Goal: Information Seeking & Learning: Learn about a topic

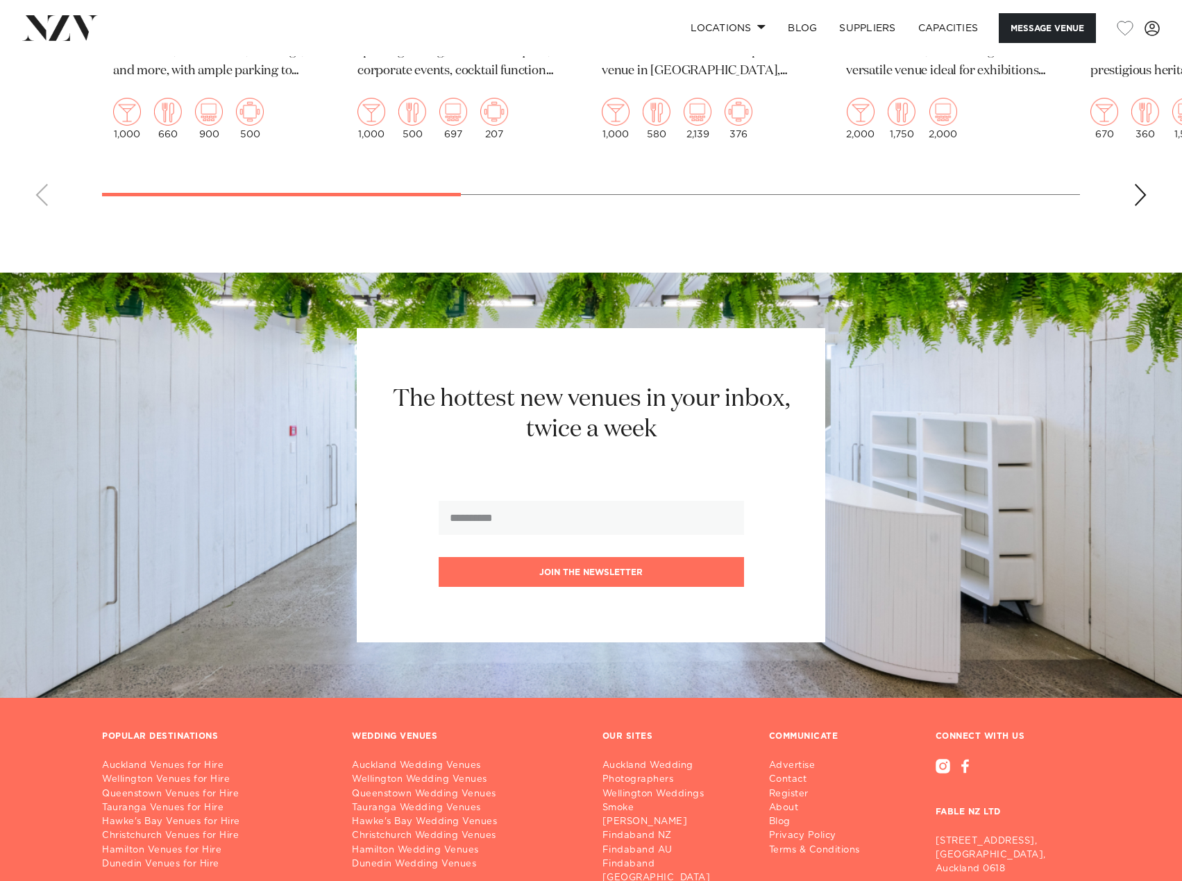
scroll to position [2973, 0]
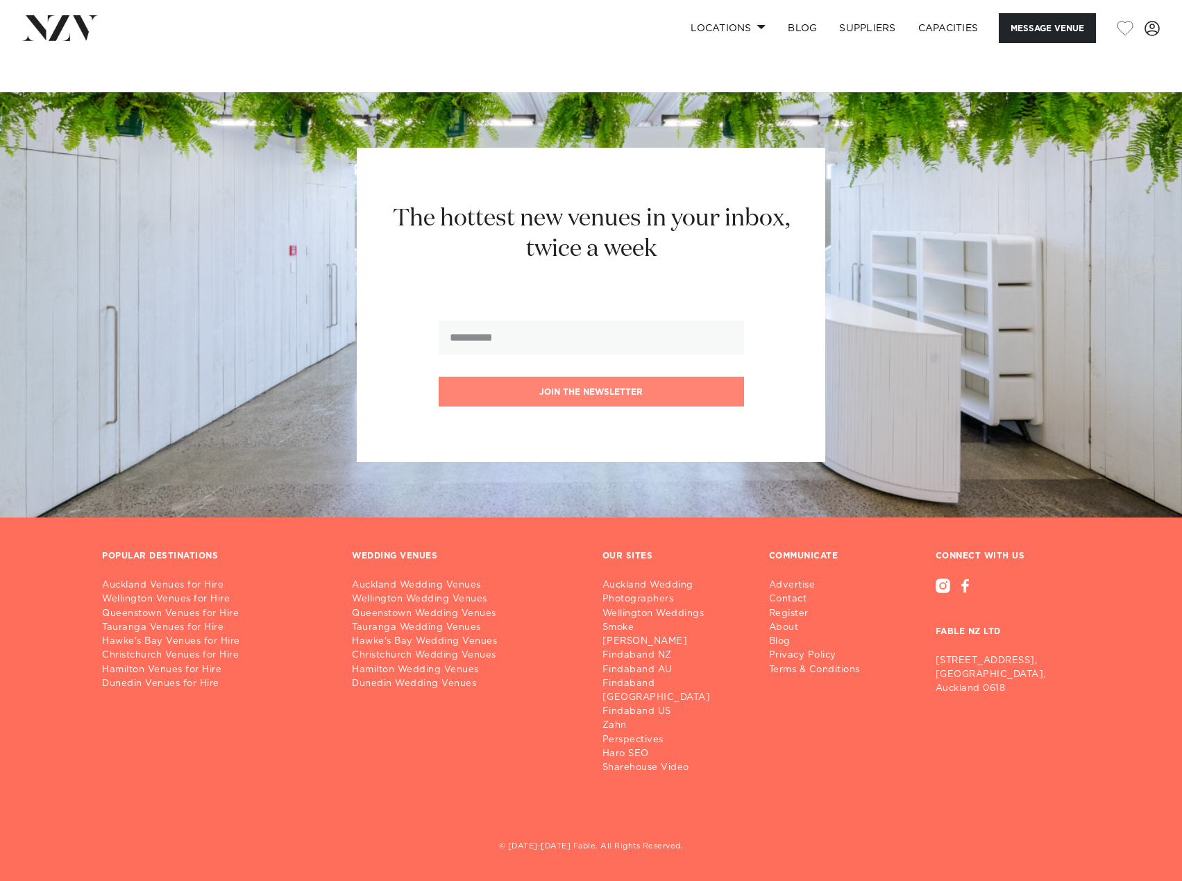
drag, startPoint x: 520, startPoint y: 692, endPoint x: 536, endPoint y: 396, distance: 296.7
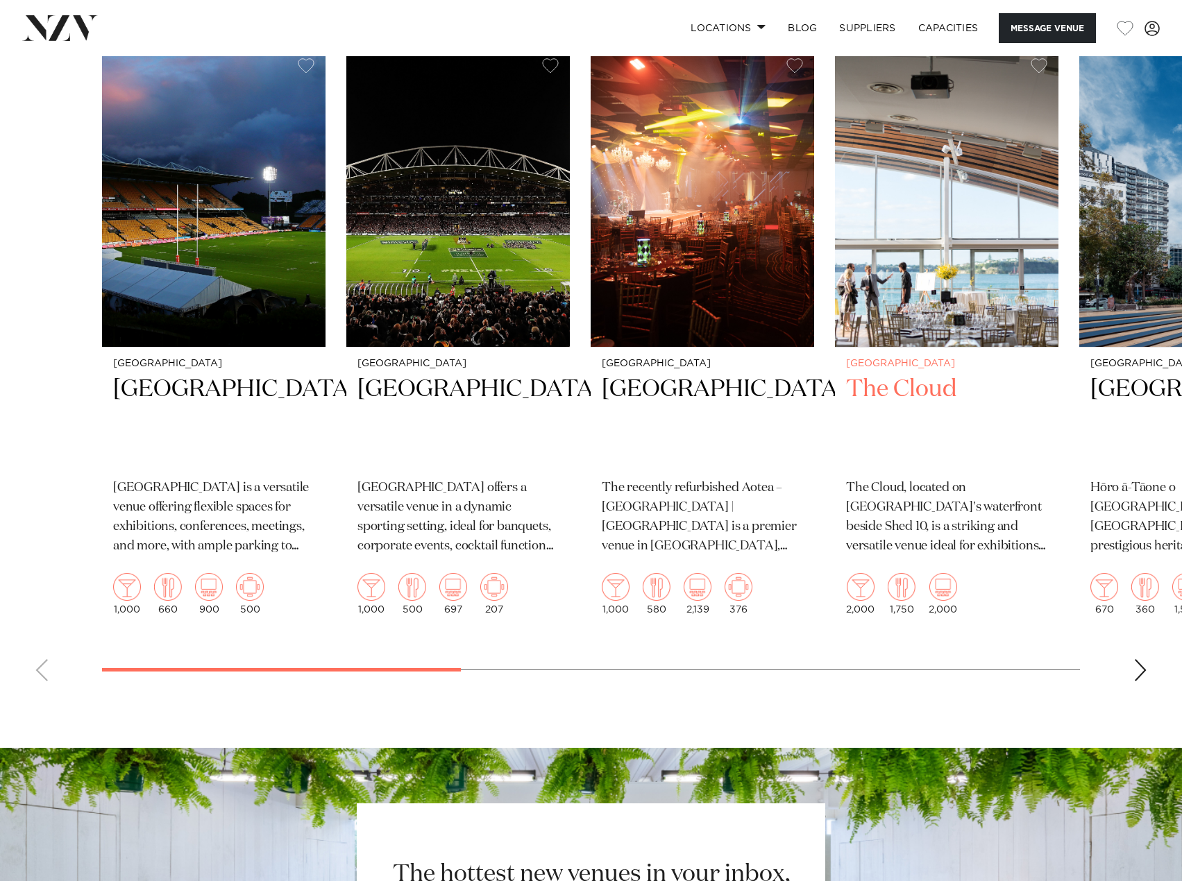
scroll to position [2279, 0]
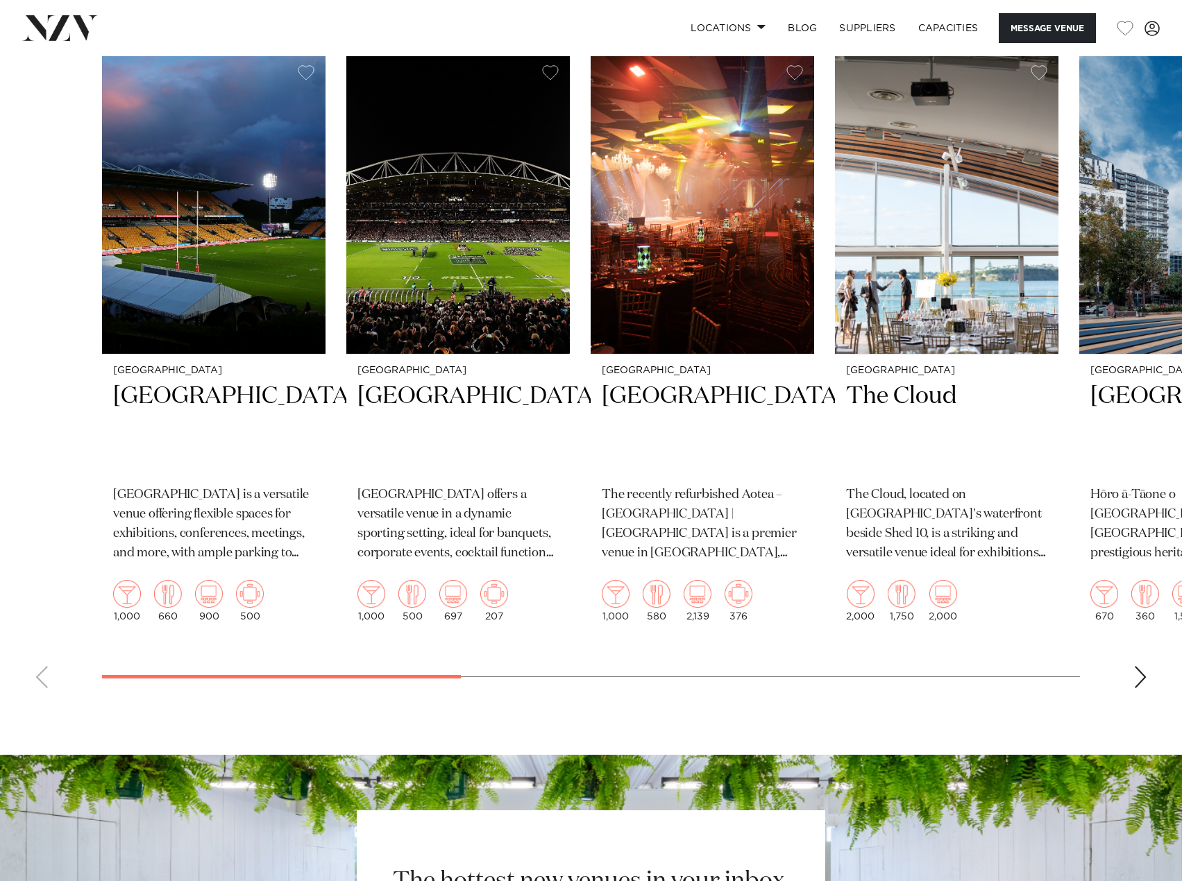
click at [1142, 688] on div "Next slide" at bounding box center [1140, 677] width 14 height 22
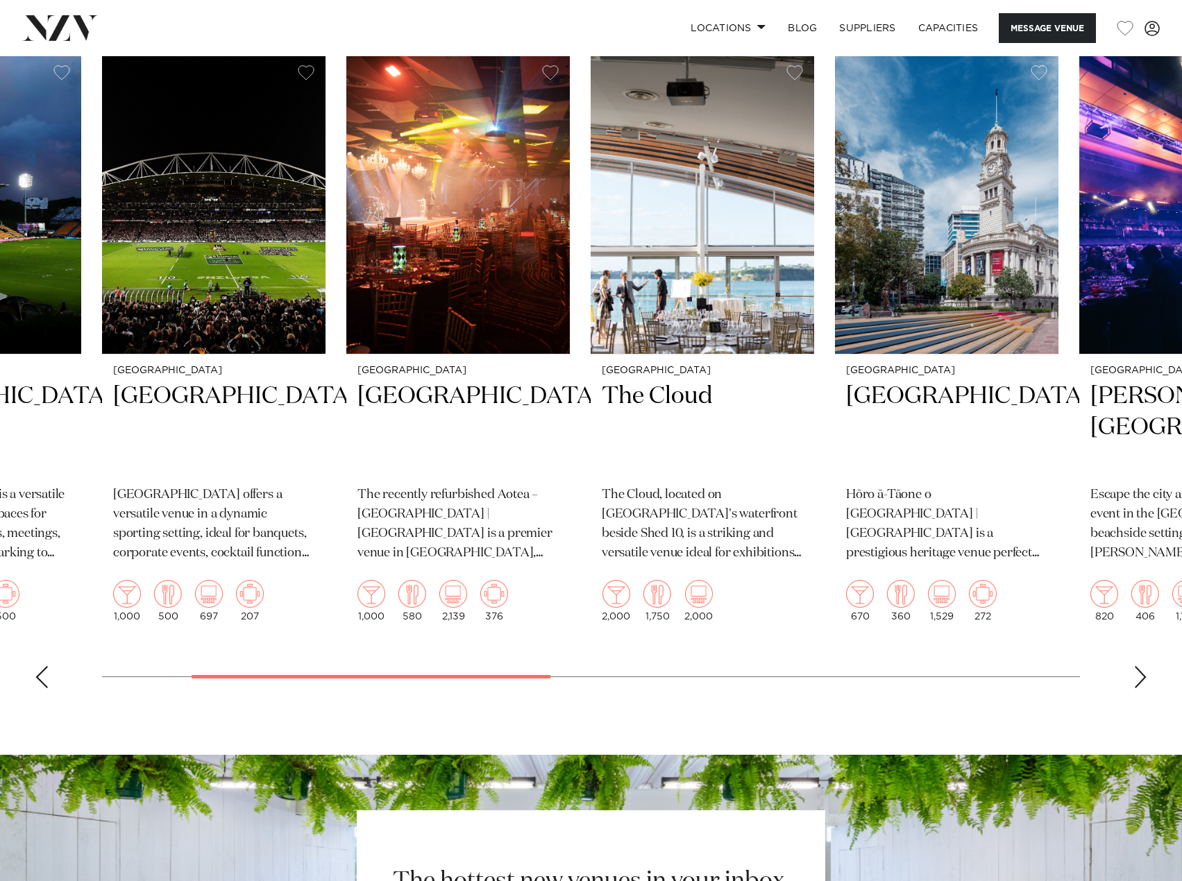
click at [1139, 688] on div "Next slide" at bounding box center [1140, 677] width 14 height 22
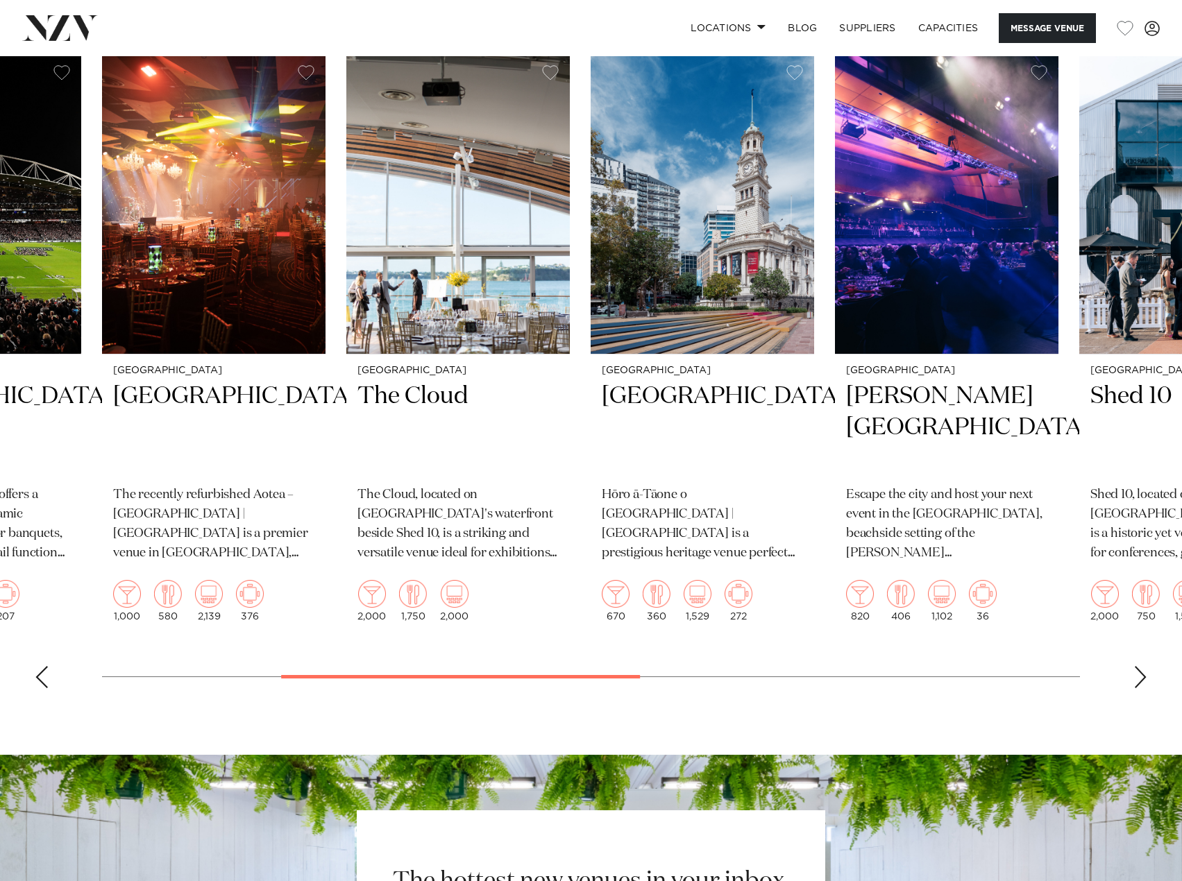
click at [1139, 688] on div "Next slide" at bounding box center [1140, 677] width 14 height 22
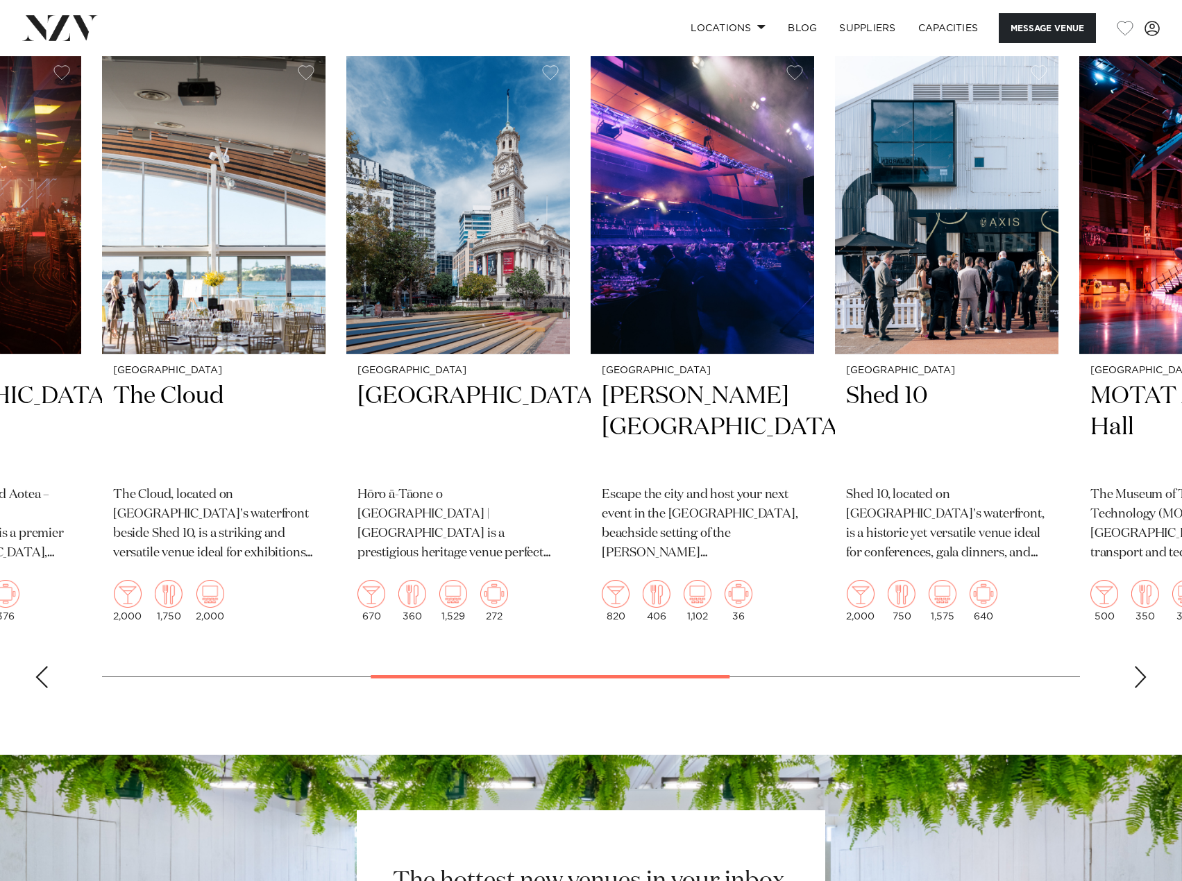
click at [1139, 688] on div "Next slide" at bounding box center [1140, 677] width 14 height 22
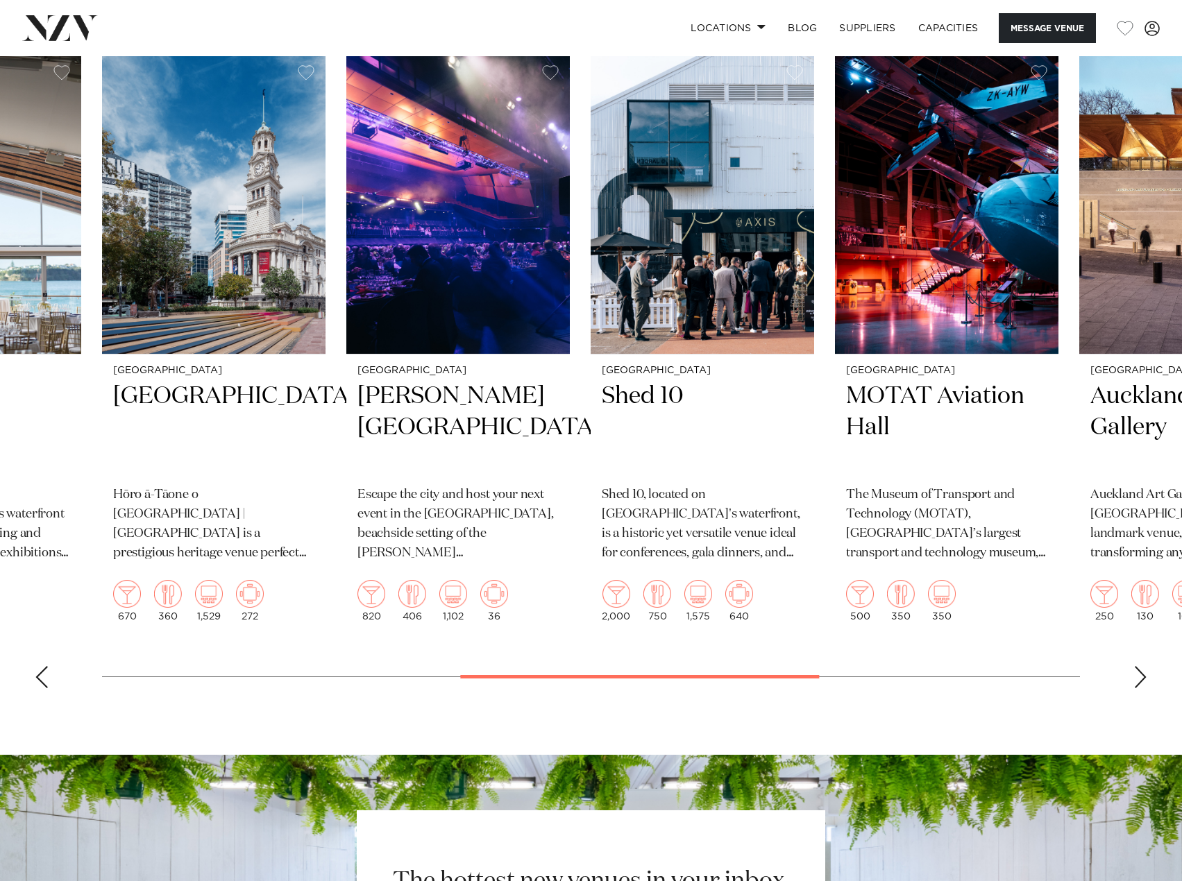
click at [1141, 688] on div "Next slide" at bounding box center [1140, 677] width 14 height 22
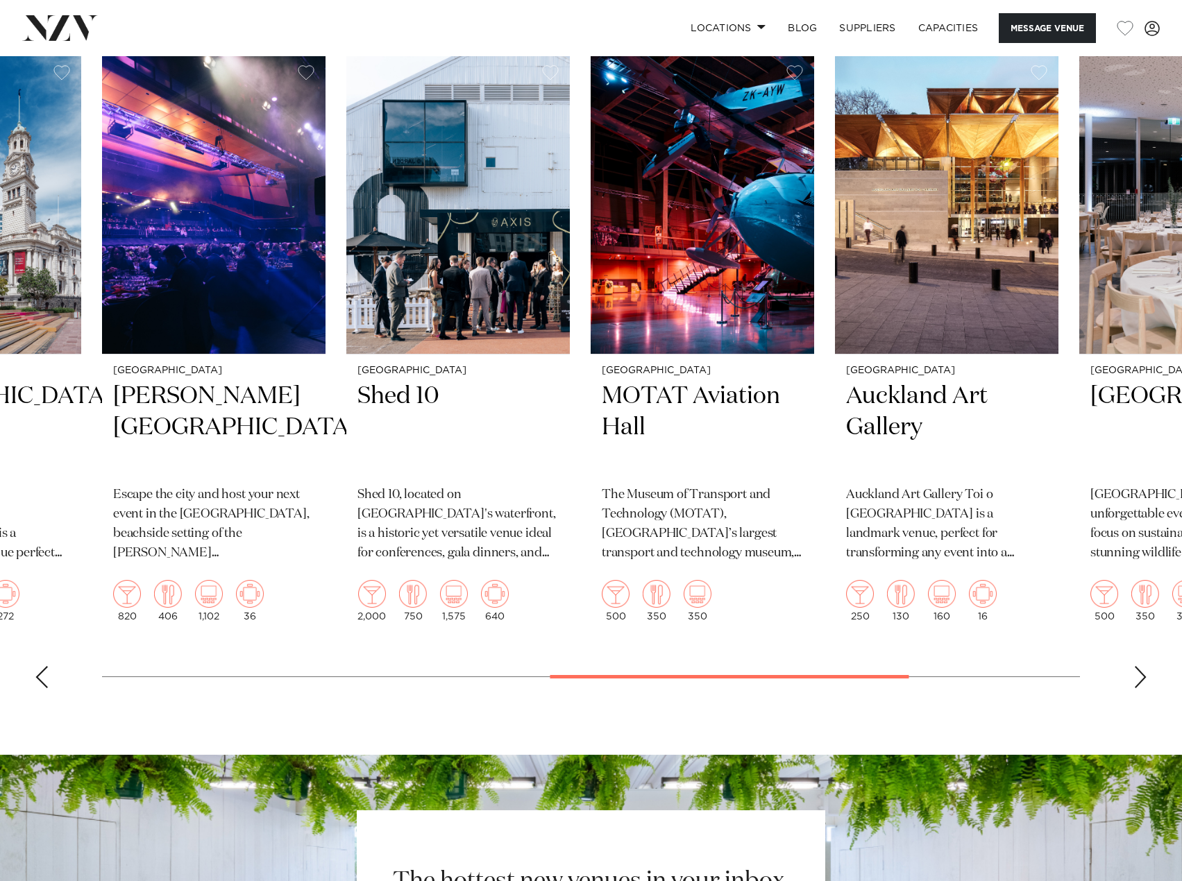
click at [1141, 688] on div "Next slide" at bounding box center [1140, 677] width 14 height 22
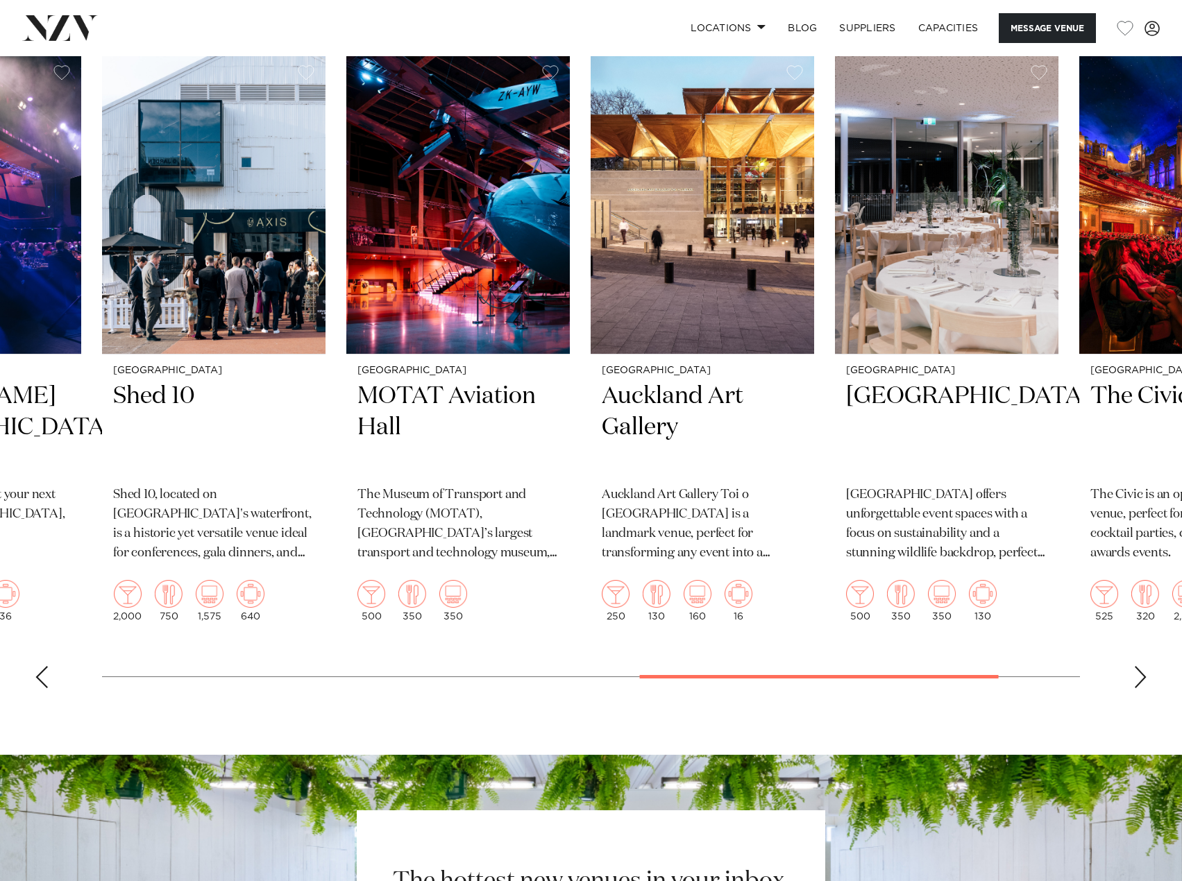
click at [1141, 688] on div "Next slide" at bounding box center [1140, 677] width 14 height 22
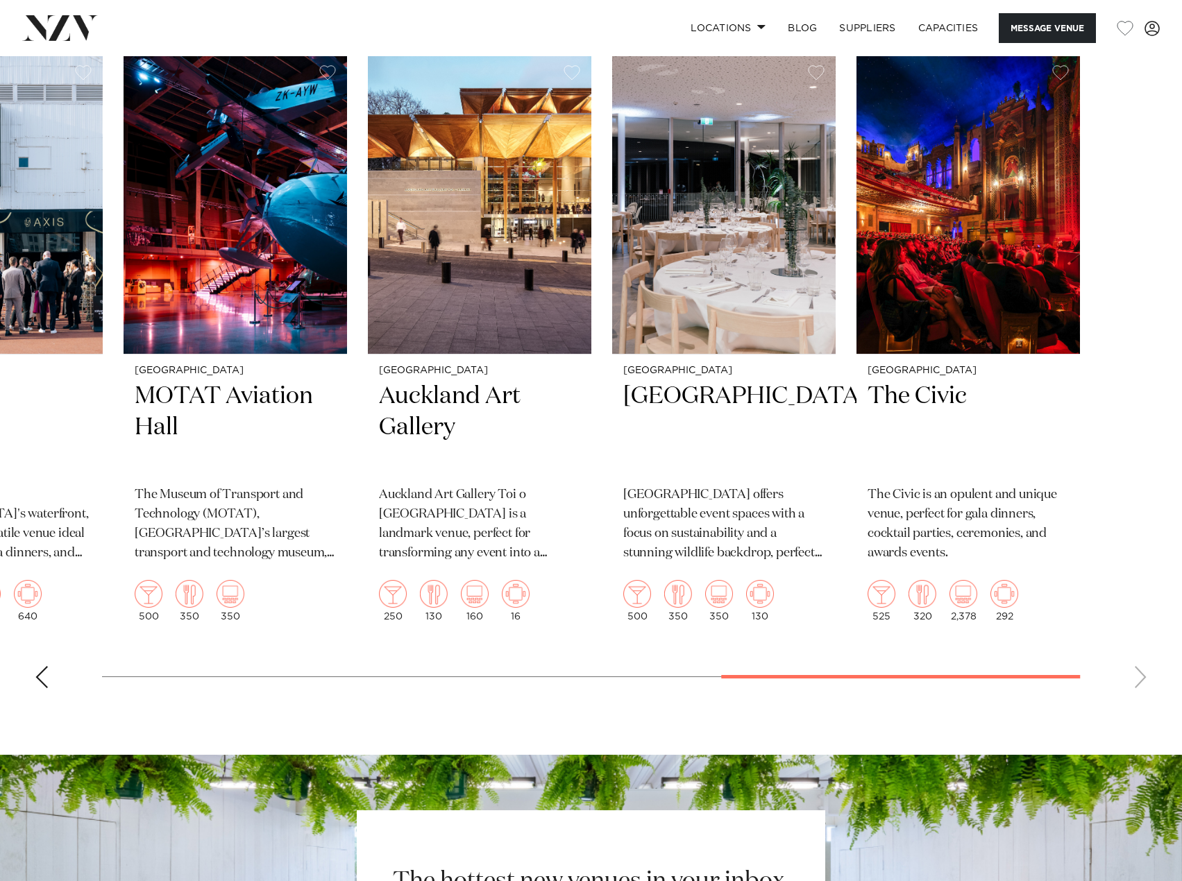
click at [1141, 699] on swiper-container "Auckland Go Media Stadium Go Media Stadium is a versatile venue offering flexib…" at bounding box center [591, 376] width 1182 height 645
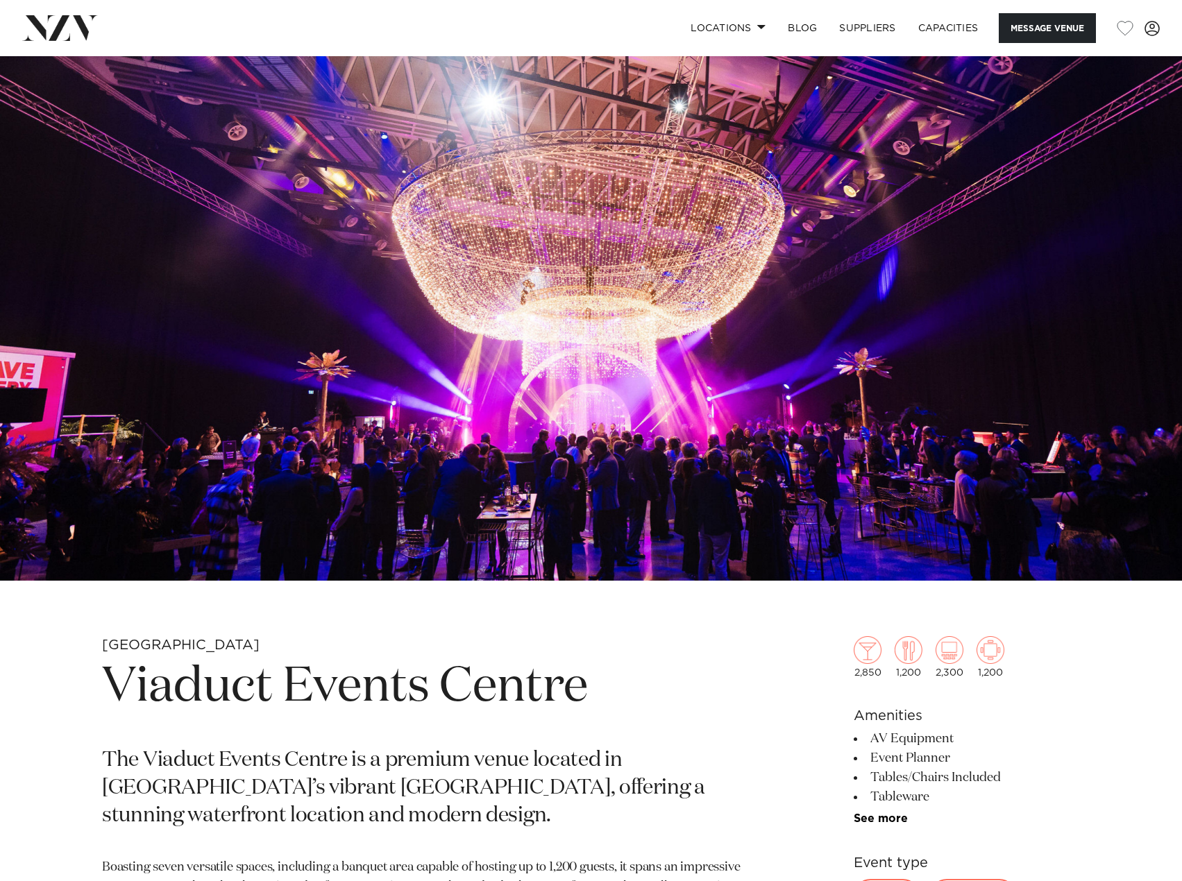
scroll to position [0, 0]
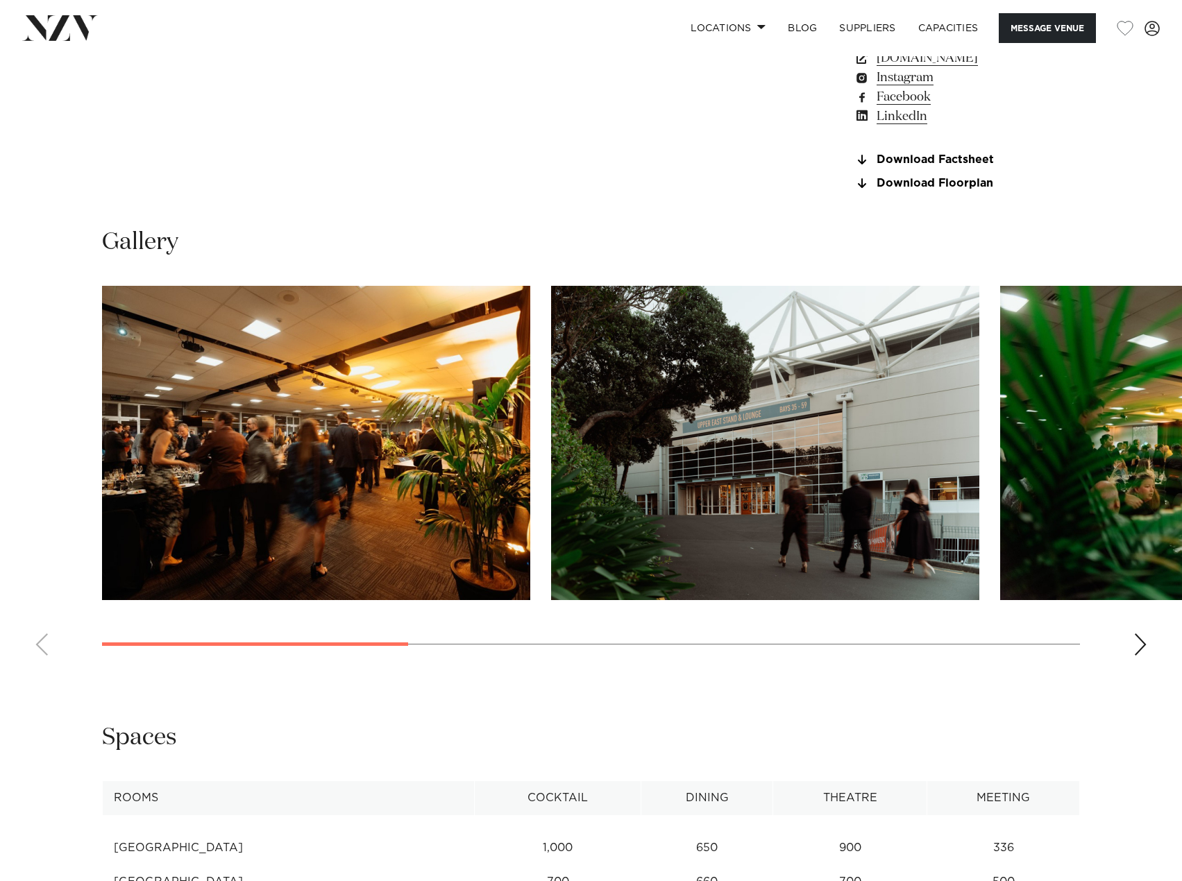
scroll to position [1318, 0]
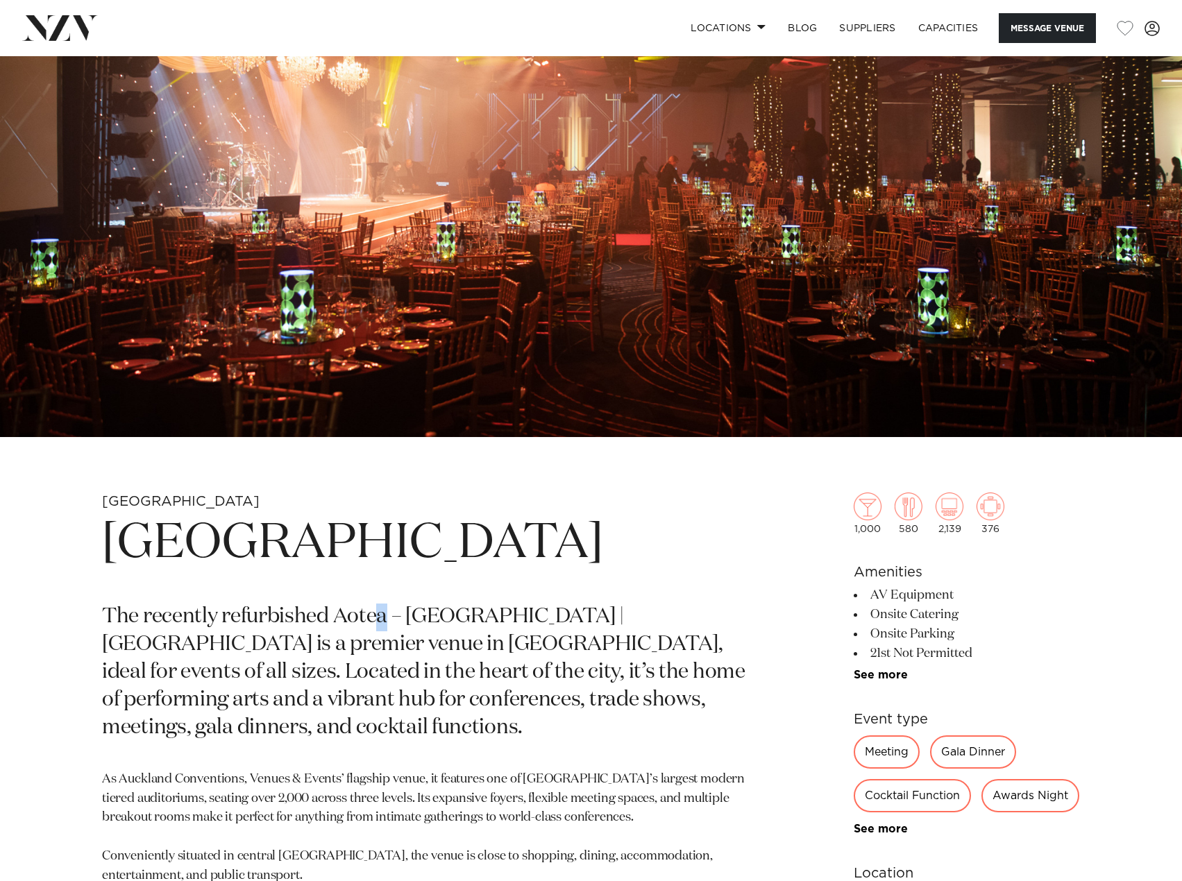
scroll to position [139, 0]
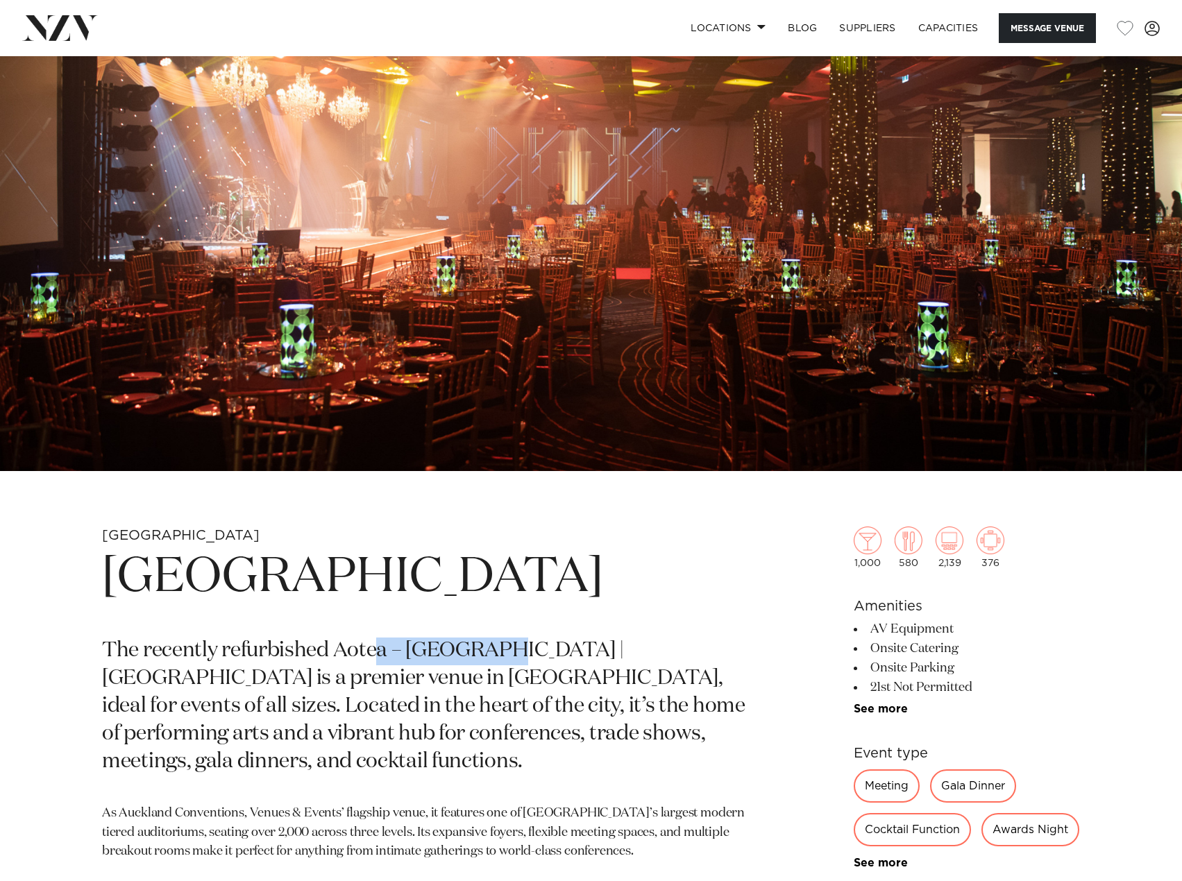
drag, startPoint x: 380, startPoint y: 585, endPoint x: 503, endPoint y: 647, distance: 137.8
click at [503, 647] on p "The recently refurbished Aotea – [GEOGRAPHIC_DATA] | [GEOGRAPHIC_DATA] is a pre…" at bounding box center [428, 707] width 653 height 138
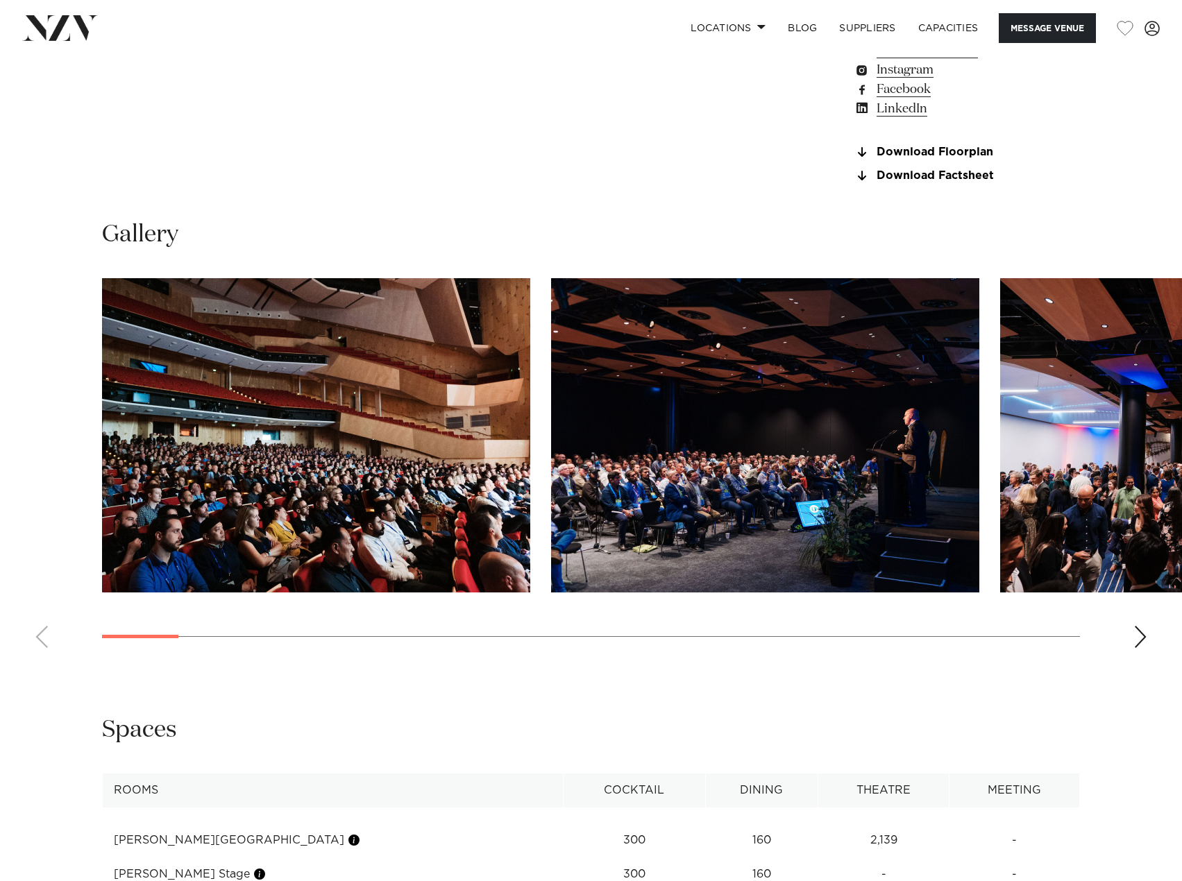
scroll to position [1249, 0]
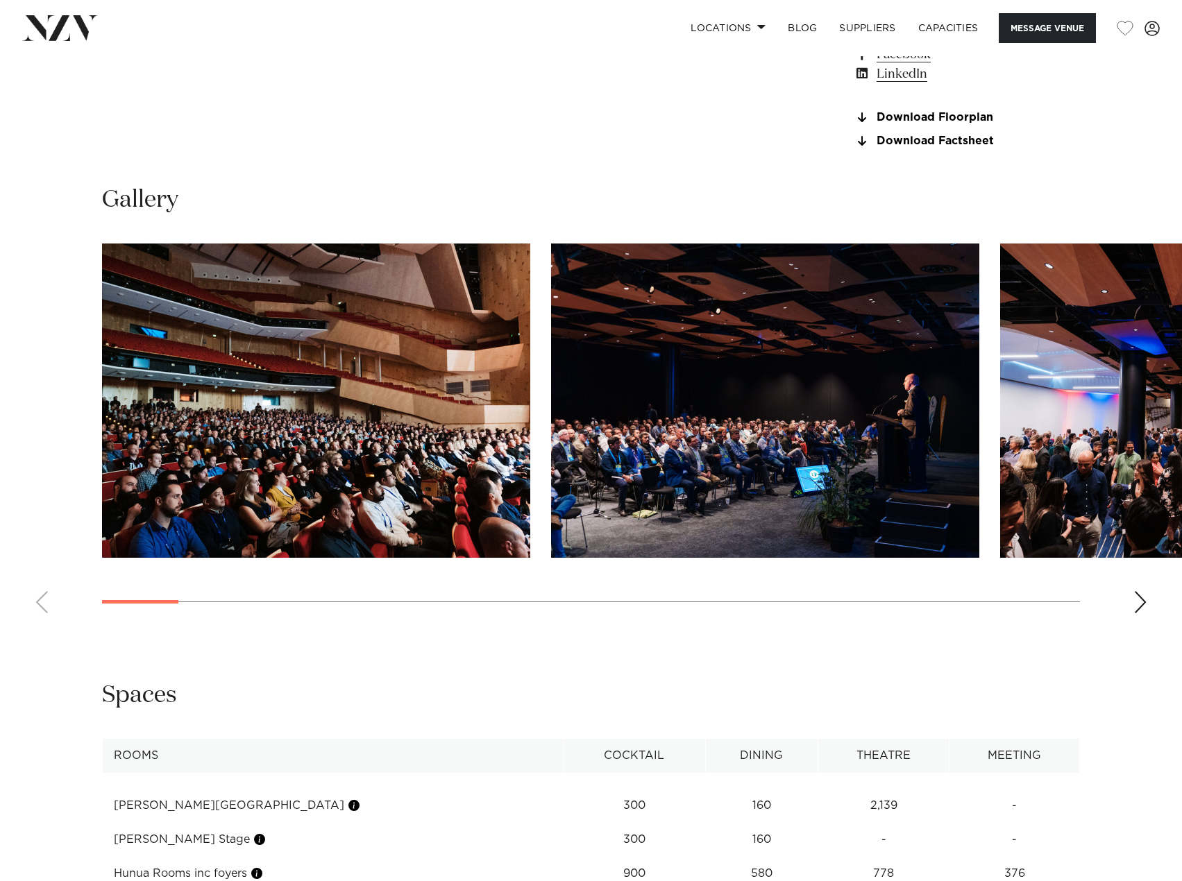
click at [1148, 624] on swiper-container at bounding box center [591, 434] width 1182 height 381
click at [1145, 613] on div "Next slide" at bounding box center [1140, 602] width 14 height 22
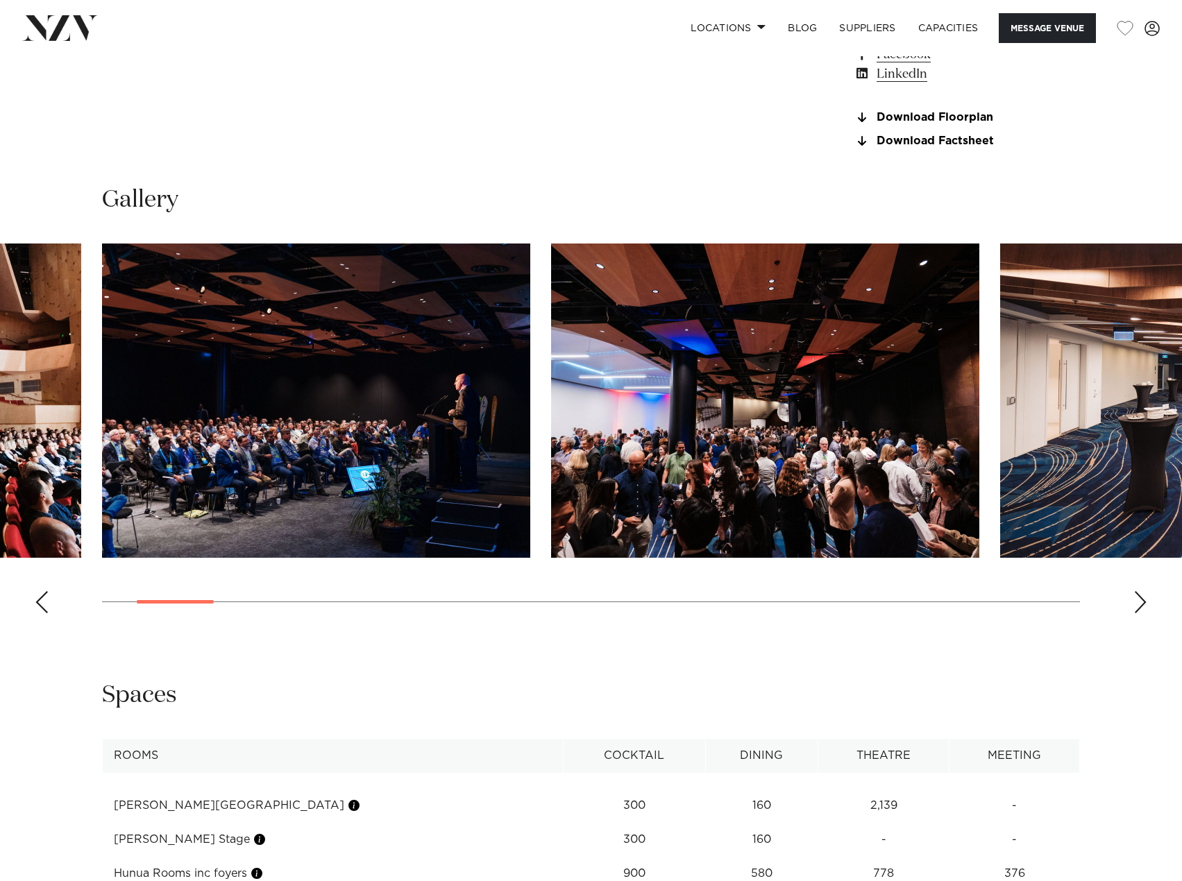
click at [1145, 613] on div "Next slide" at bounding box center [1140, 602] width 14 height 22
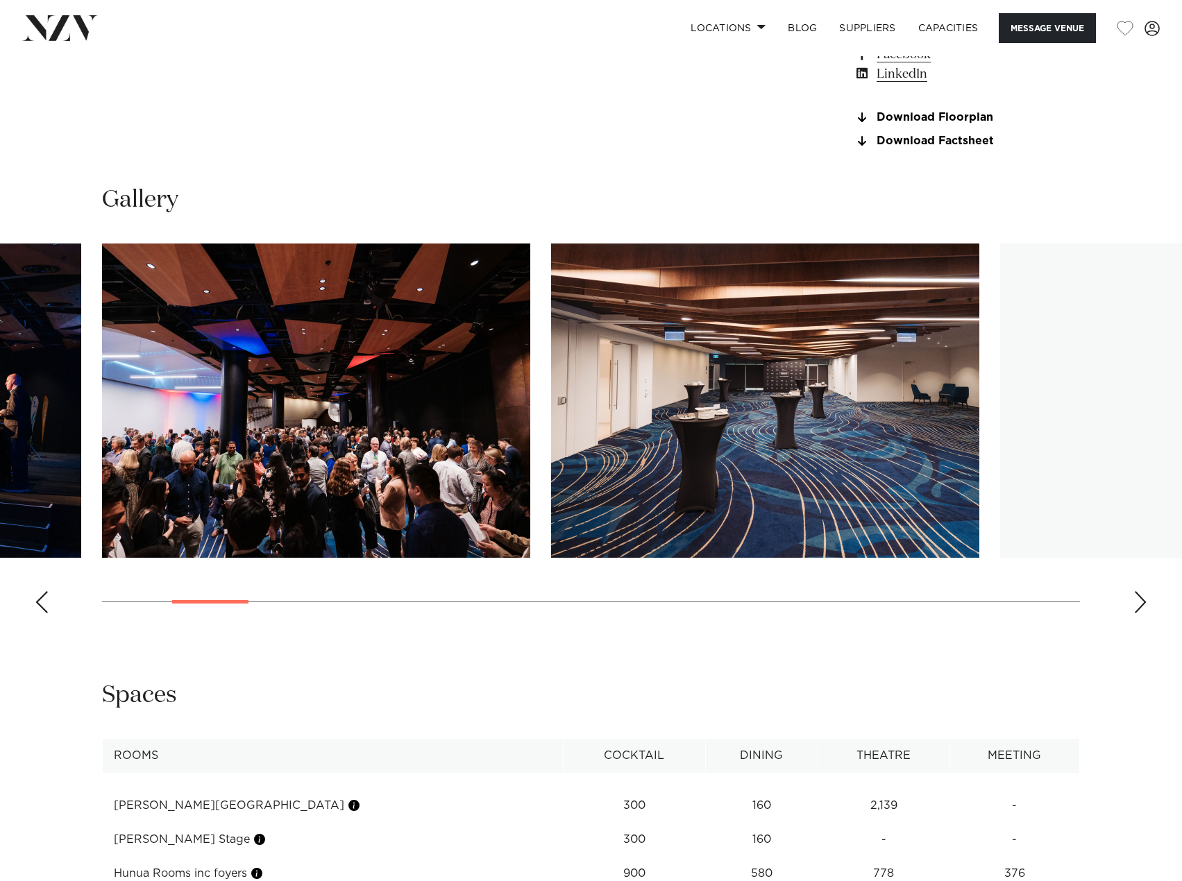
click at [1145, 613] on div "Next slide" at bounding box center [1140, 602] width 14 height 22
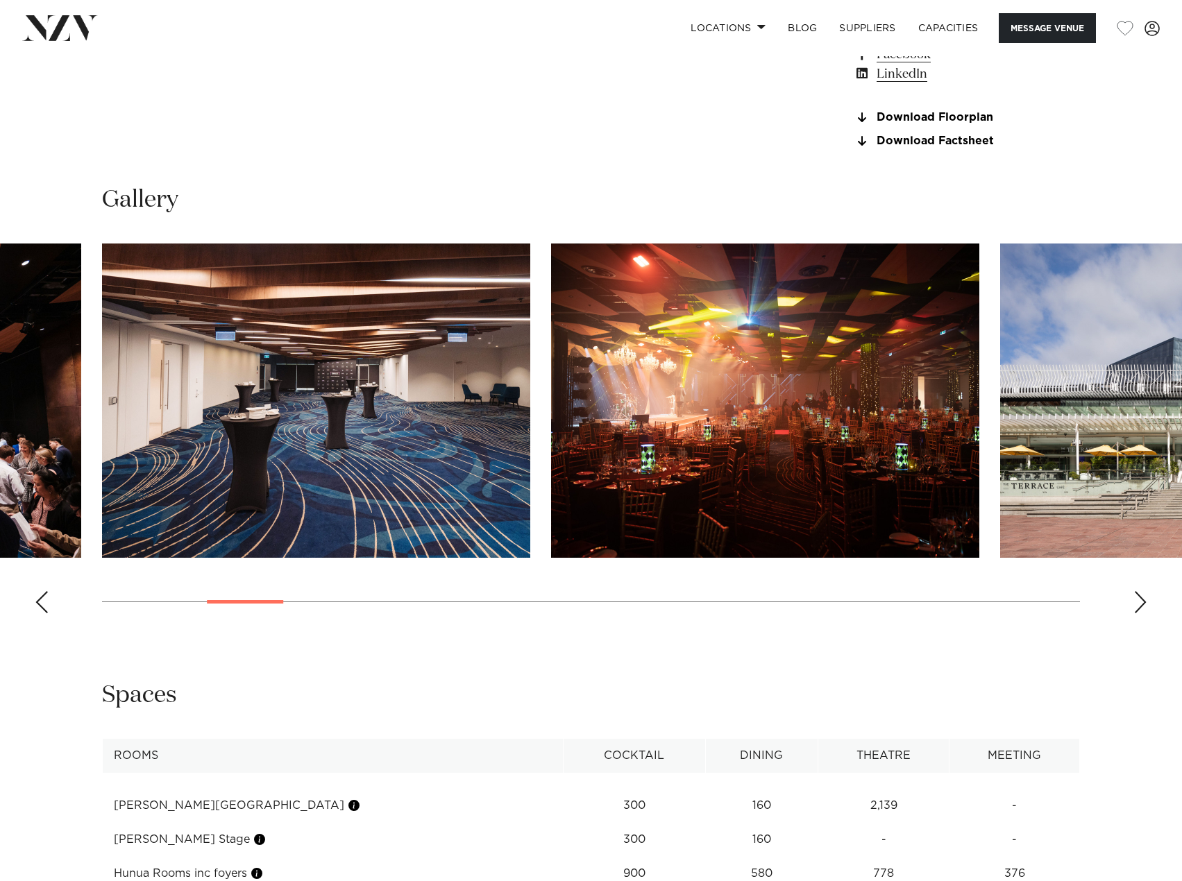
click at [1145, 613] on div "Next slide" at bounding box center [1140, 602] width 14 height 22
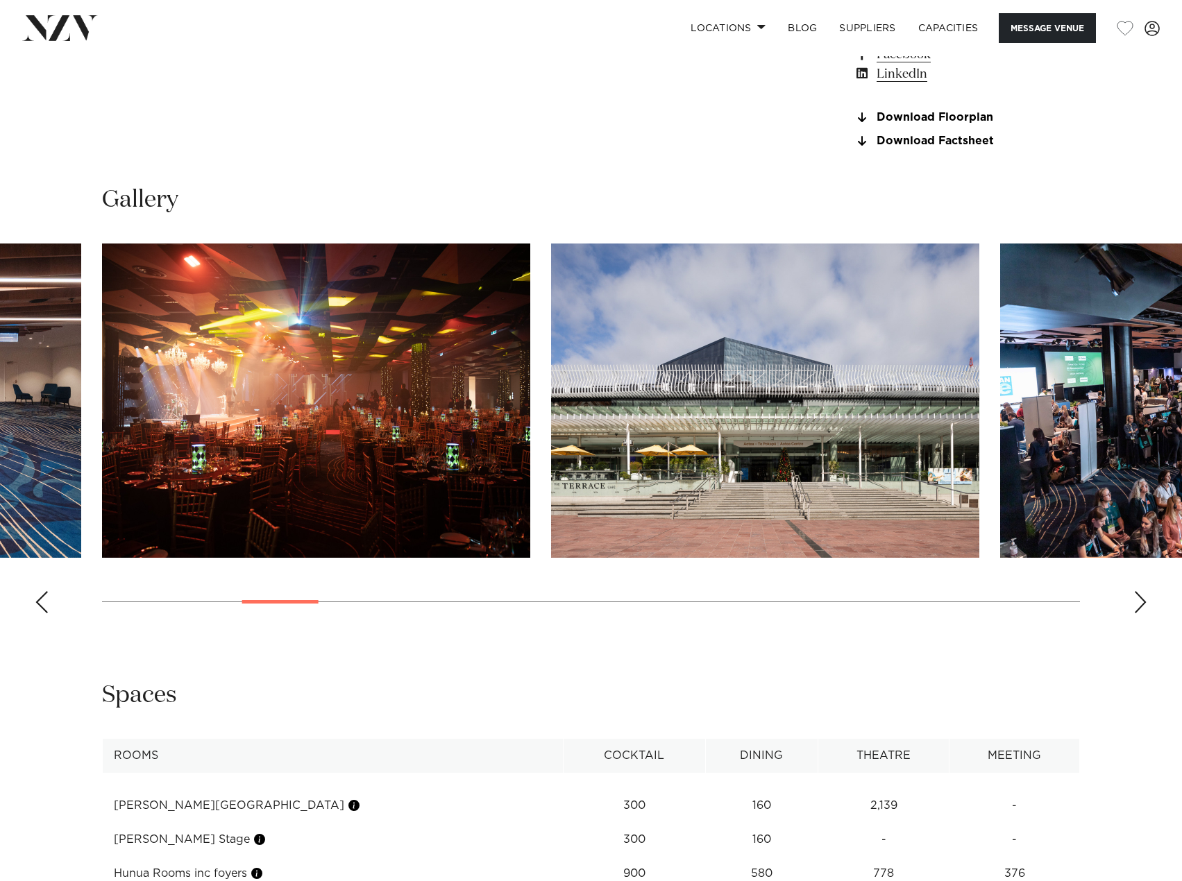
click at [1145, 613] on div "Next slide" at bounding box center [1140, 602] width 14 height 22
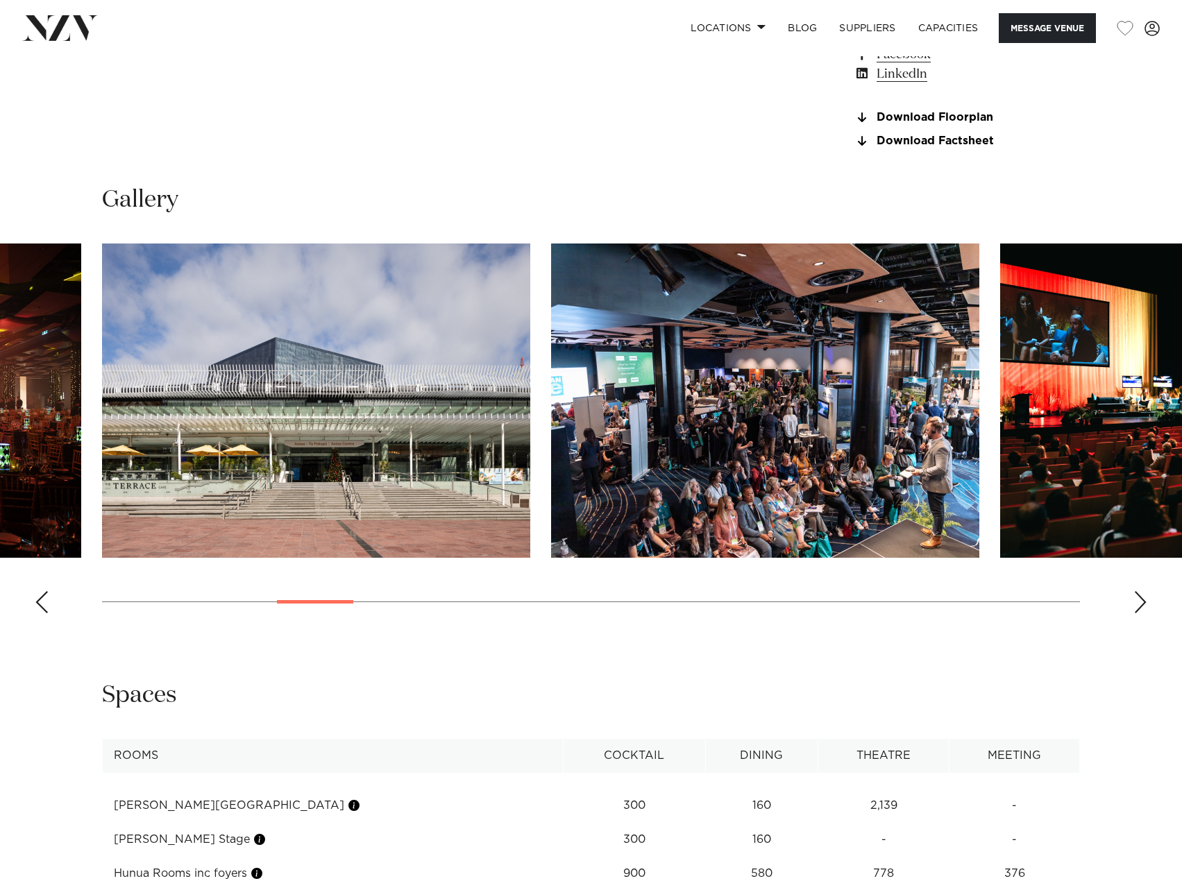
click at [1145, 613] on div "Next slide" at bounding box center [1140, 602] width 14 height 22
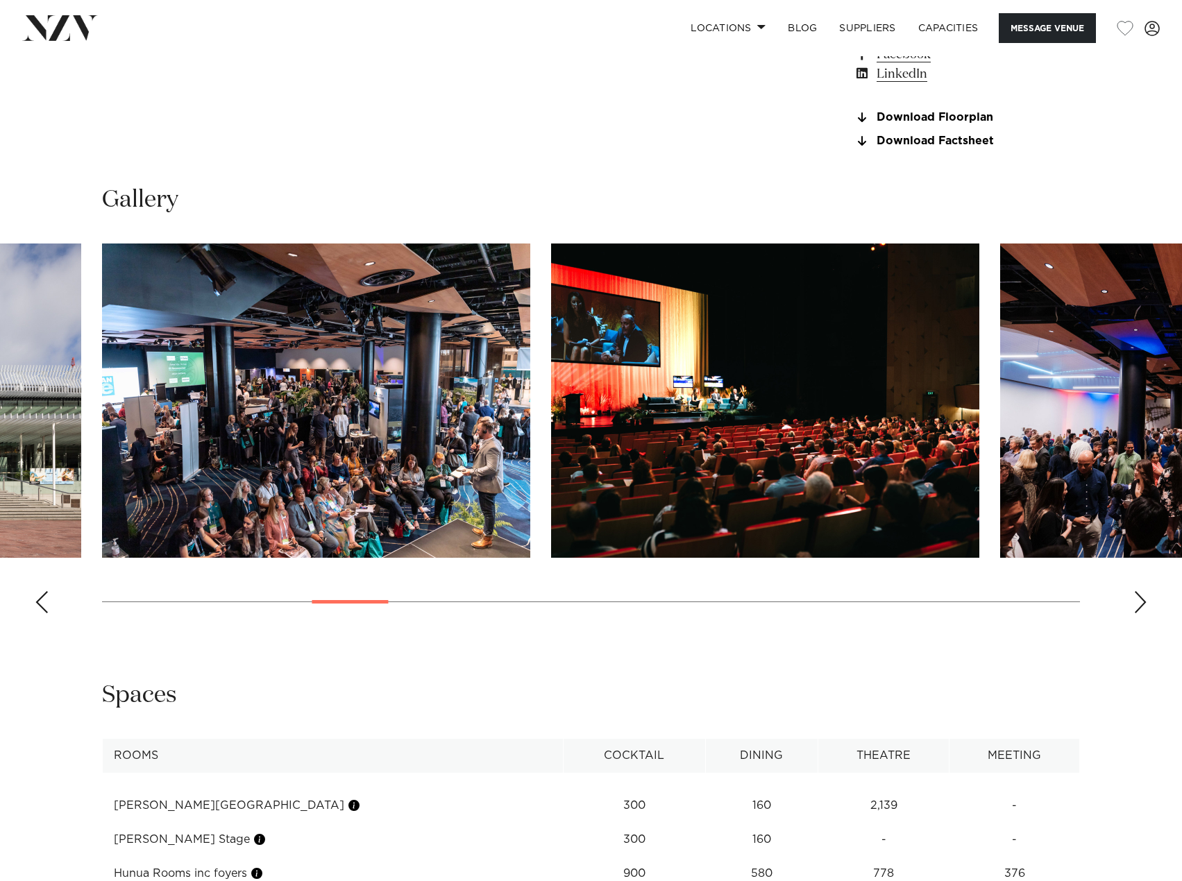
click at [1145, 613] on div "Next slide" at bounding box center [1140, 602] width 14 height 22
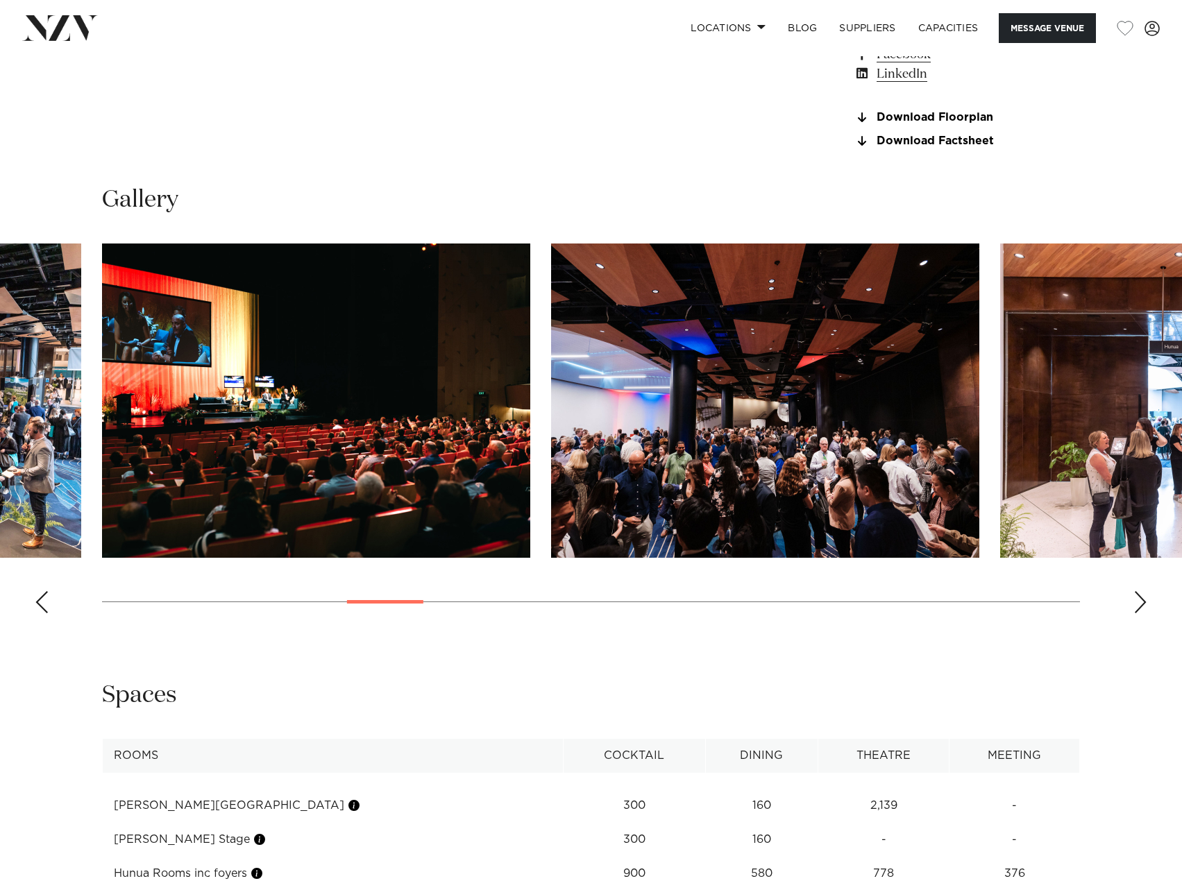
click at [1145, 613] on div "Next slide" at bounding box center [1140, 602] width 14 height 22
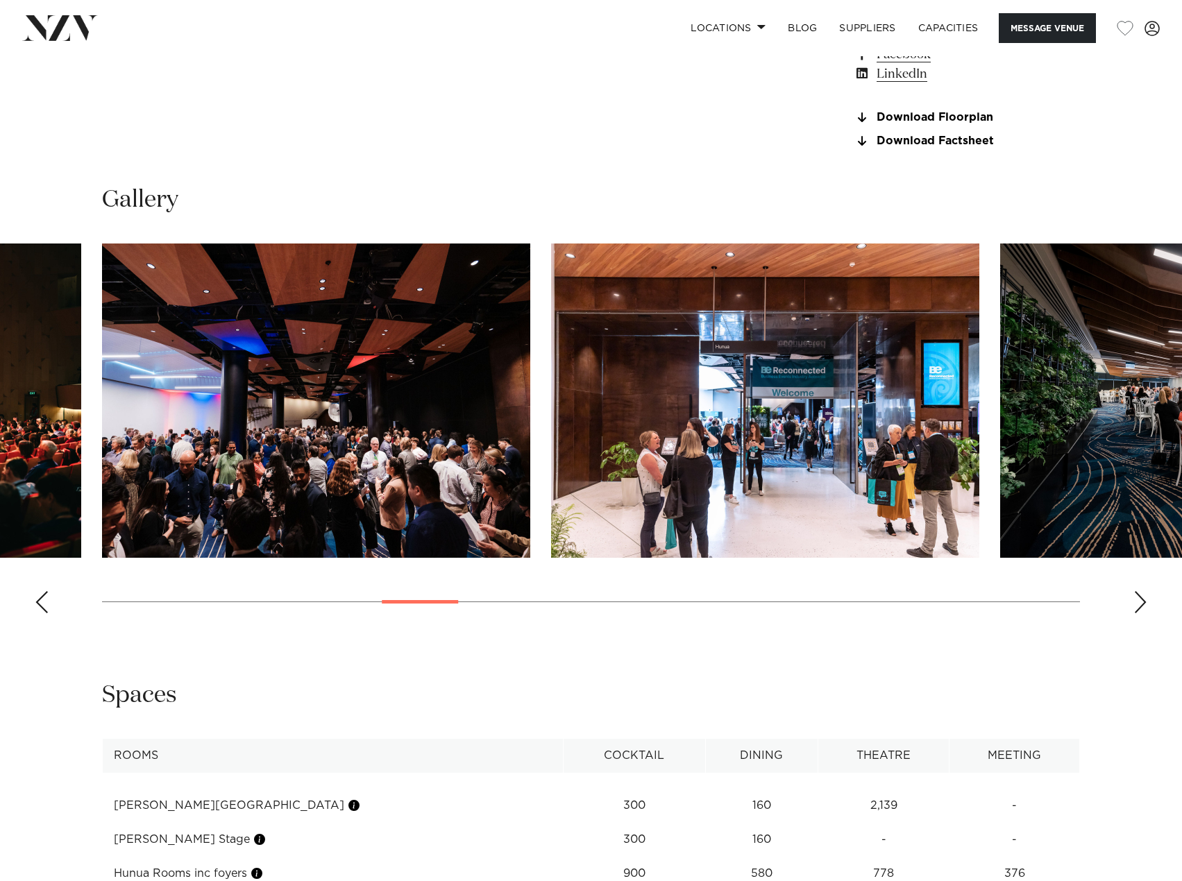
click at [1145, 613] on div "Next slide" at bounding box center [1140, 602] width 14 height 22
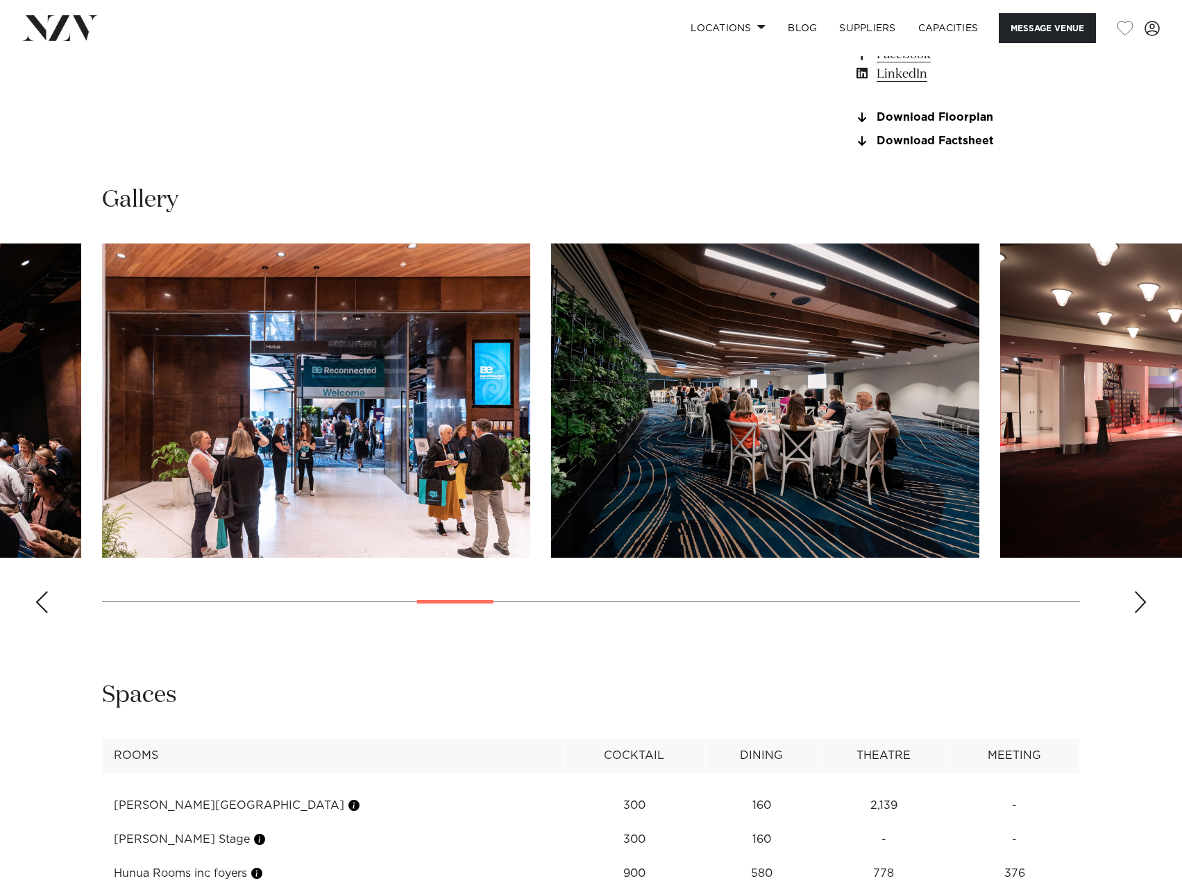
click at [1145, 613] on div "Next slide" at bounding box center [1140, 602] width 14 height 22
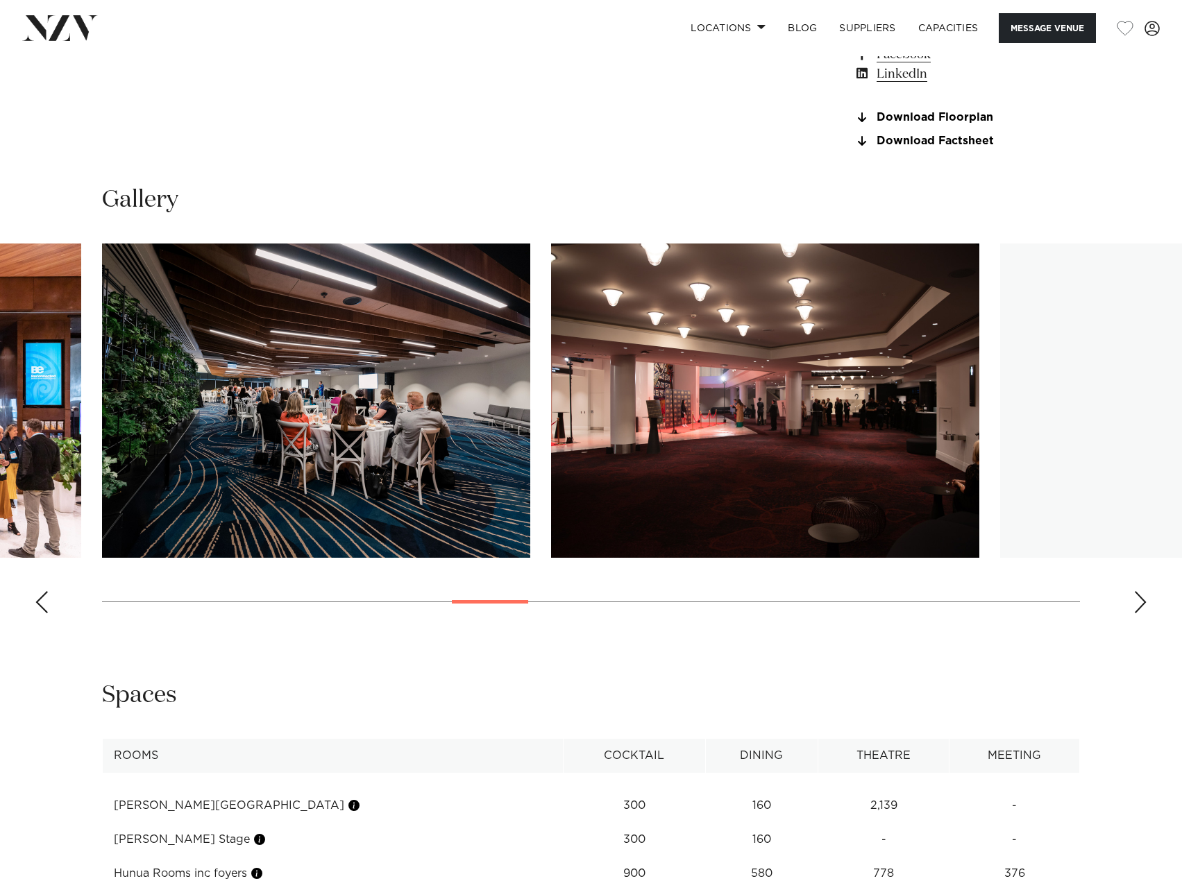
click at [1145, 613] on div "Next slide" at bounding box center [1140, 602] width 14 height 22
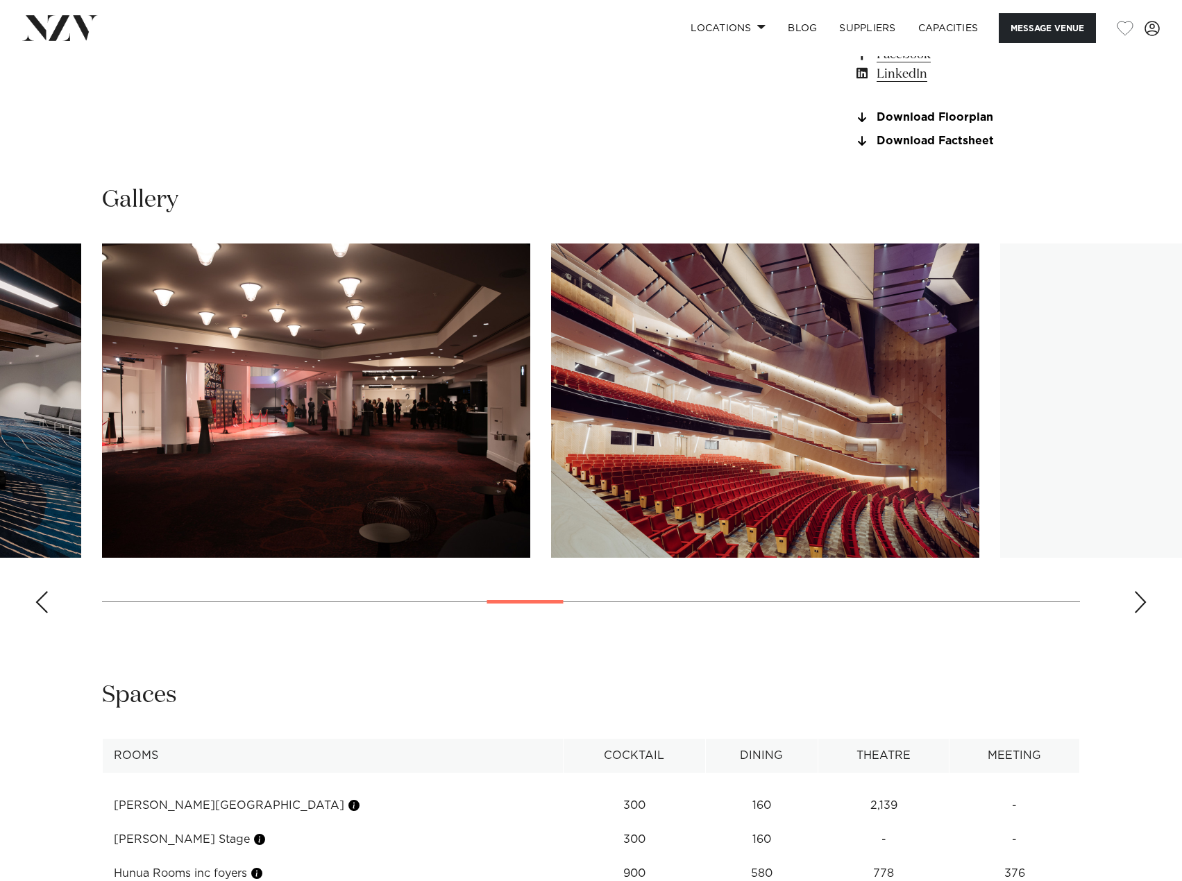
click at [1145, 613] on div "Next slide" at bounding box center [1140, 602] width 14 height 22
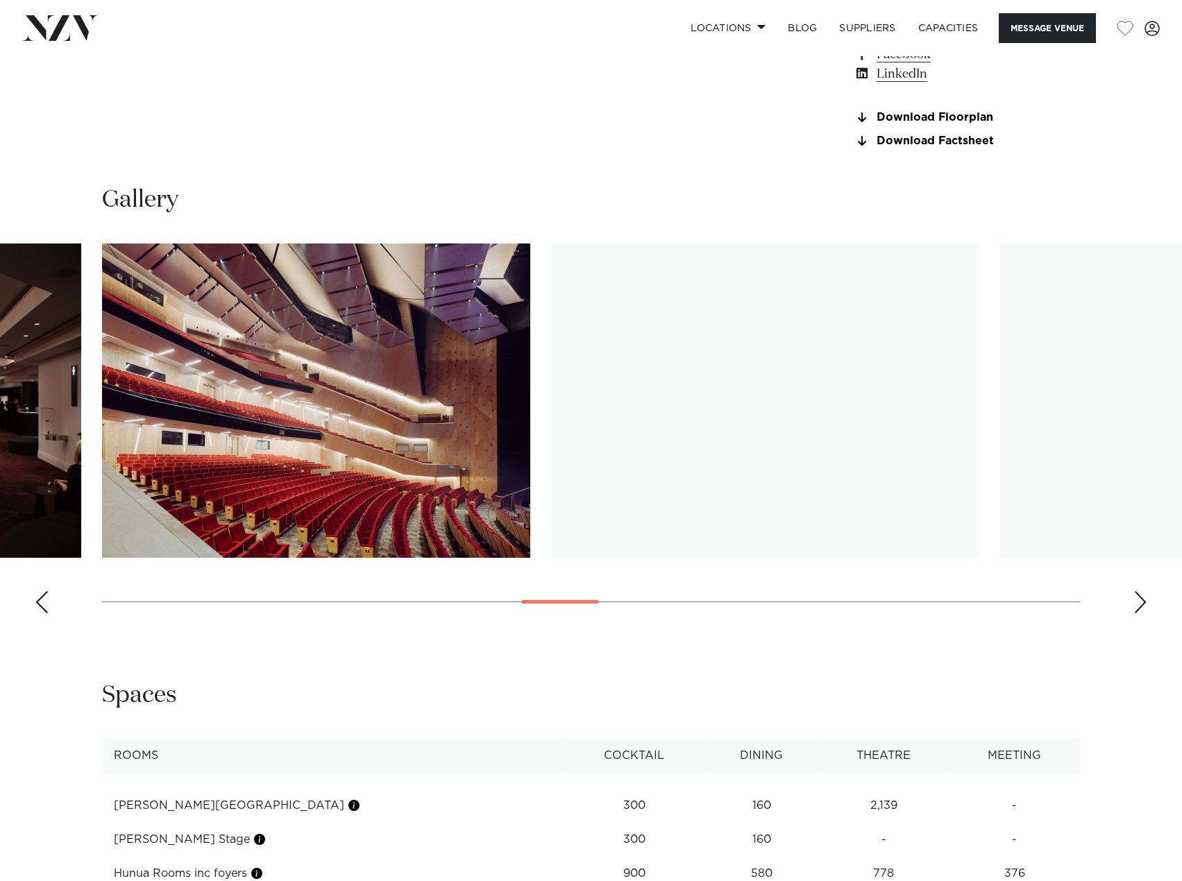
click at [1145, 613] on div "Next slide" at bounding box center [1140, 602] width 14 height 22
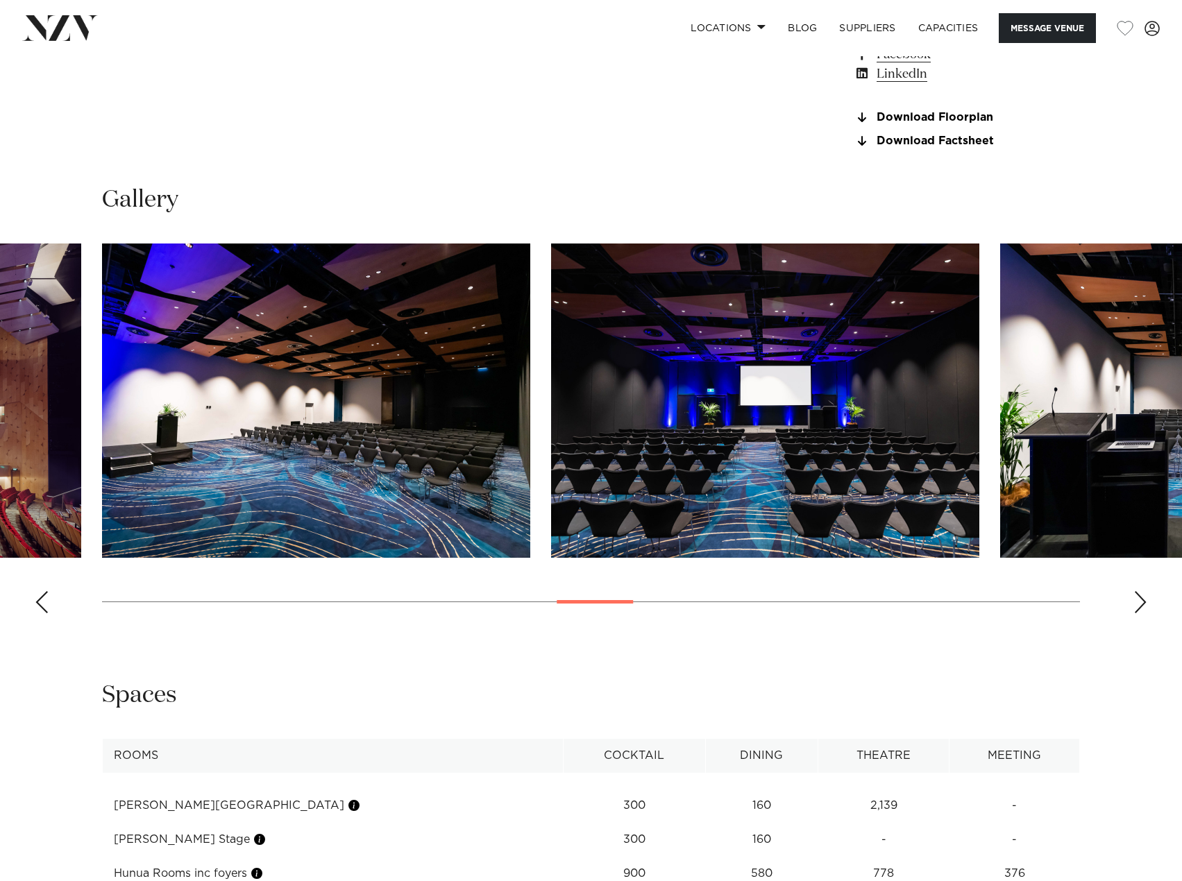
click at [1145, 613] on div "Next slide" at bounding box center [1140, 602] width 14 height 22
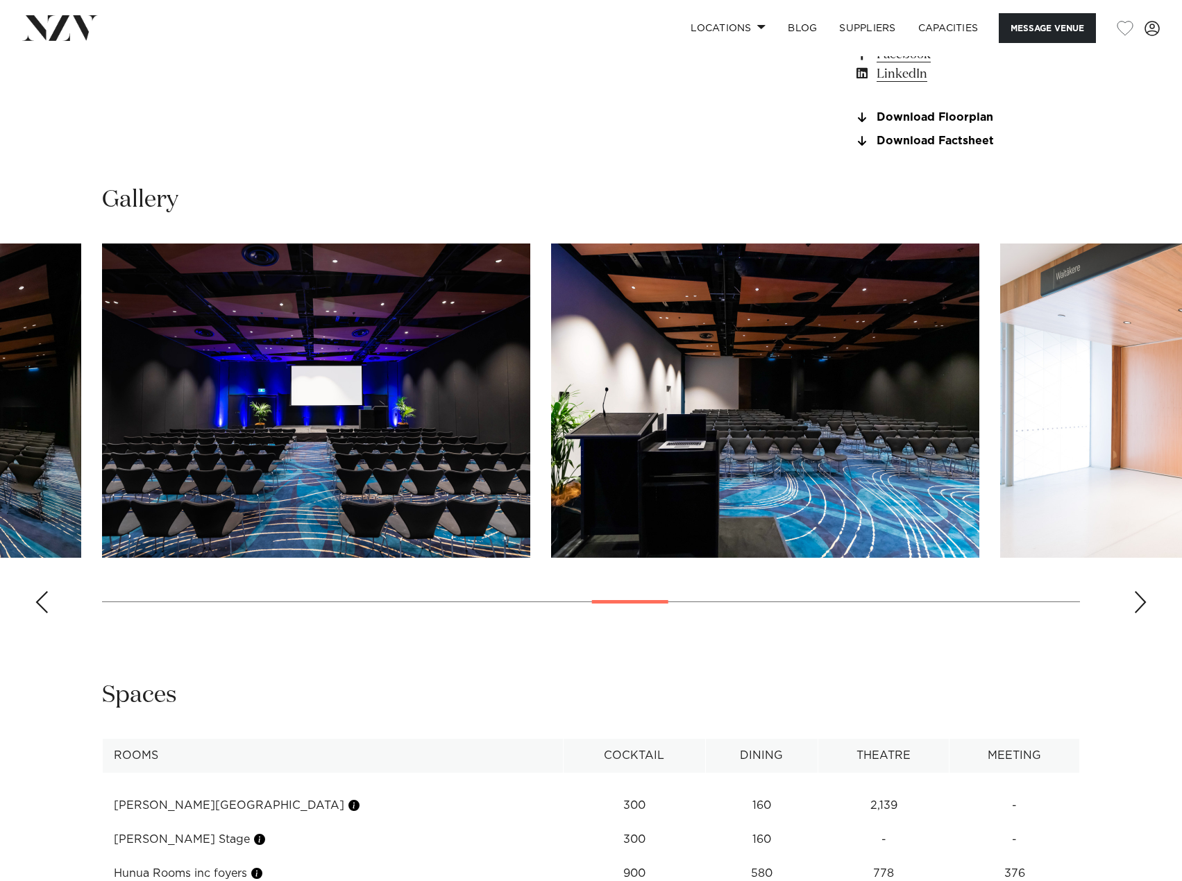
click at [1145, 613] on div "Next slide" at bounding box center [1140, 602] width 14 height 22
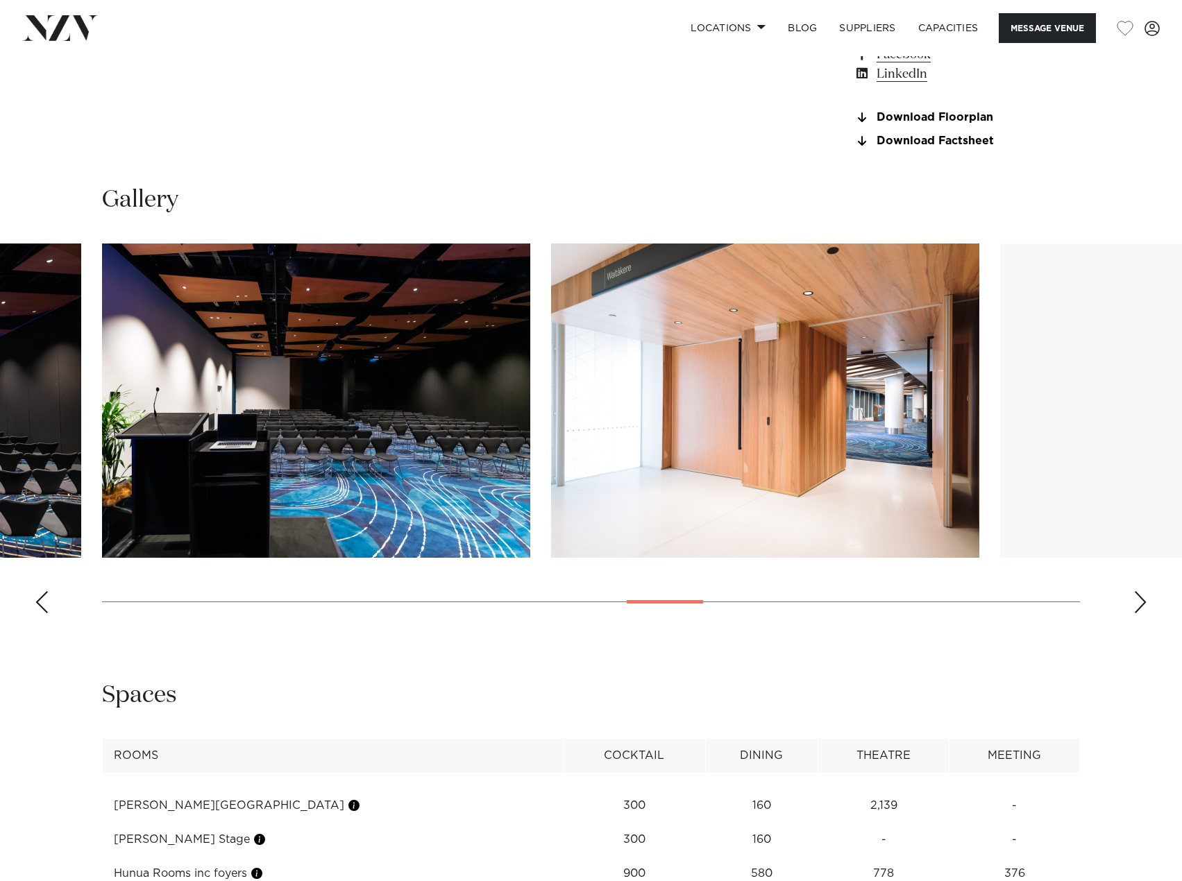
click at [1145, 613] on div "Next slide" at bounding box center [1140, 602] width 14 height 22
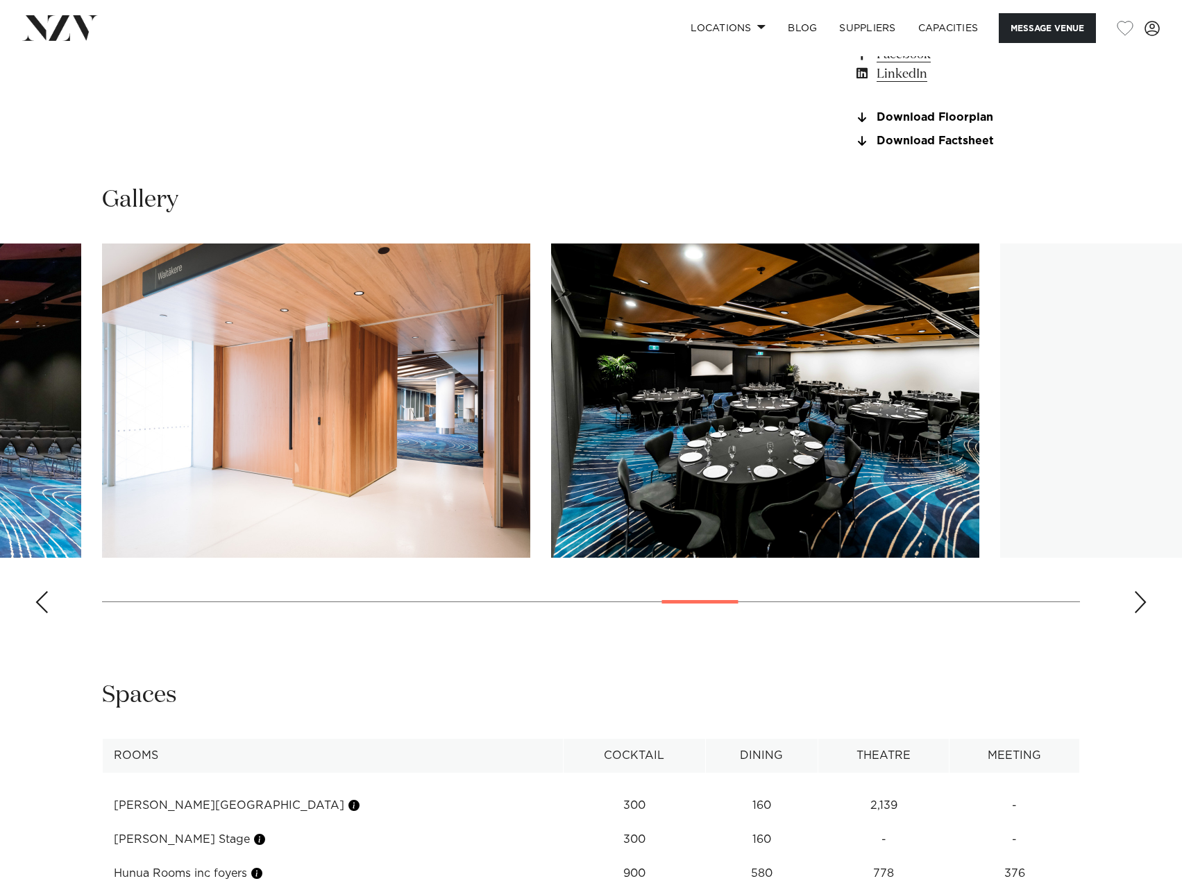
click at [1145, 613] on div "Next slide" at bounding box center [1140, 602] width 14 height 22
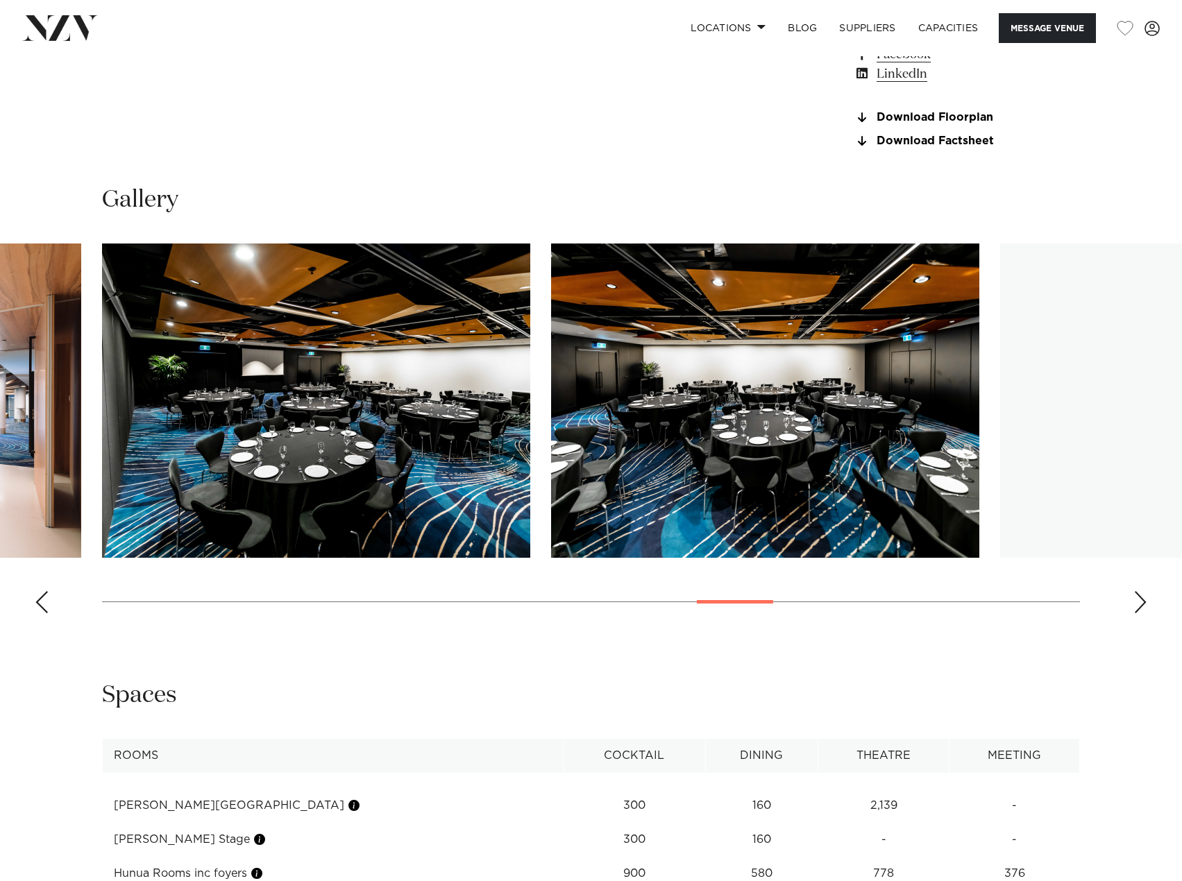
click at [1145, 613] on div "Next slide" at bounding box center [1140, 602] width 14 height 22
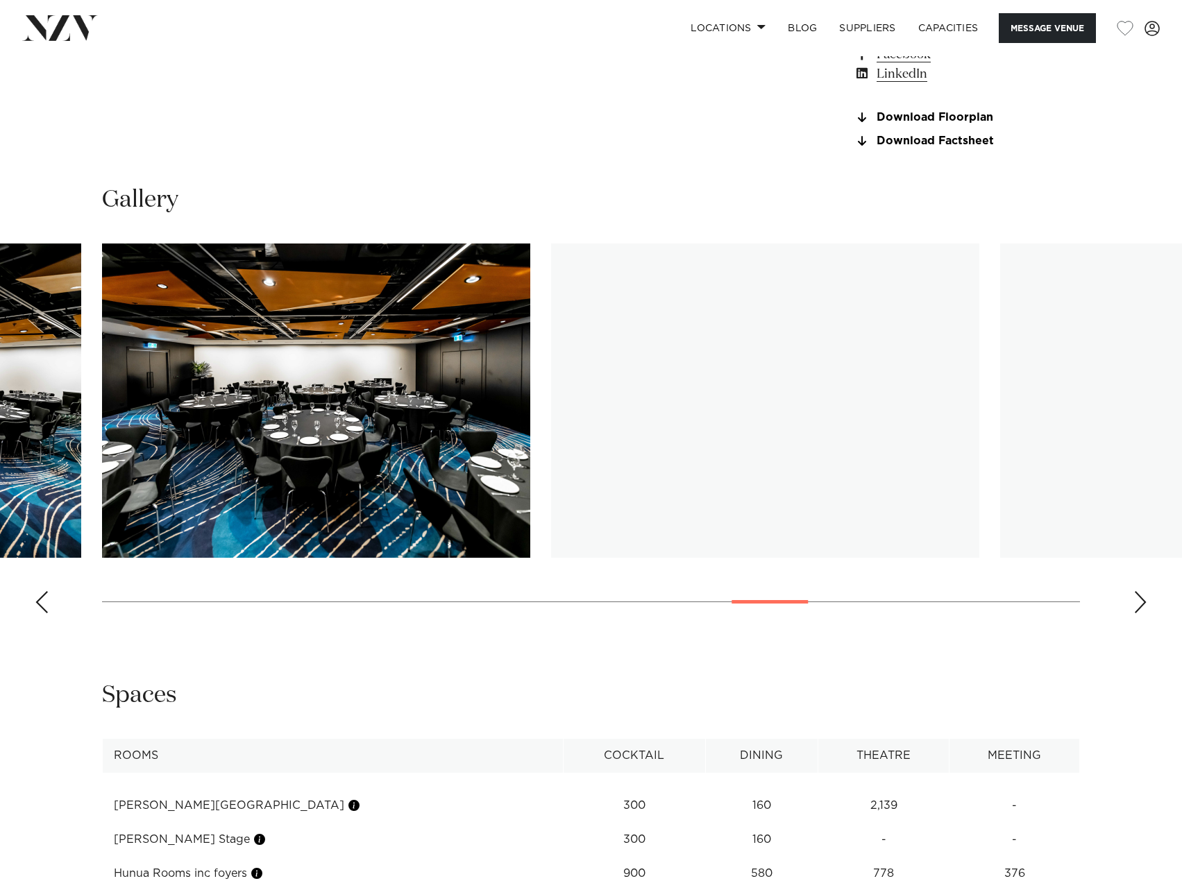
click at [1145, 613] on div "Next slide" at bounding box center [1140, 602] width 14 height 22
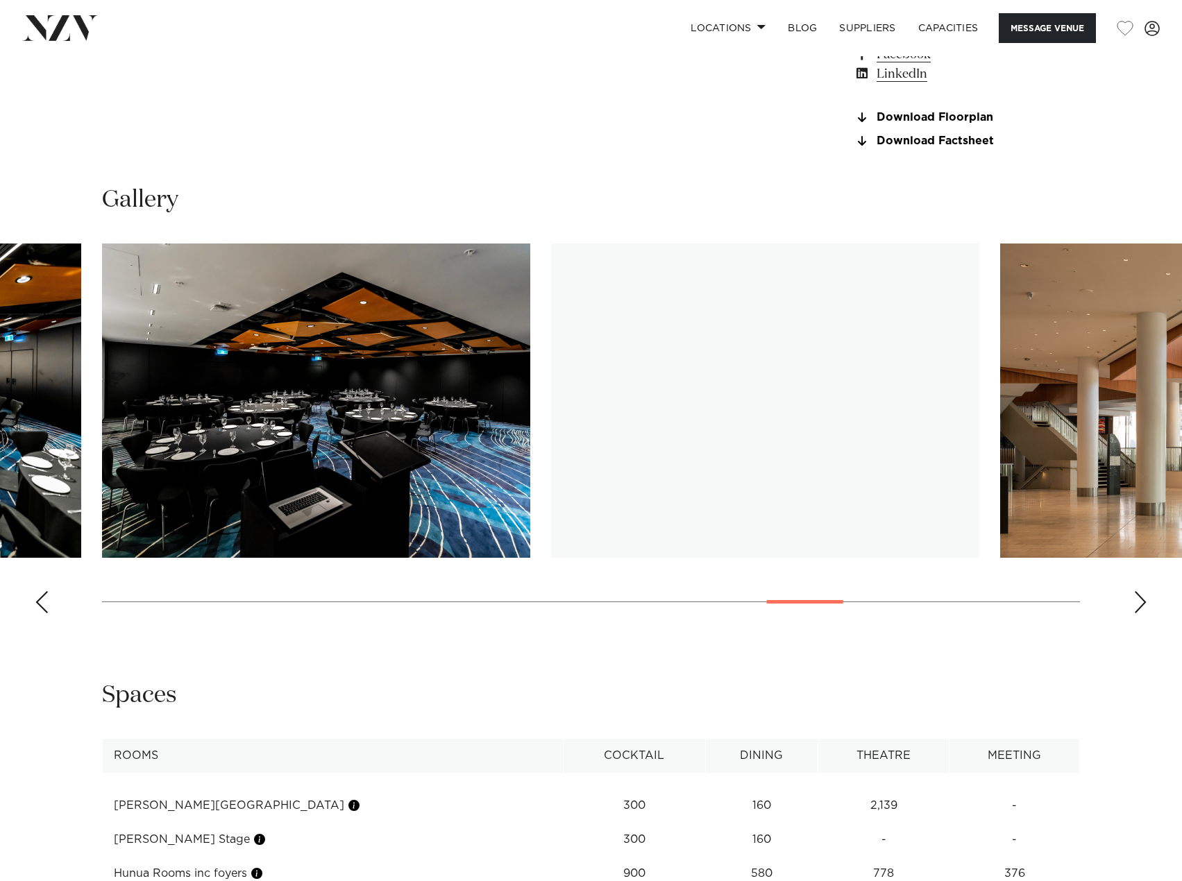
click at [1145, 613] on div "Next slide" at bounding box center [1140, 602] width 14 height 22
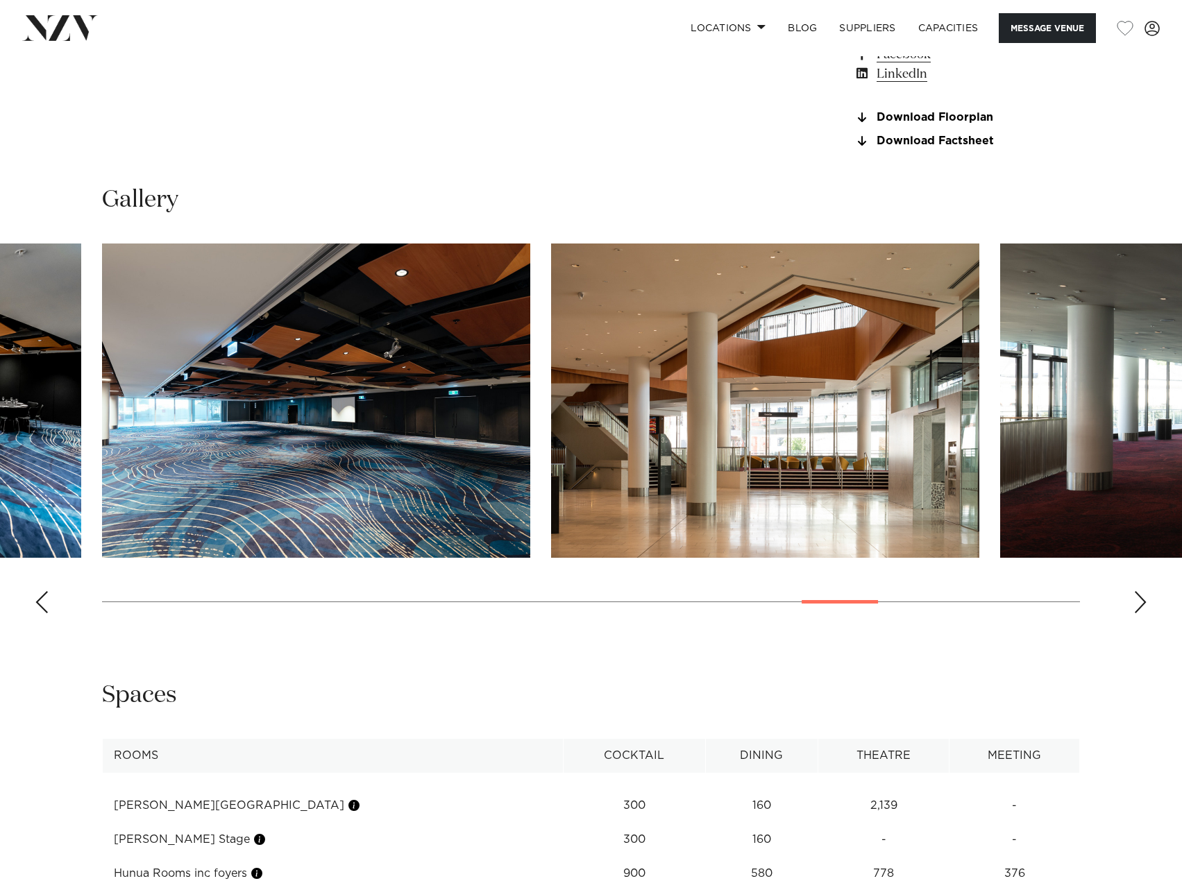
click at [1145, 613] on div "Next slide" at bounding box center [1140, 602] width 14 height 22
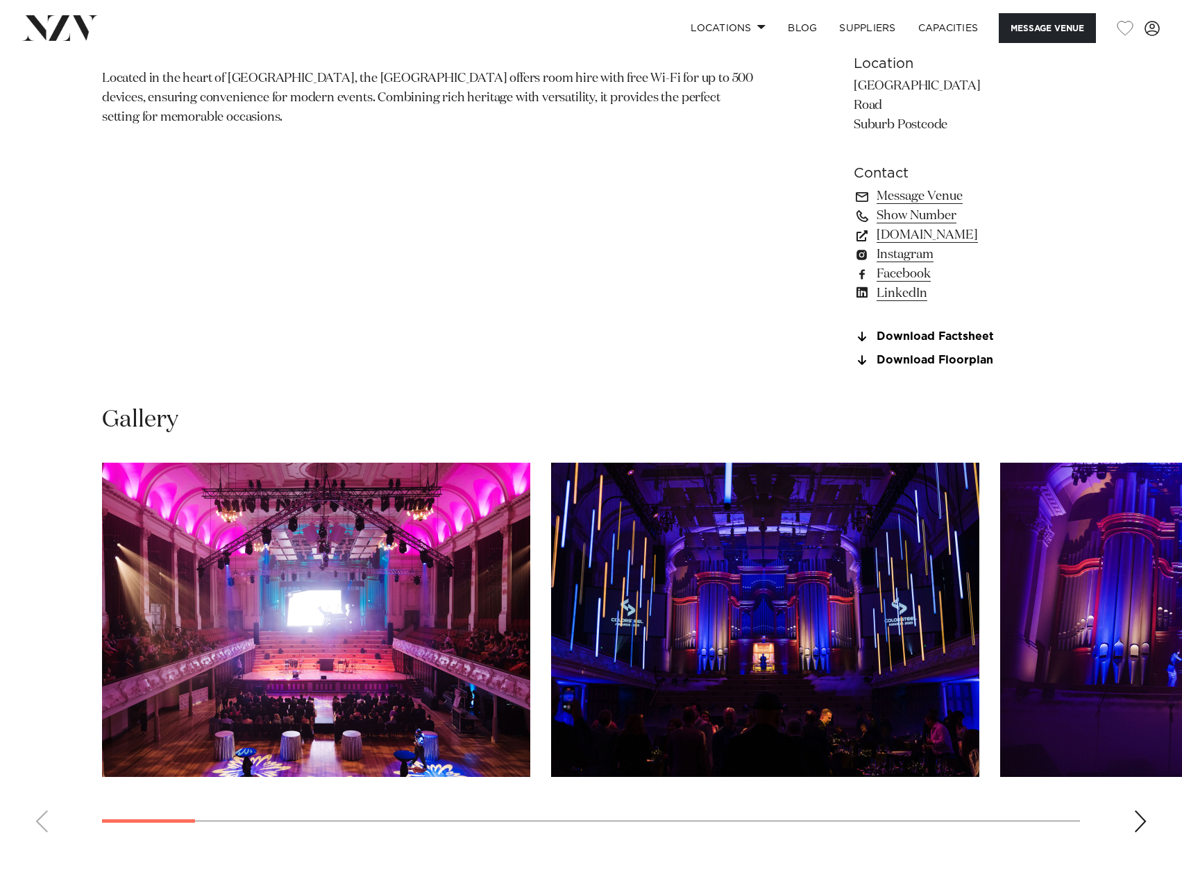
scroll to position [1249, 0]
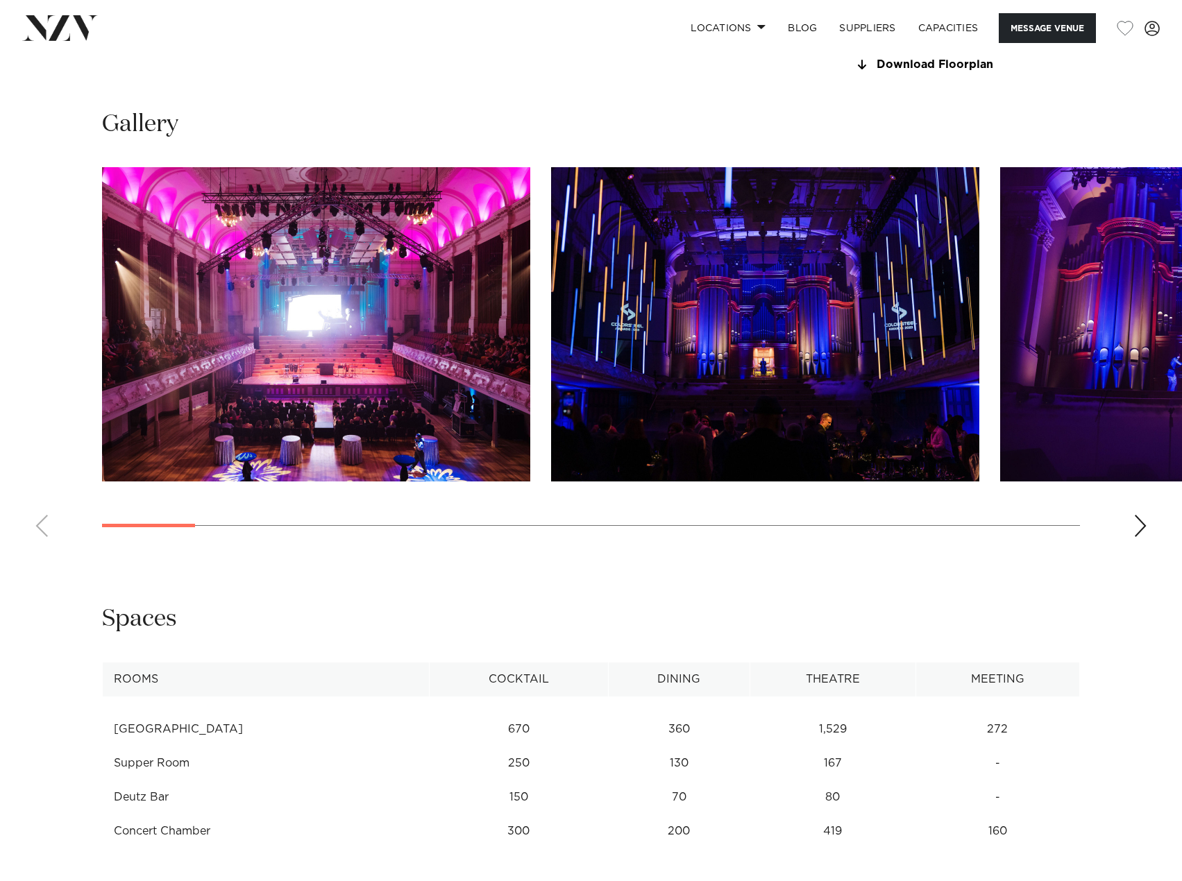
click at [1146, 530] on div "Next slide" at bounding box center [1140, 526] width 14 height 22
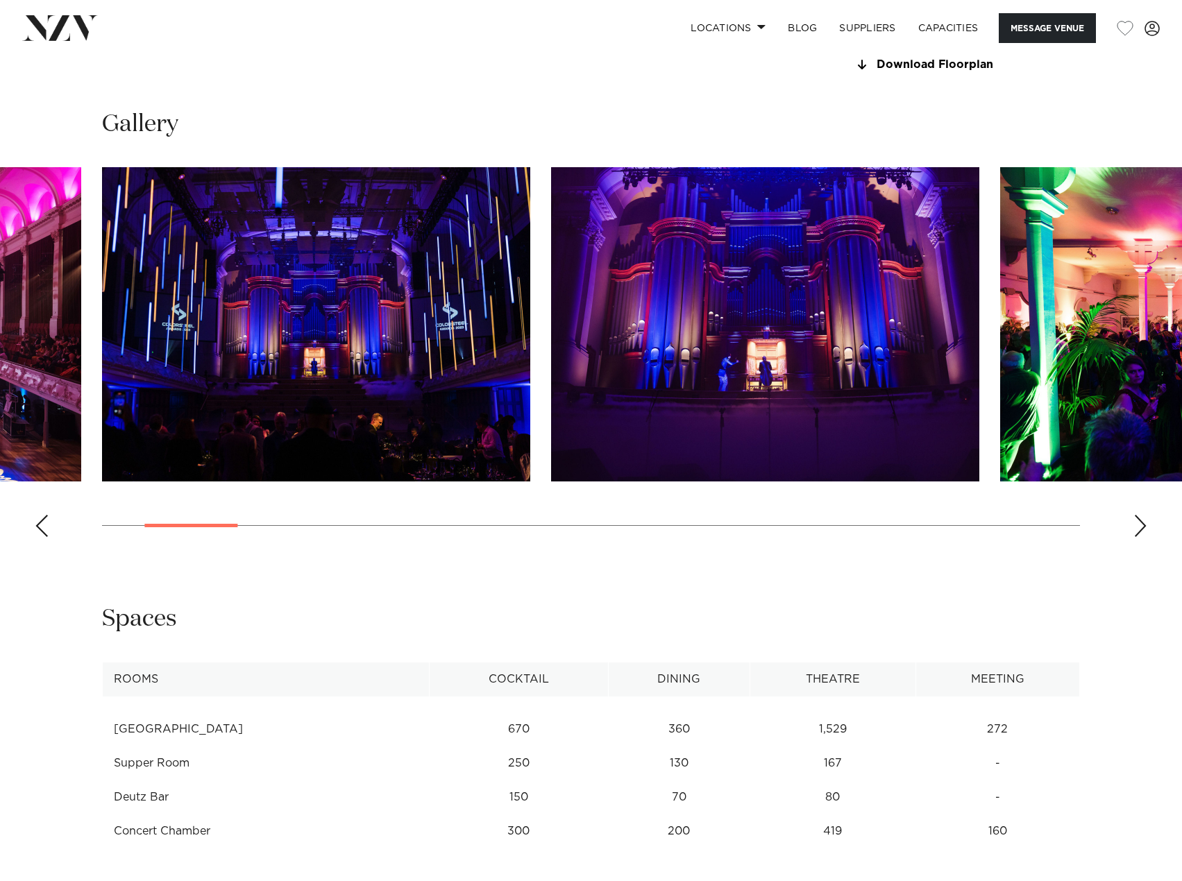
click at [1146, 530] on div "Next slide" at bounding box center [1140, 526] width 14 height 22
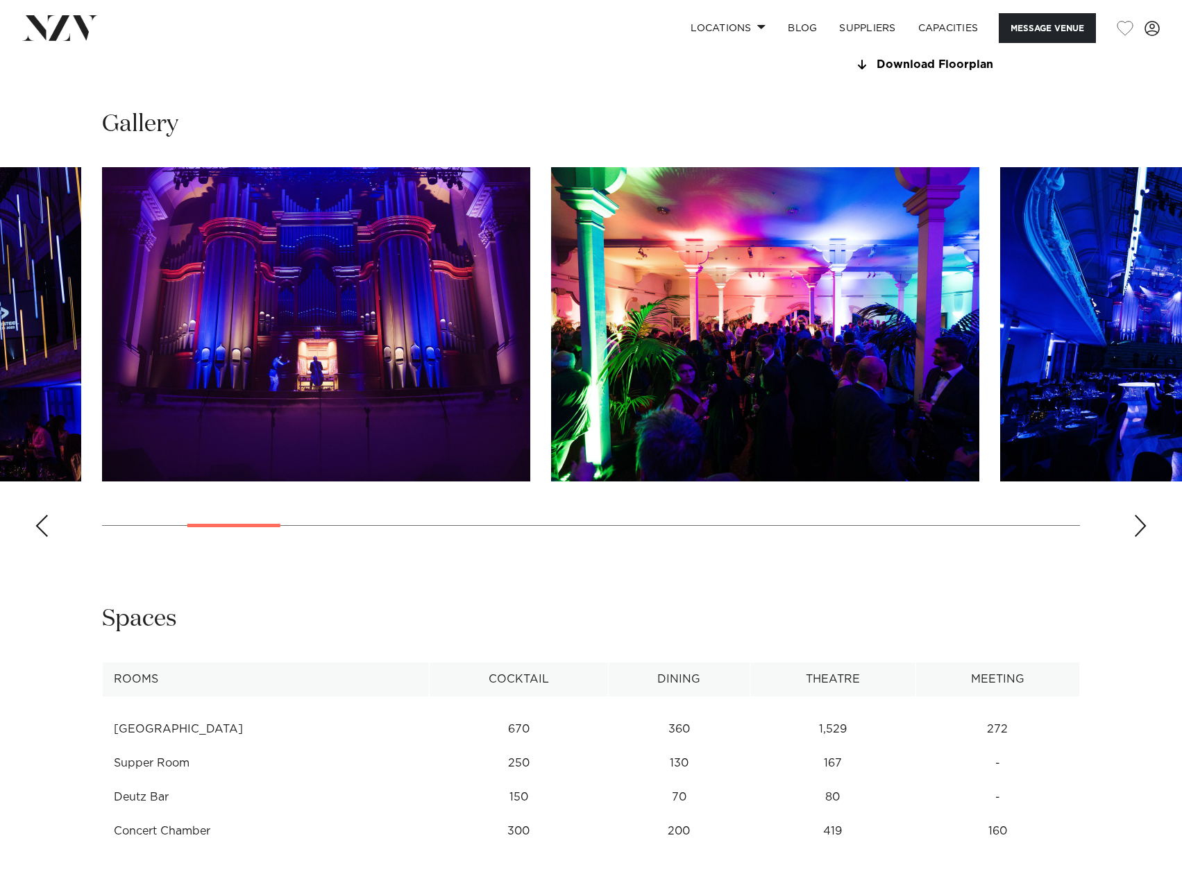
click at [1146, 530] on div "Next slide" at bounding box center [1140, 526] width 14 height 22
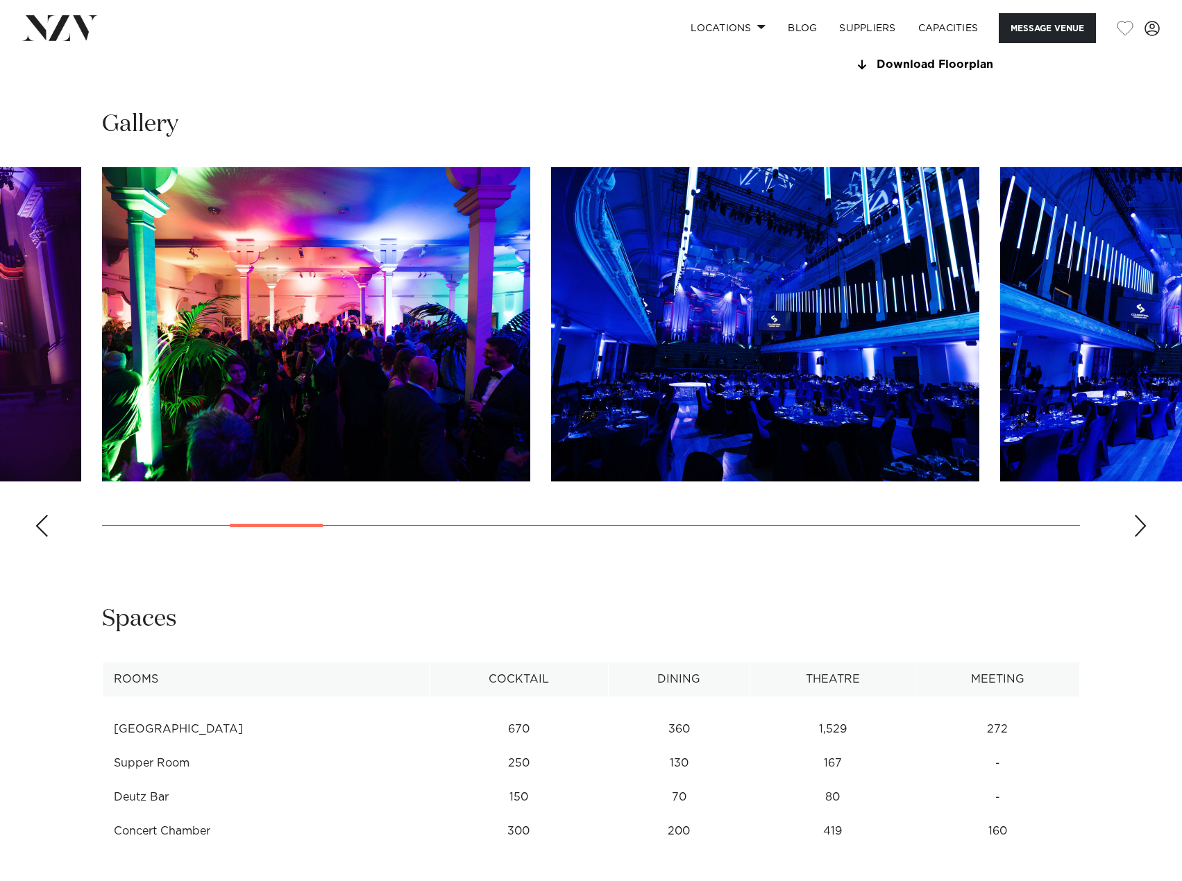
click at [1146, 530] on div "Next slide" at bounding box center [1140, 526] width 14 height 22
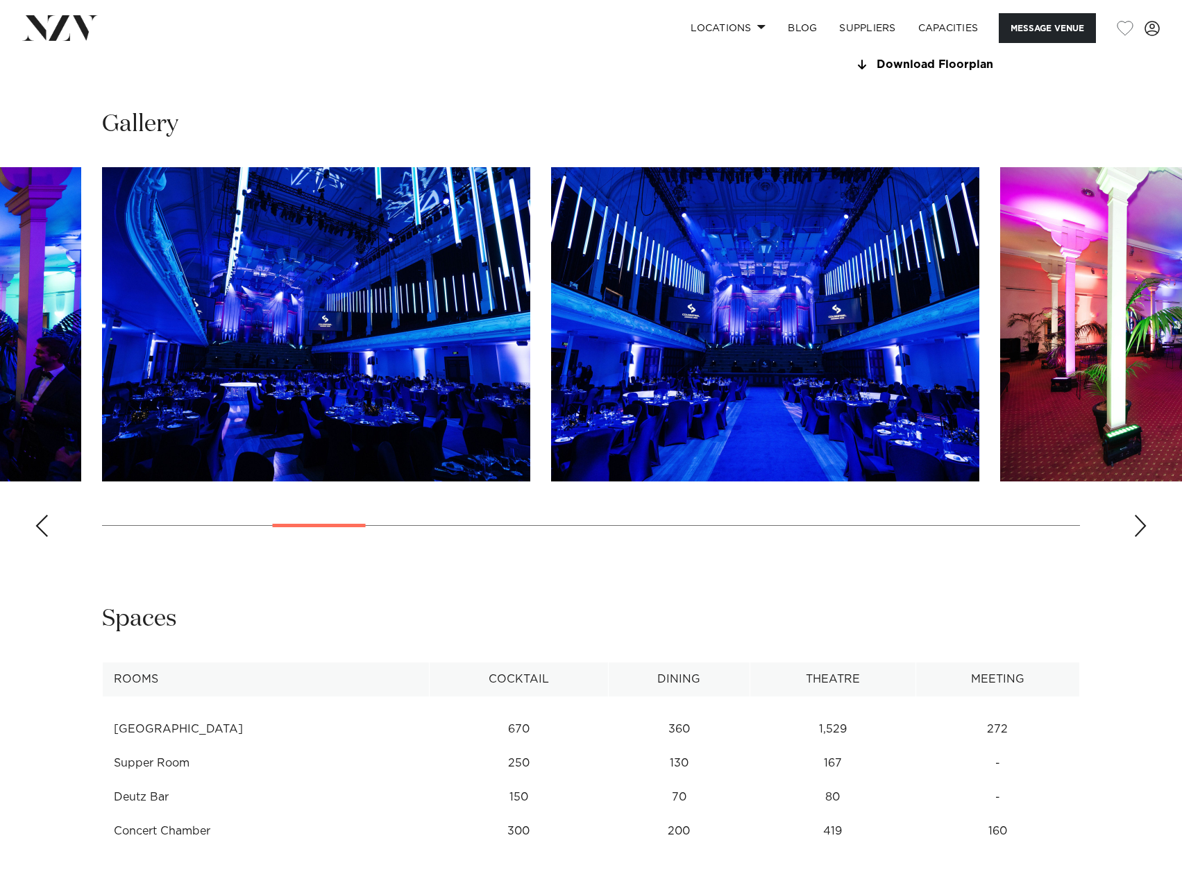
click at [1146, 530] on div "Next slide" at bounding box center [1140, 526] width 14 height 22
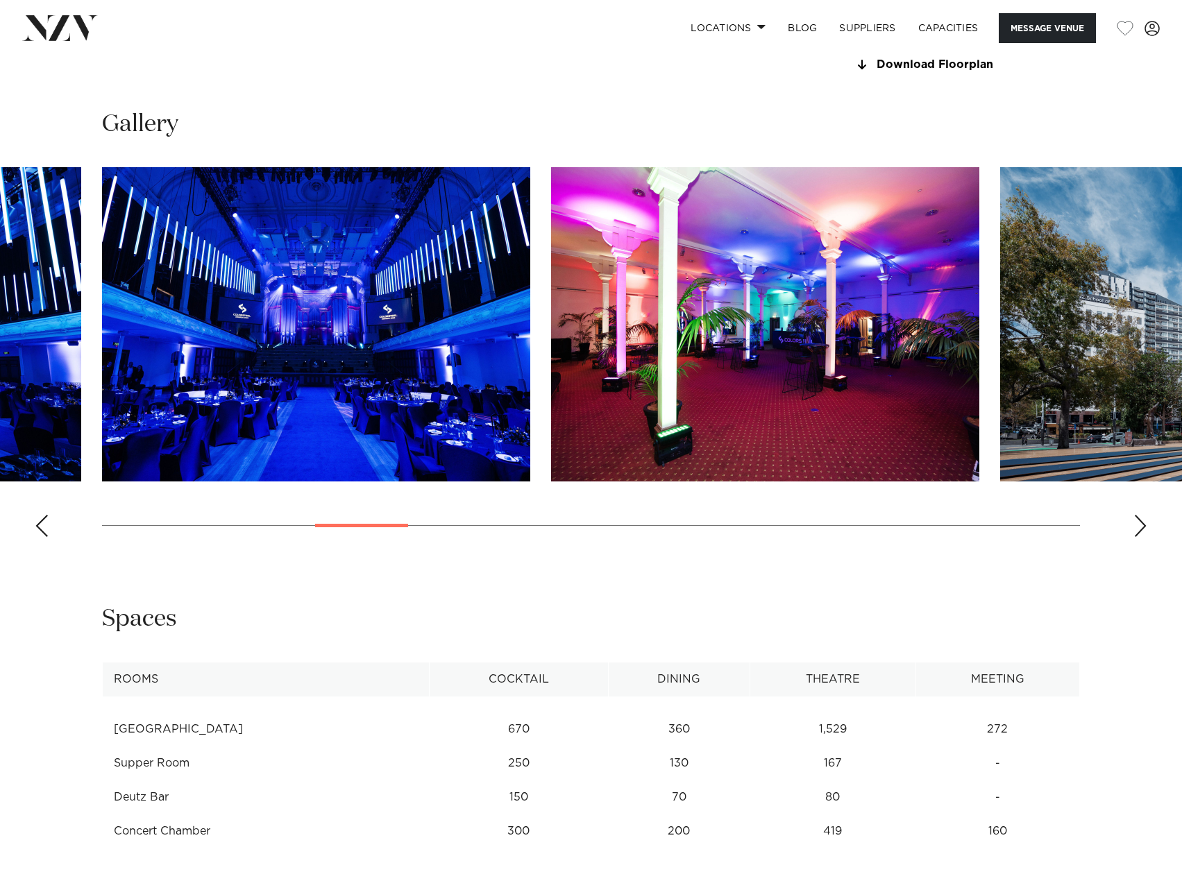
click at [1146, 530] on div "Next slide" at bounding box center [1140, 526] width 14 height 22
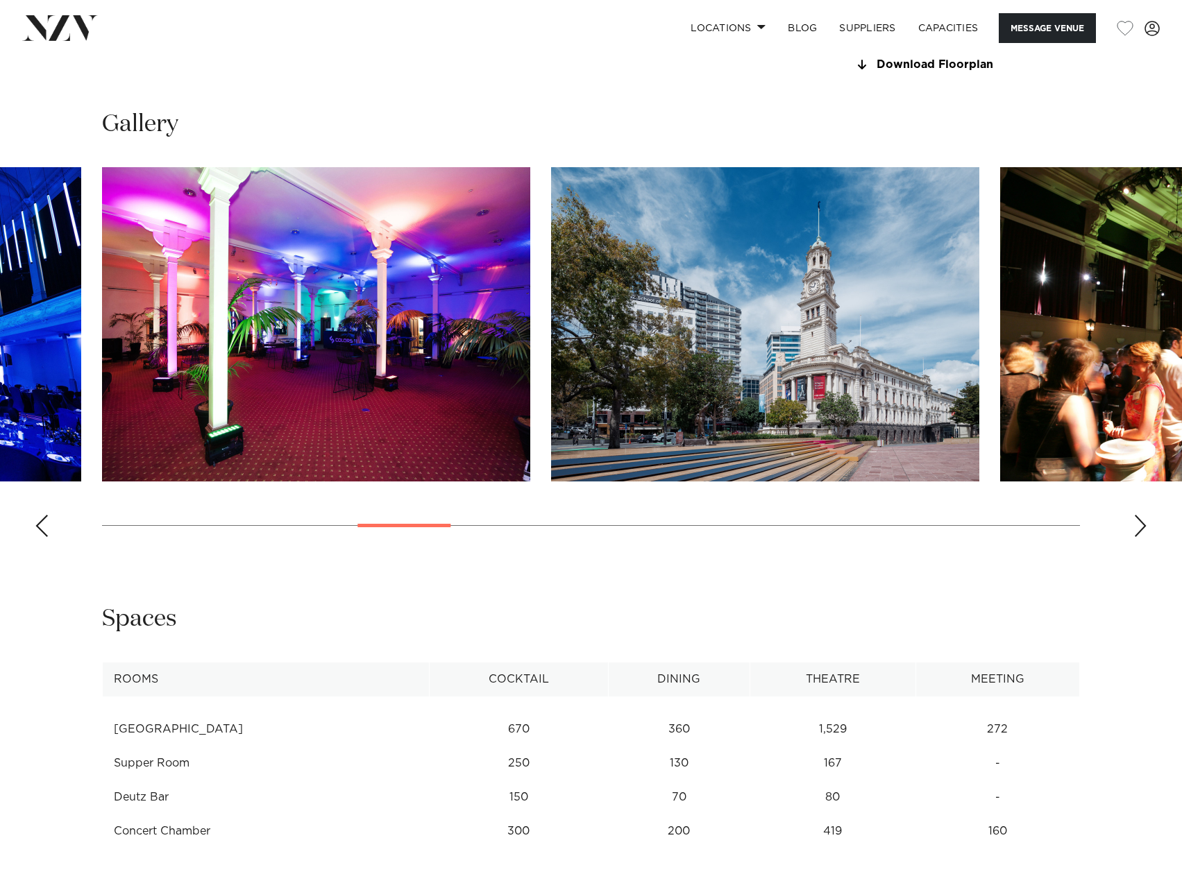
click at [1146, 530] on div "Next slide" at bounding box center [1140, 526] width 14 height 22
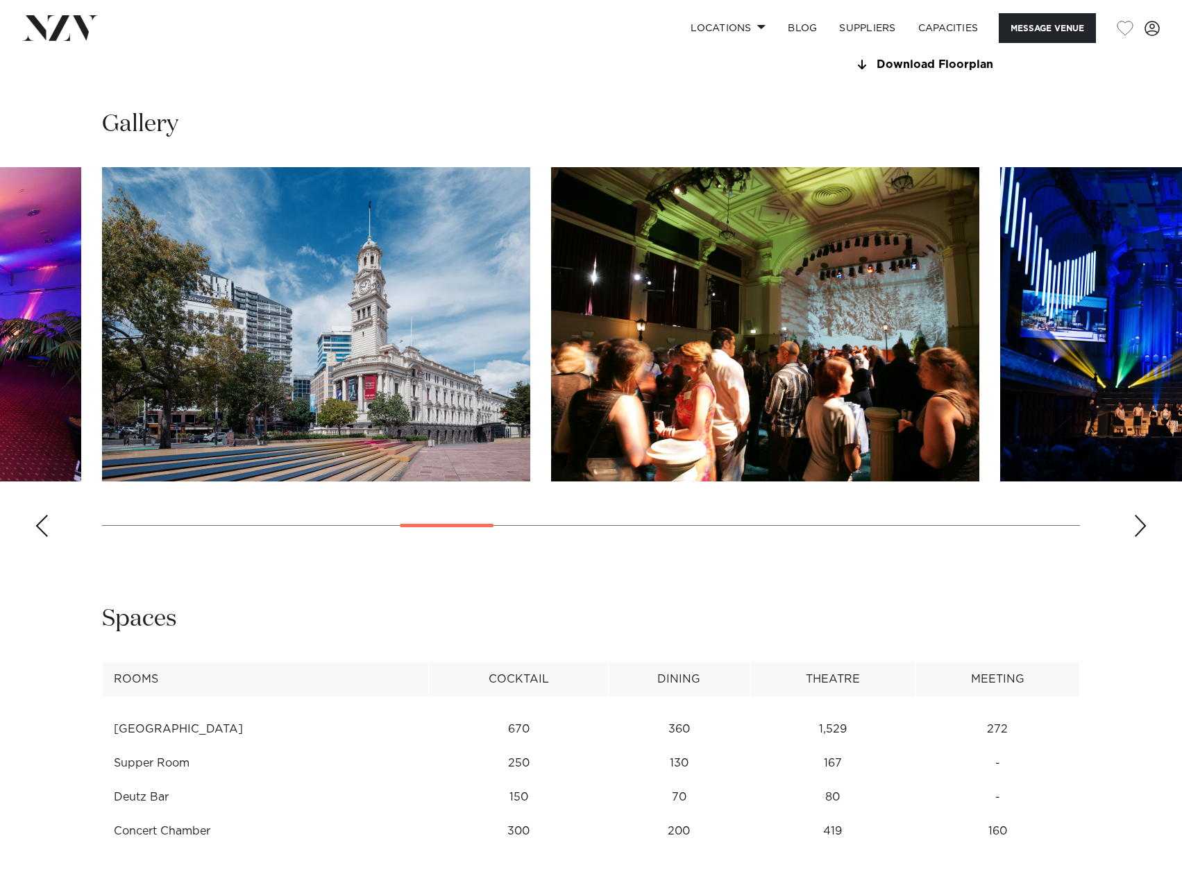
click at [1146, 530] on div "Next slide" at bounding box center [1140, 526] width 14 height 22
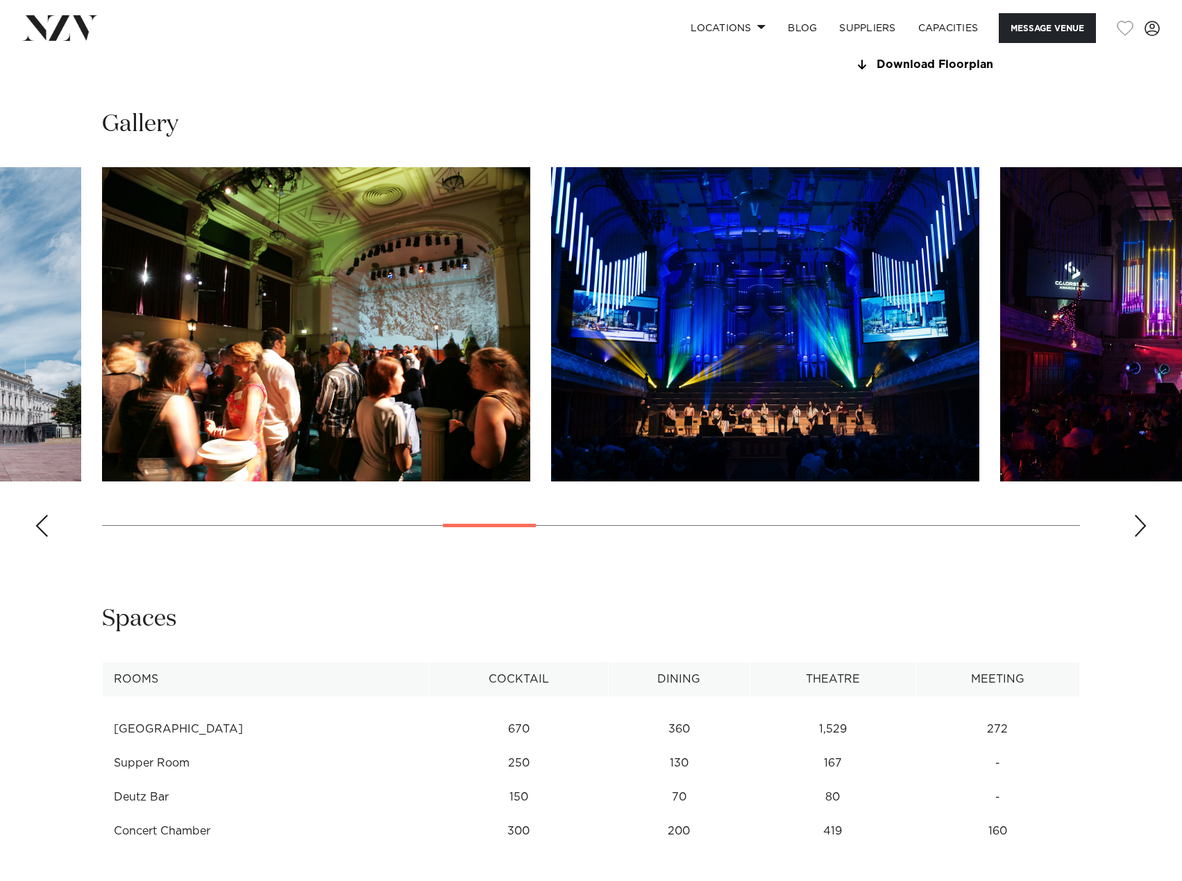
click at [1146, 530] on div "Next slide" at bounding box center [1140, 526] width 14 height 22
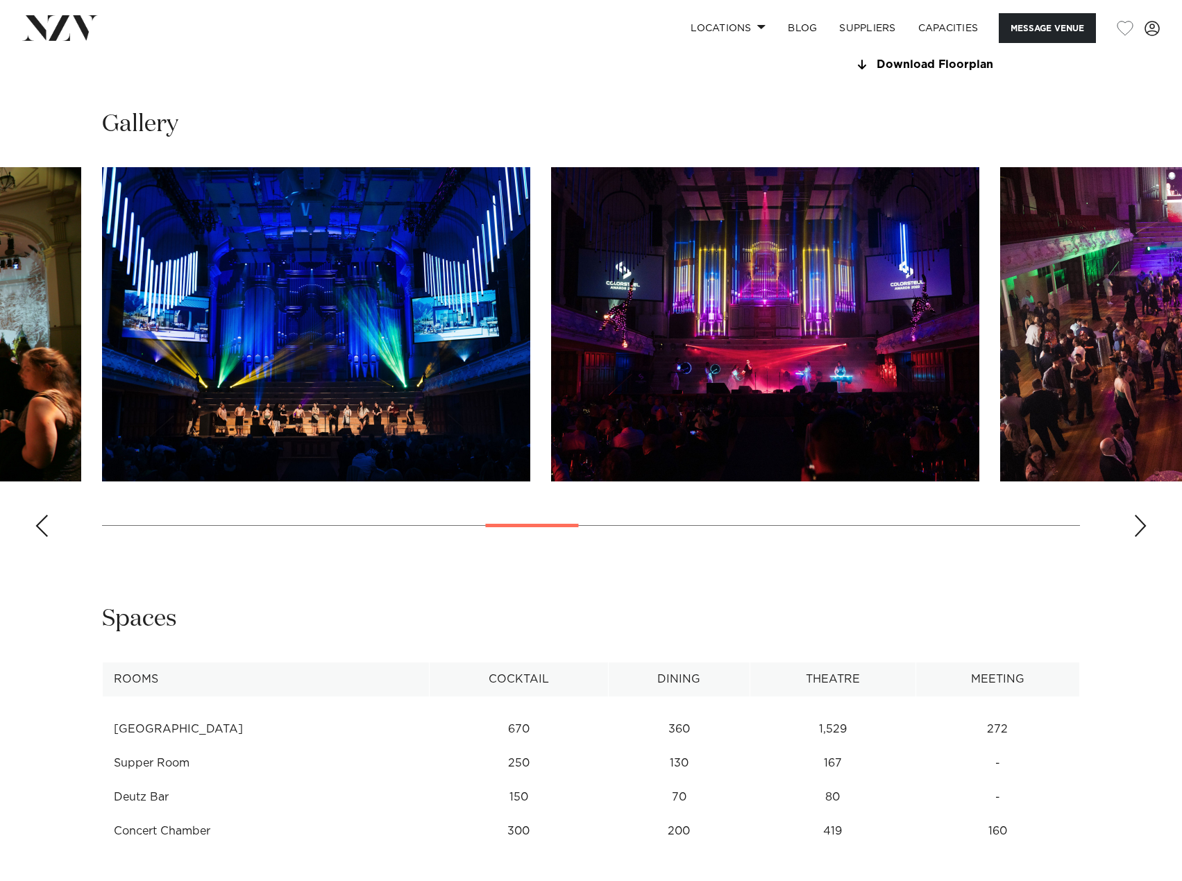
click at [1146, 530] on div "Next slide" at bounding box center [1140, 526] width 14 height 22
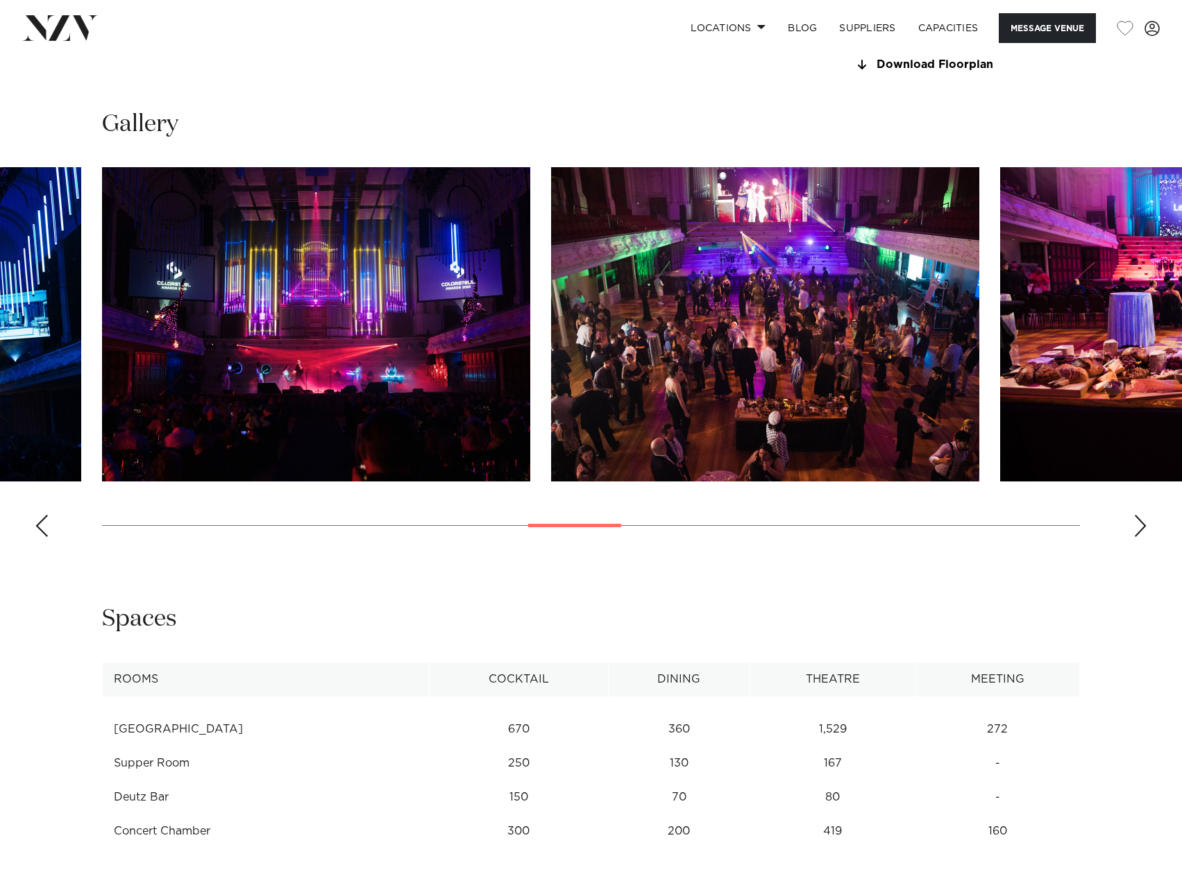
click at [1146, 530] on div "Next slide" at bounding box center [1140, 526] width 14 height 22
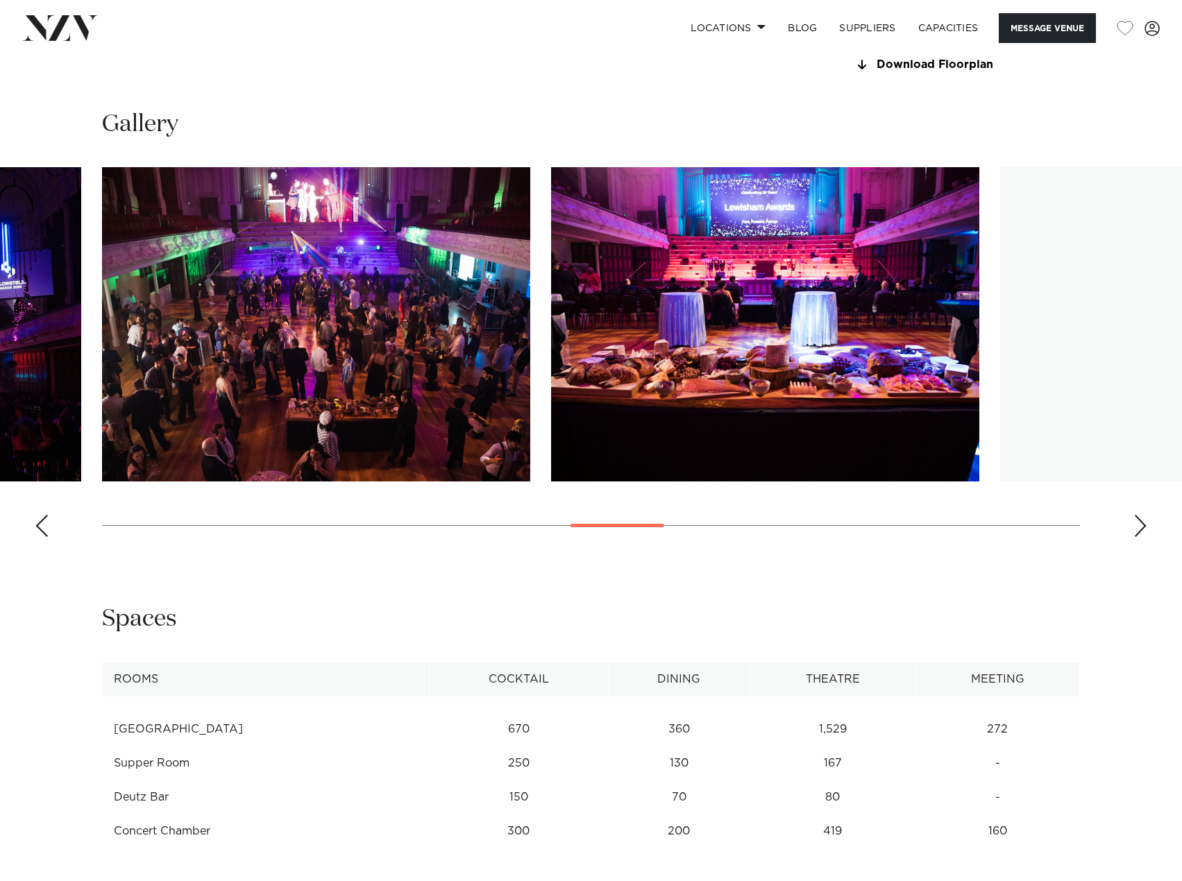
click at [1146, 530] on div "Next slide" at bounding box center [1140, 526] width 14 height 22
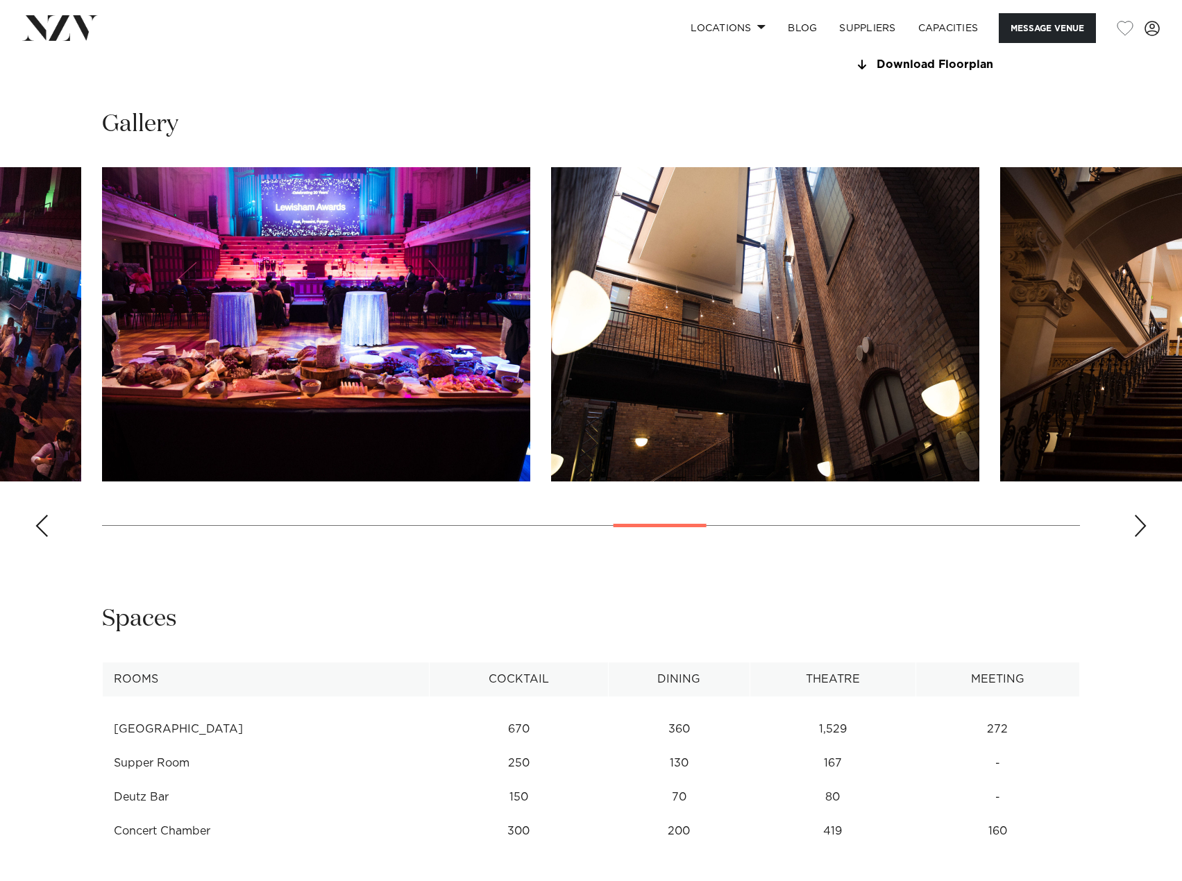
click at [1151, 531] on swiper-container at bounding box center [591, 357] width 1182 height 381
click at [1144, 530] on div "Next slide" at bounding box center [1140, 526] width 14 height 22
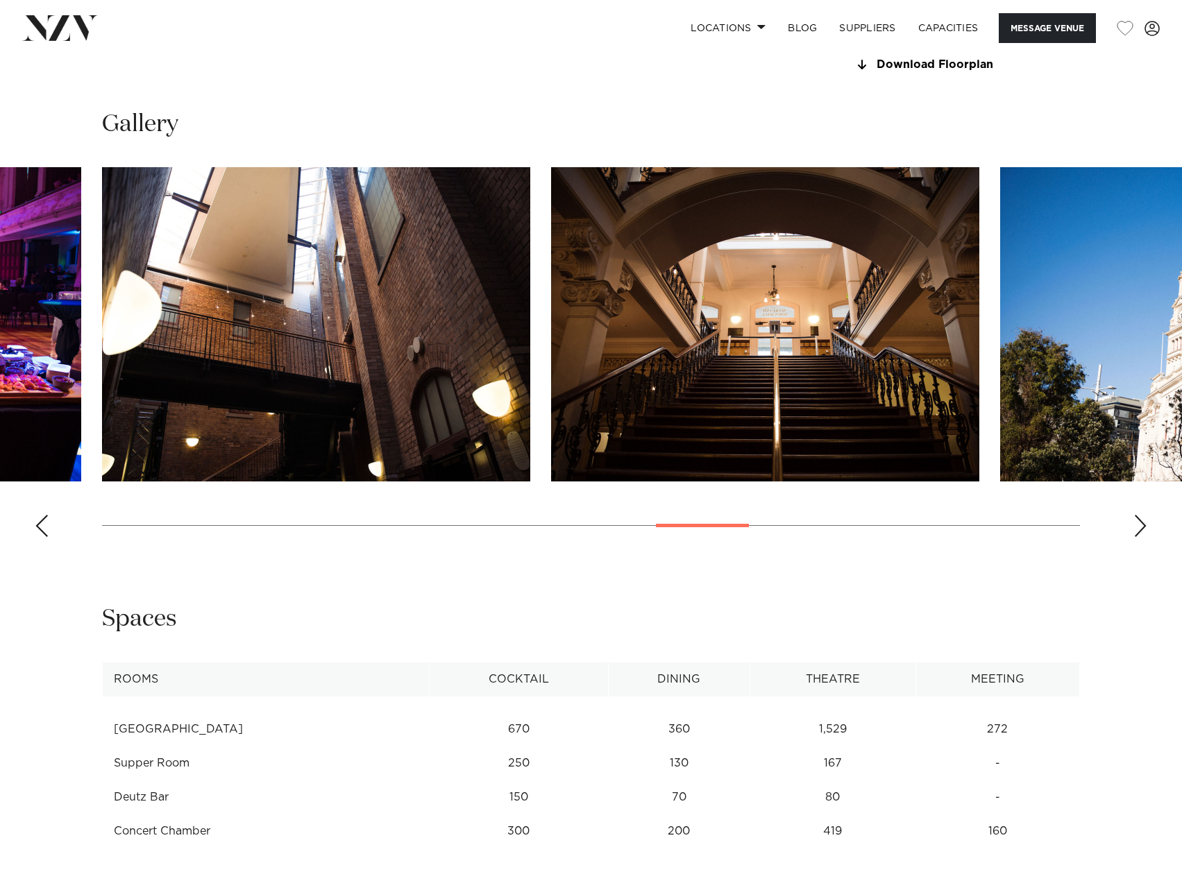
click at [1144, 530] on div "Next slide" at bounding box center [1140, 526] width 14 height 22
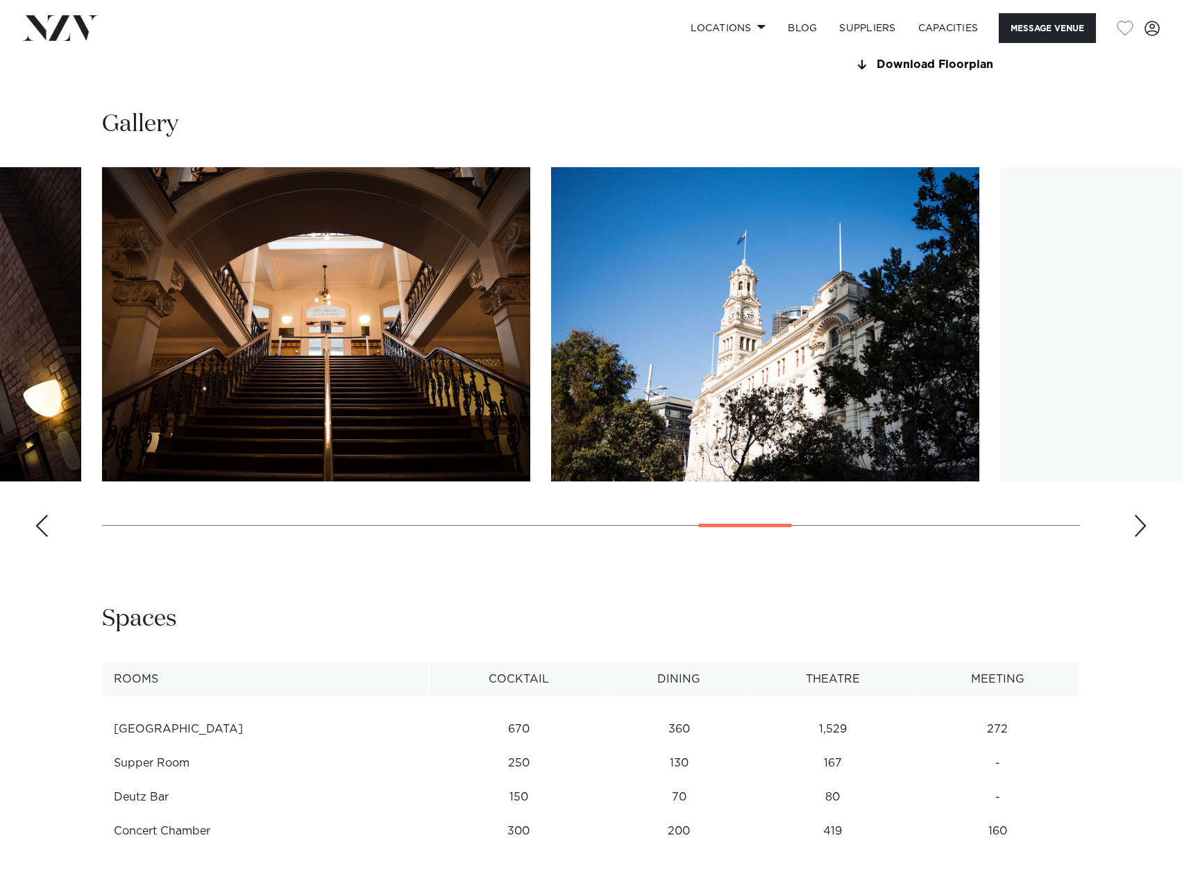
click at [1144, 530] on div "Next slide" at bounding box center [1140, 526] width 14 height 22
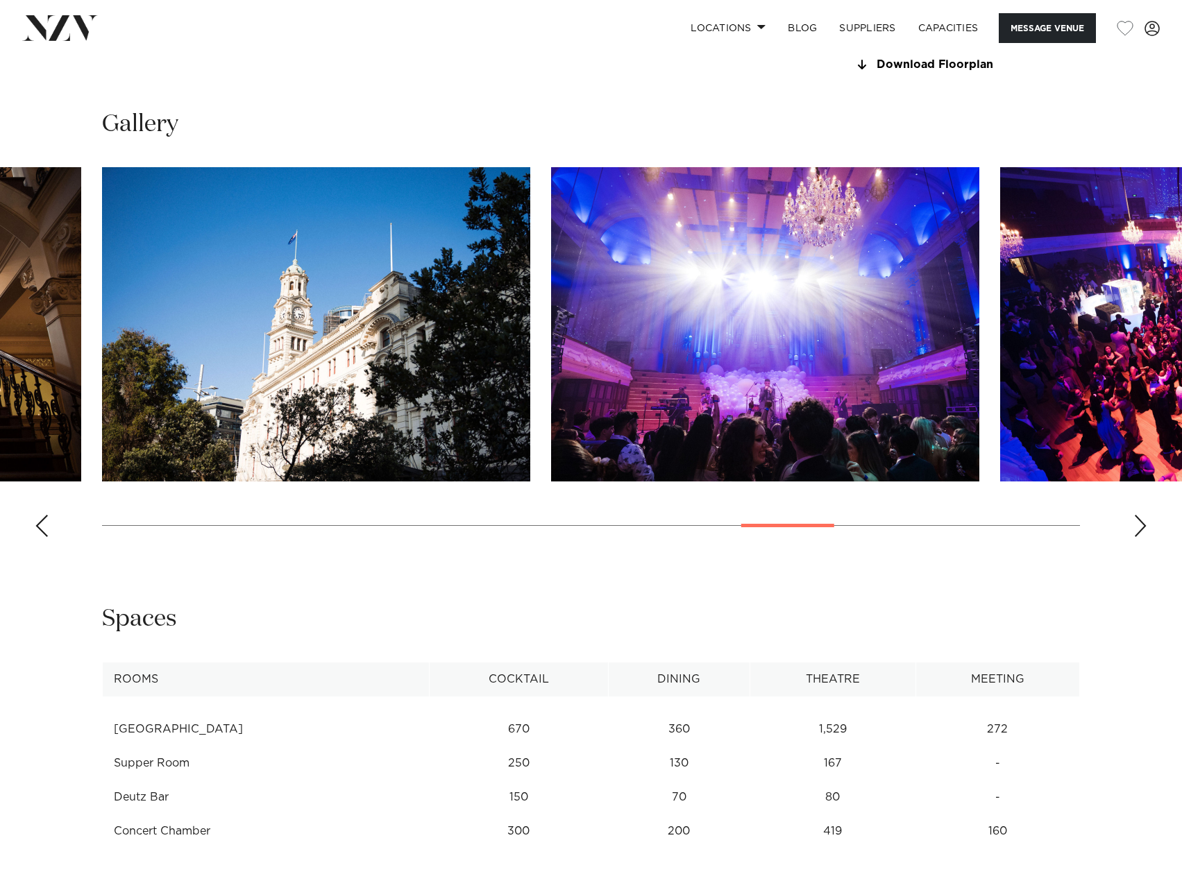
click at [1144, 530] on div "Next slide" at bounding box center [1140, 526] width 14 height 22
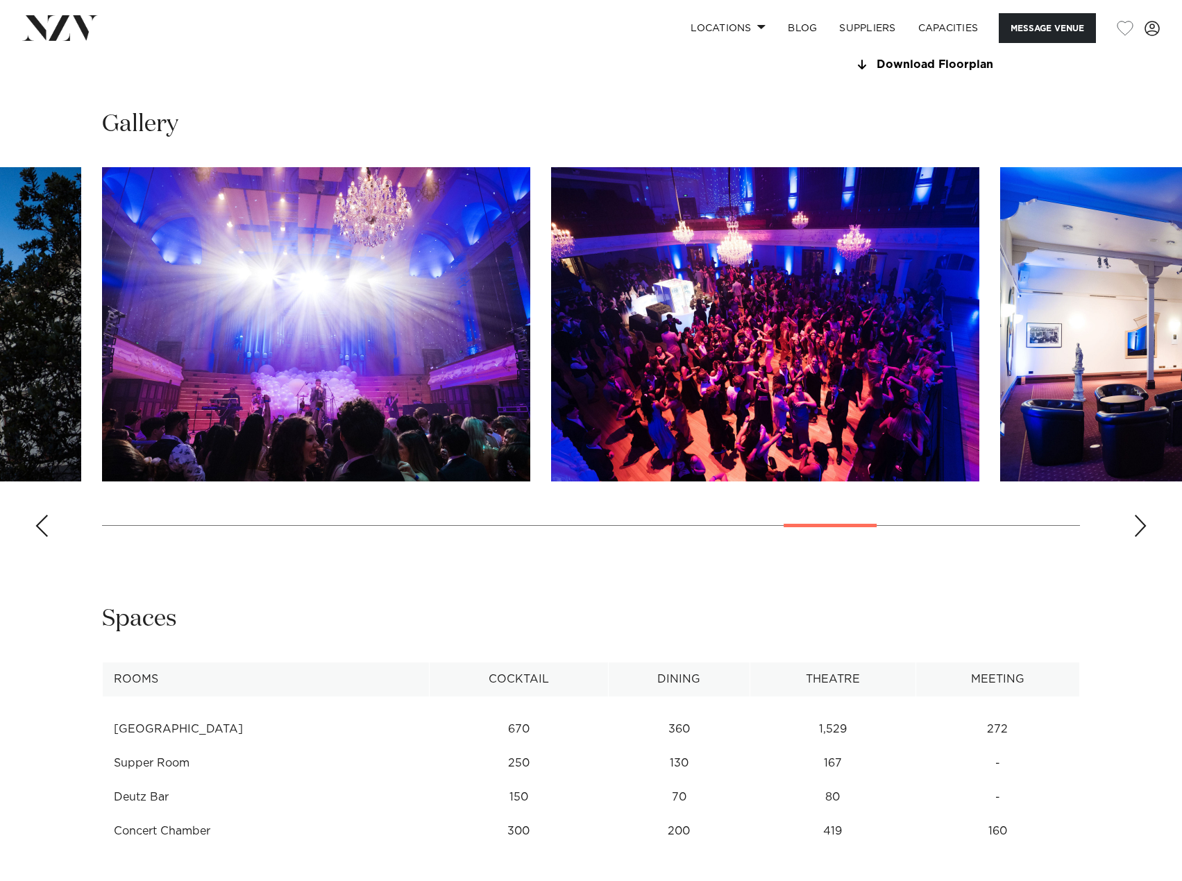
click at [1144, 530] on div "Next slide" at bounding box center [1140, 526] width 14 height 22
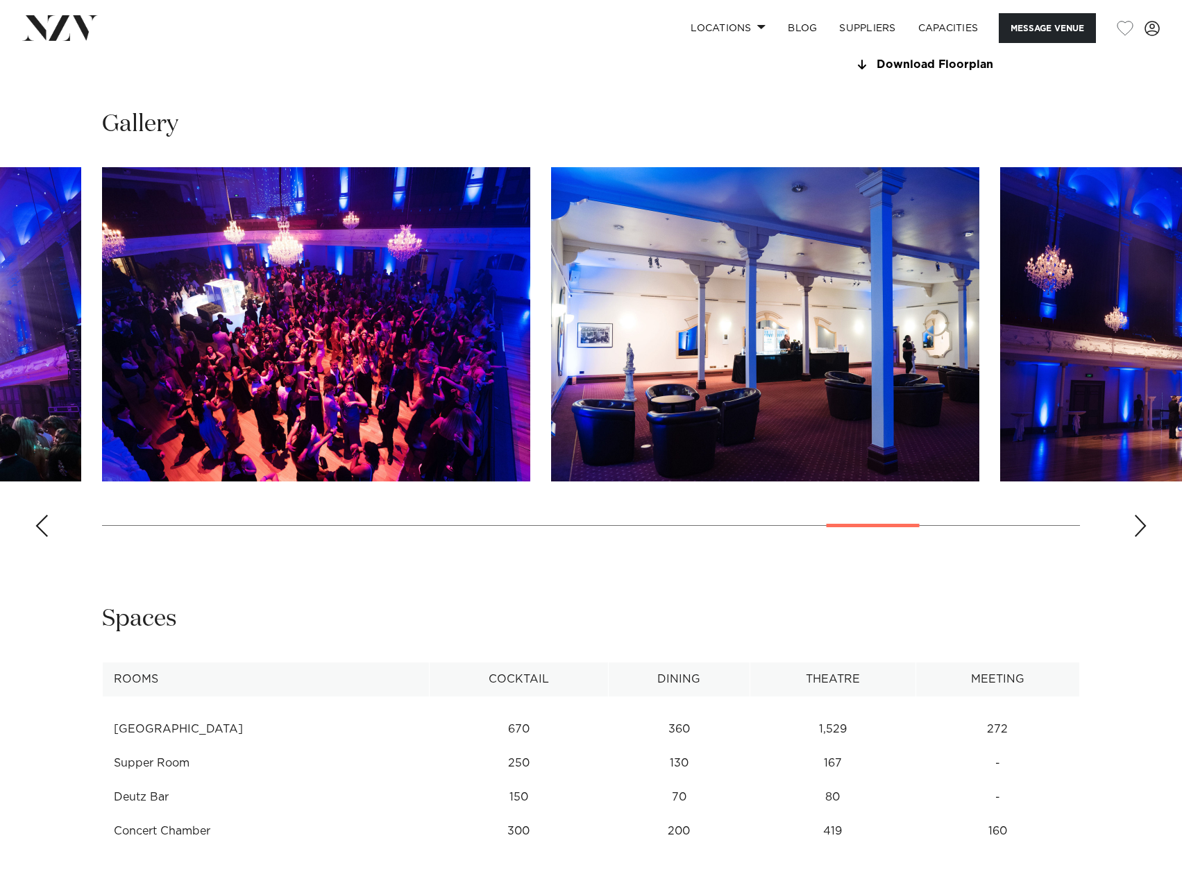
click at [1144, 530] on div "Next slide" at bounding box center [1140, 526] width 14 height 22
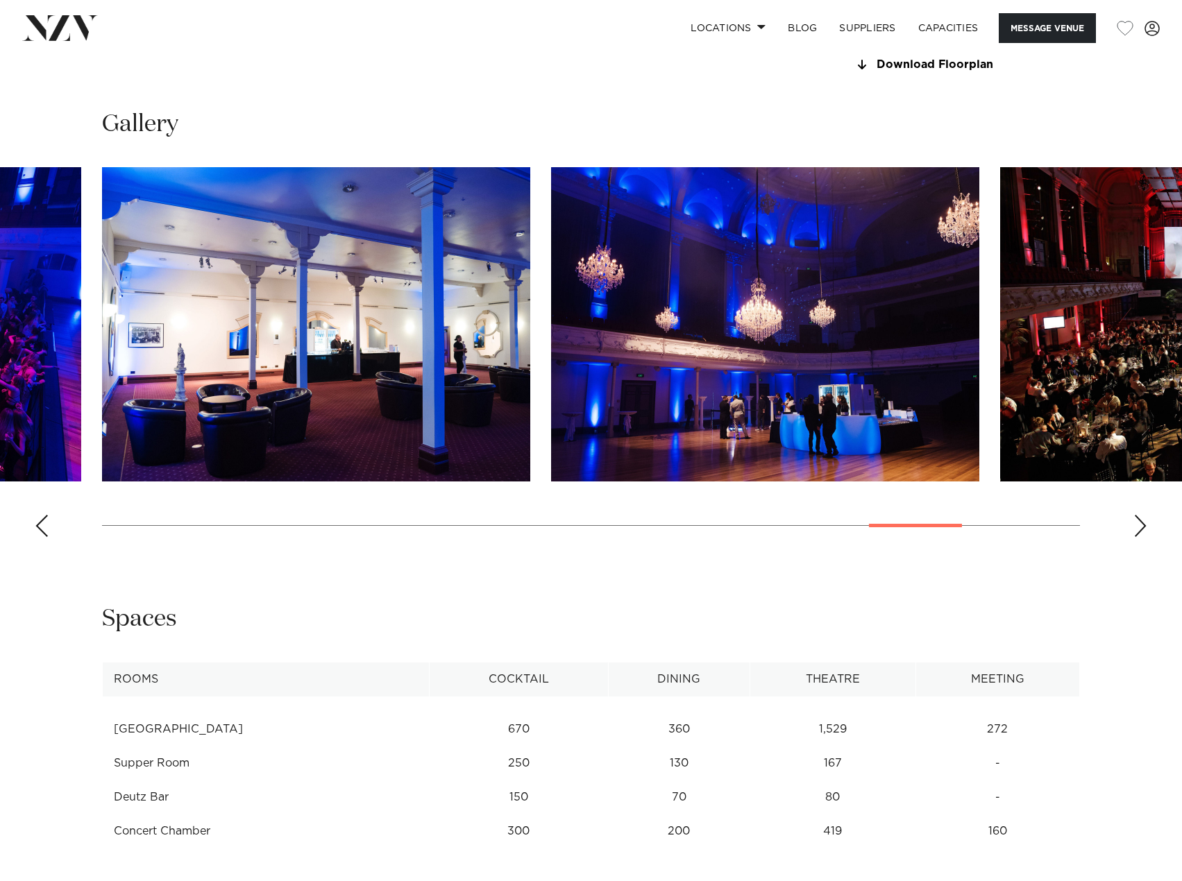
click at [1144, 530] on div "Next slide" at bounding box center [1140, 526] width 14 height 22
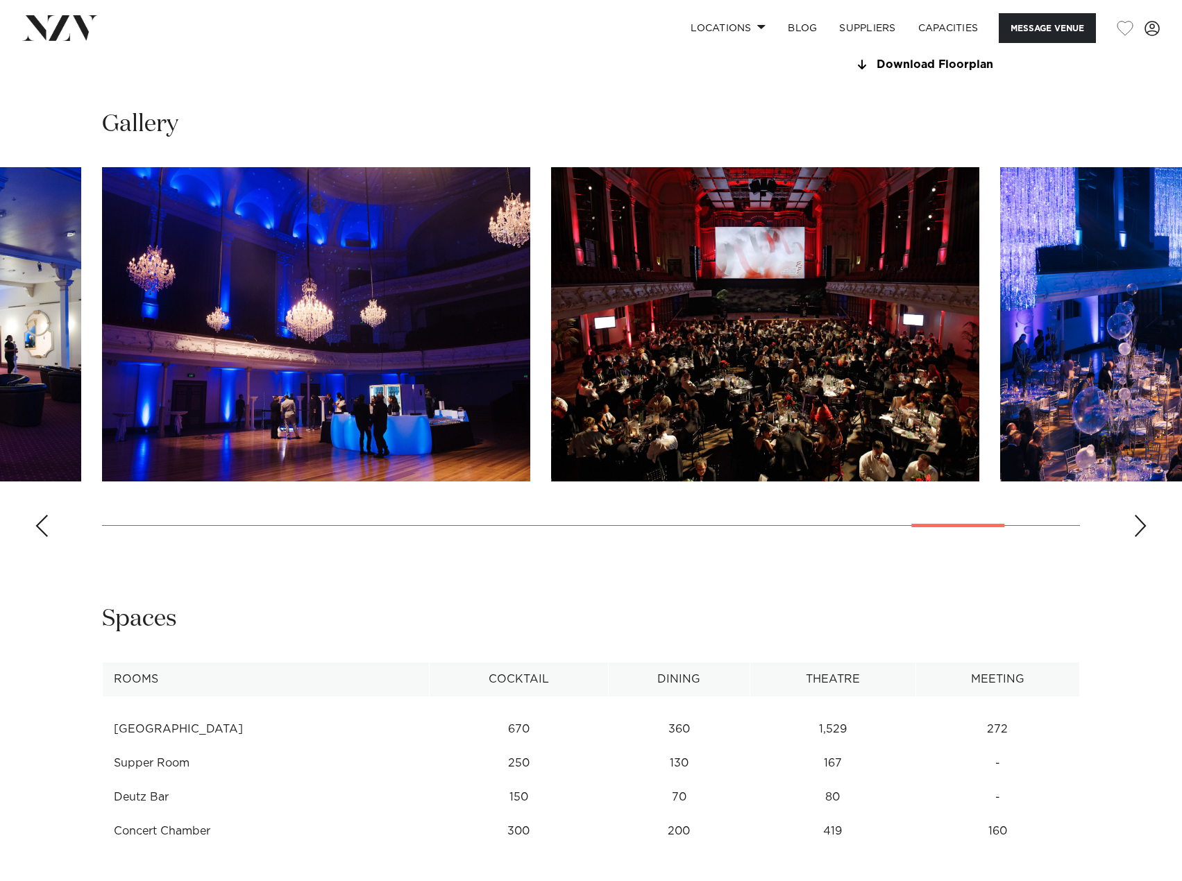
click at [1144, 530] on div "Next slide" at bounding box center [1140, 526] width 14 height 22
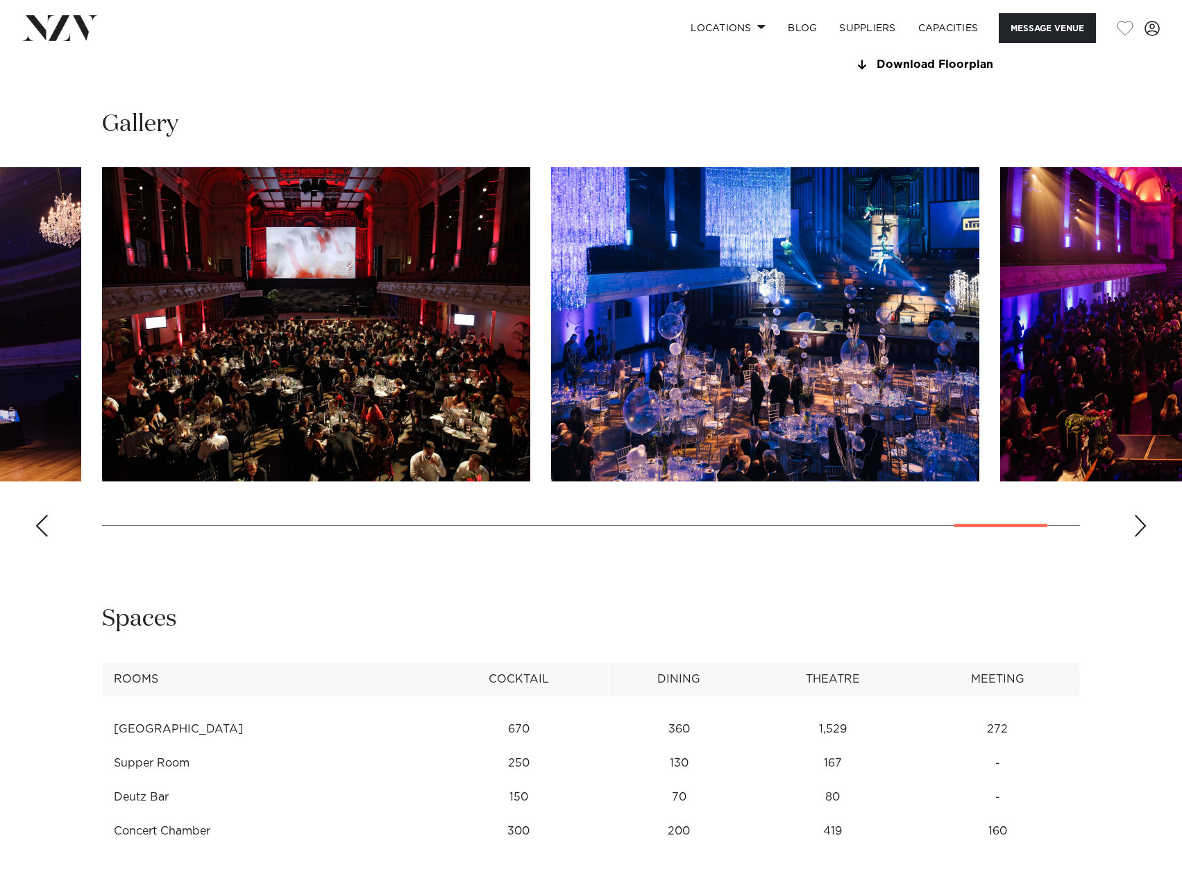
click at [1144, 530] on div "Next slide" at bounding box center [1140, 526] width 14 height 22
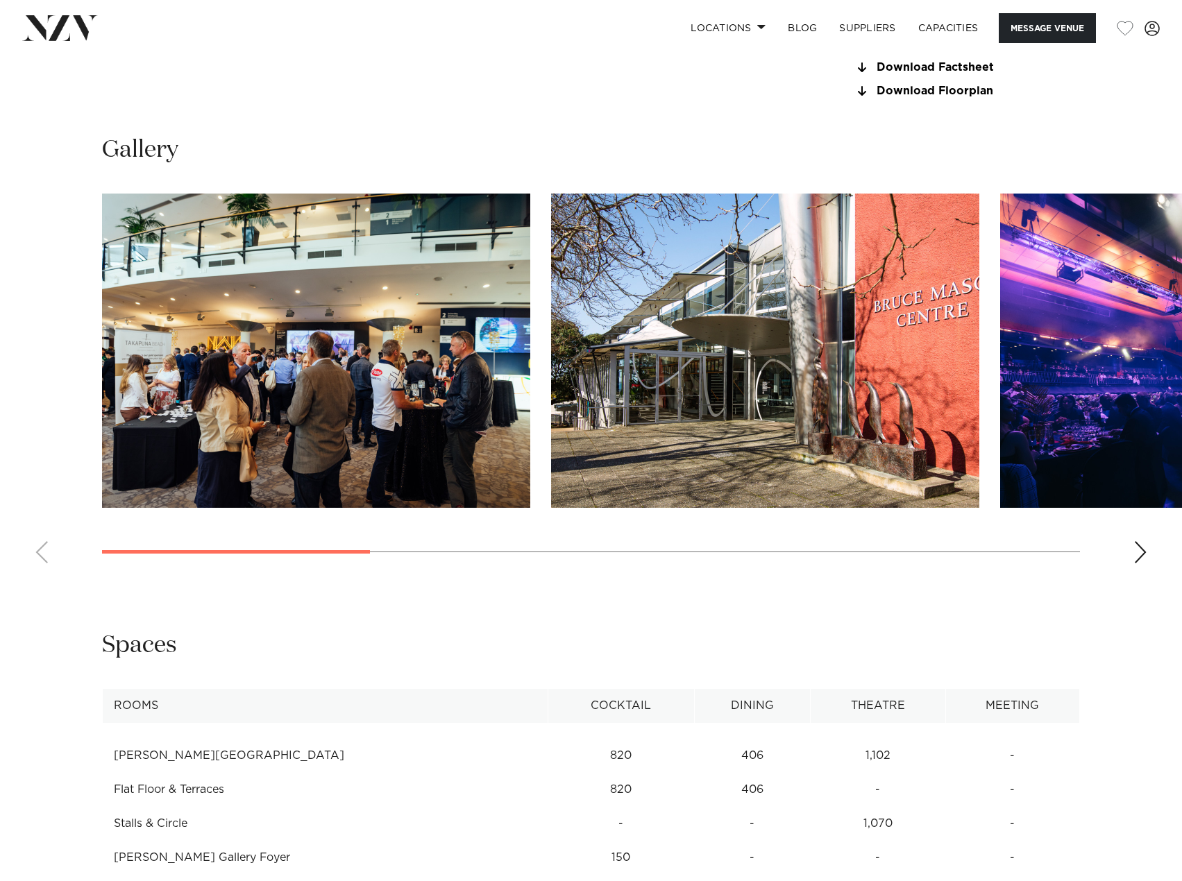
scroll to position [1318, 0]
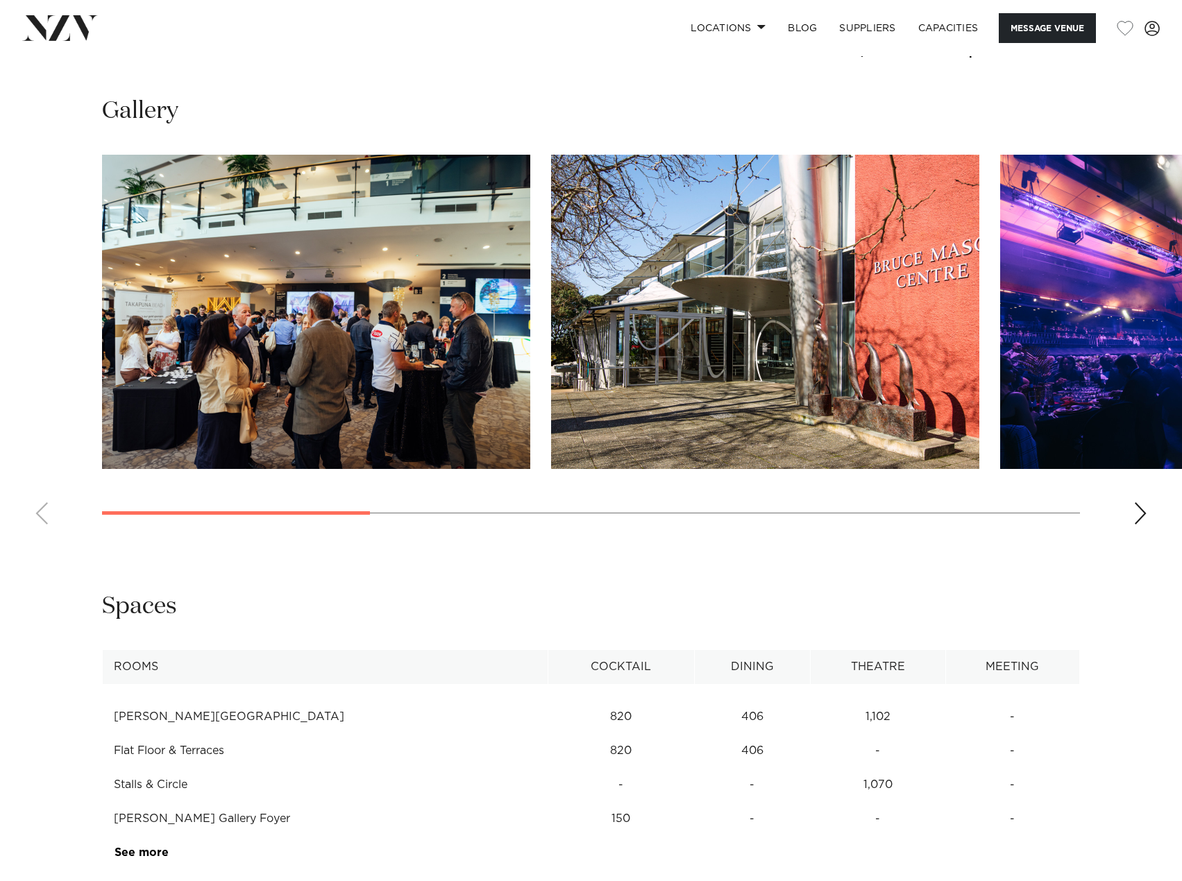
click at [1143, 522] on div "Next slide" at bounding box center [1140, 513] width 14 height 22
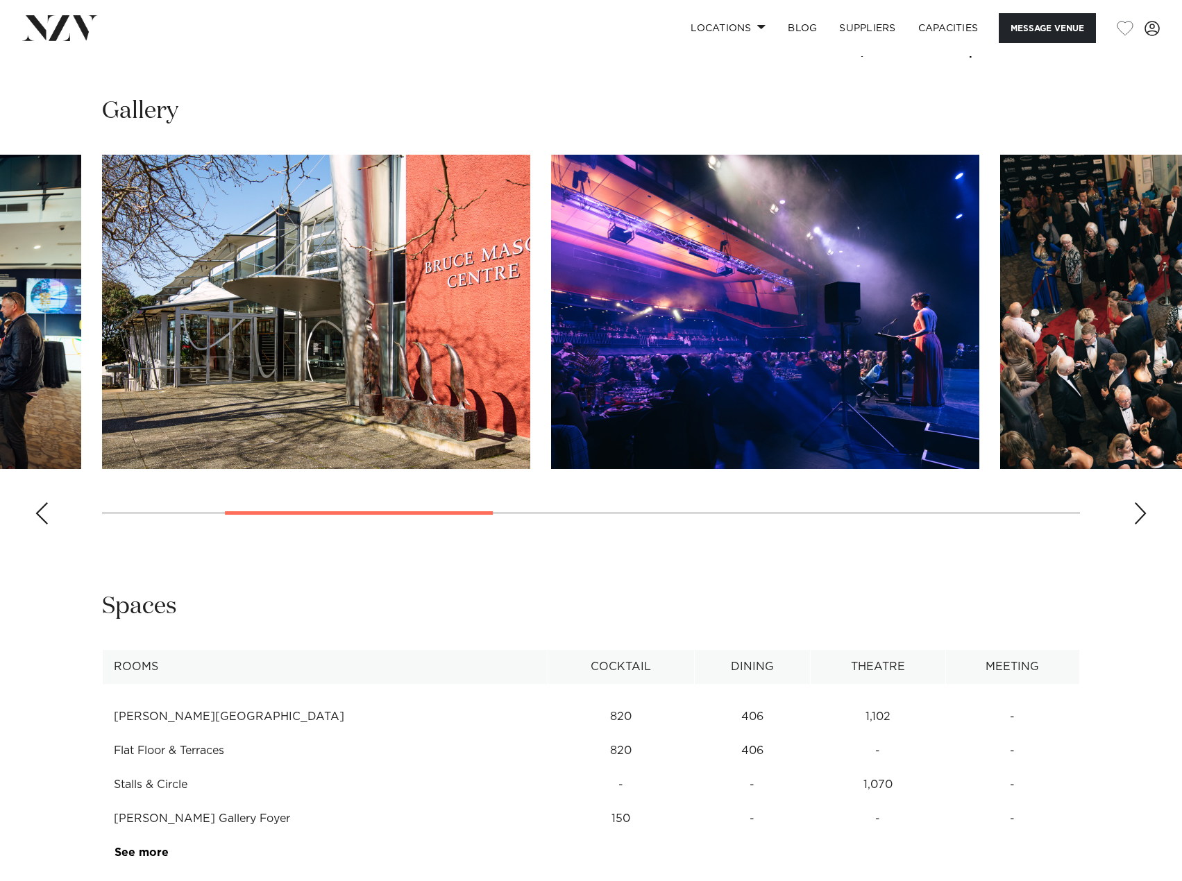
click at [1143, 522] on div "Next slide" at bounding box center [1140, 513] width 14 height 22
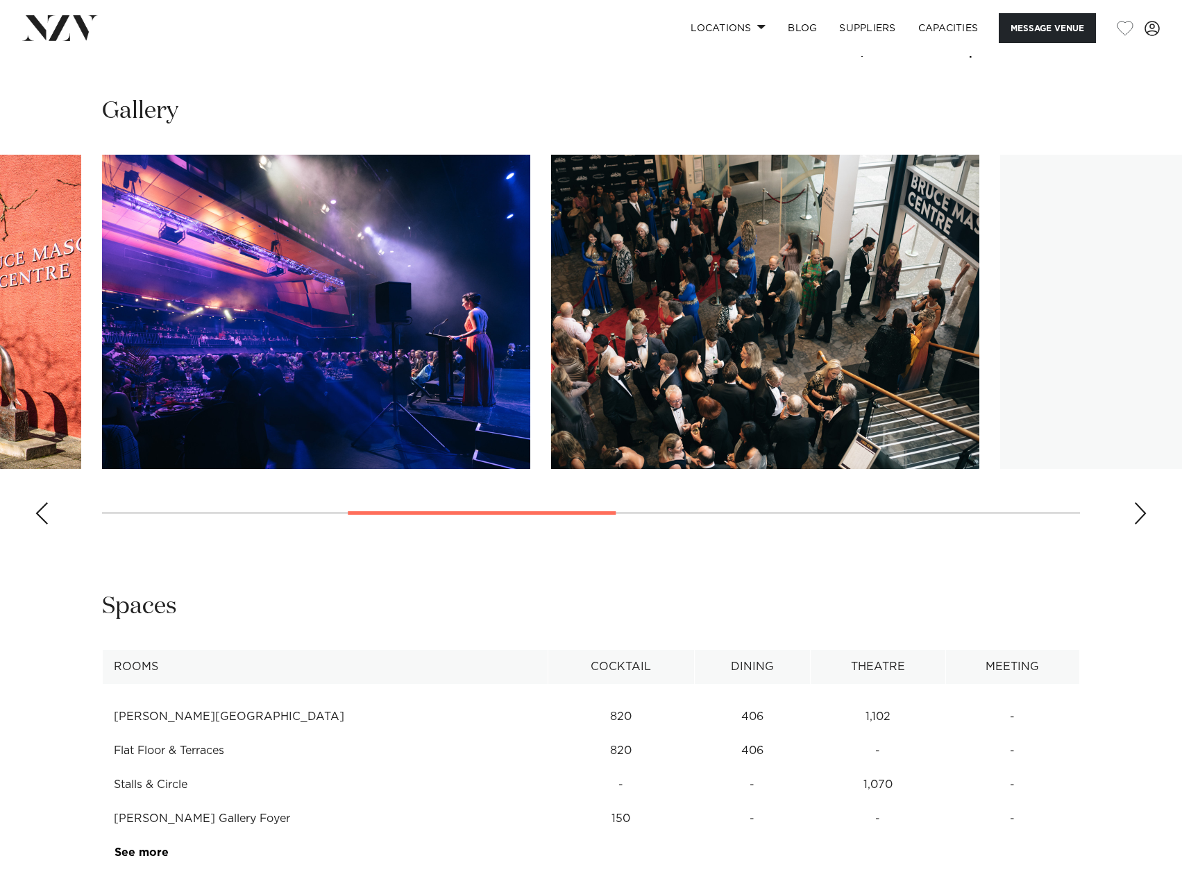
click at [1143, 522] on div "Next slide" at bounding box center [1140, 513] width 14 height 22
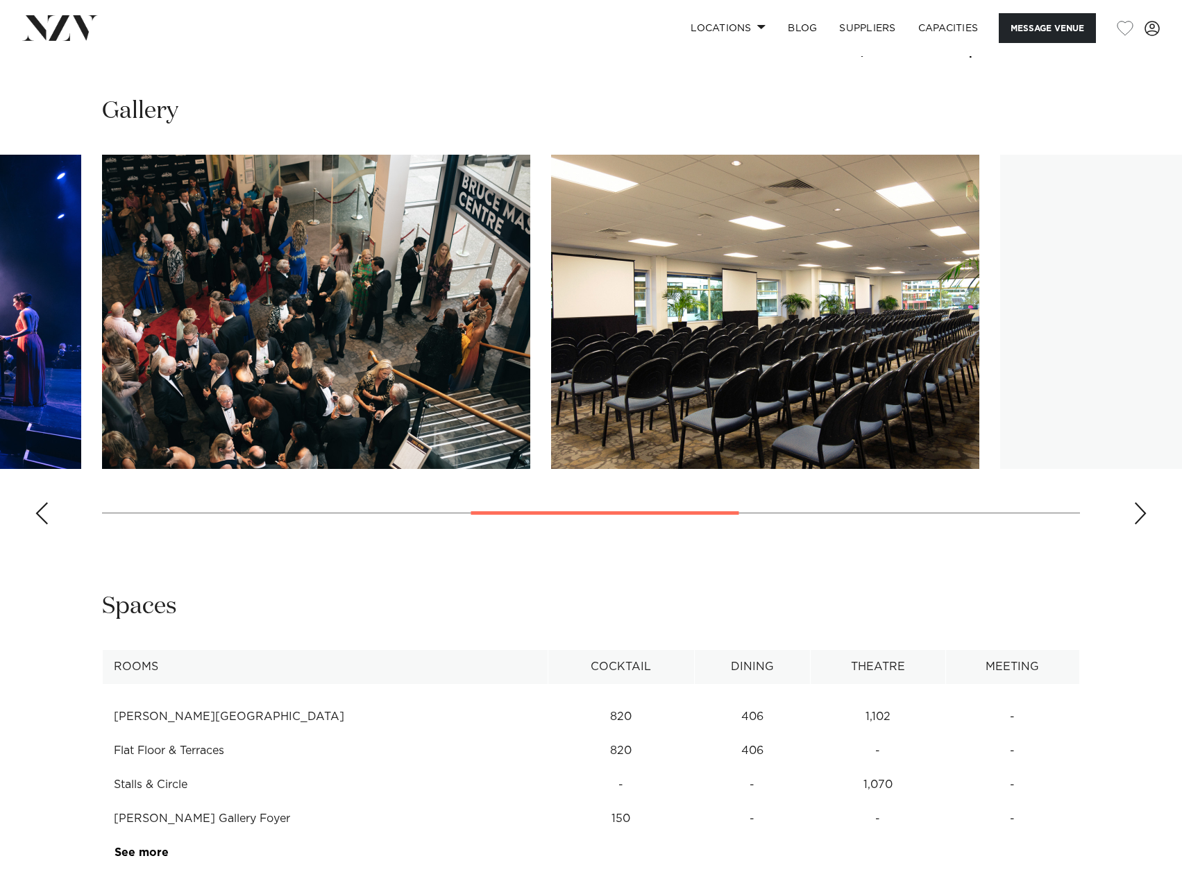
click at [1143, 522] on div "Next slide" at bounding box center [1140, 513] width 14 height 22
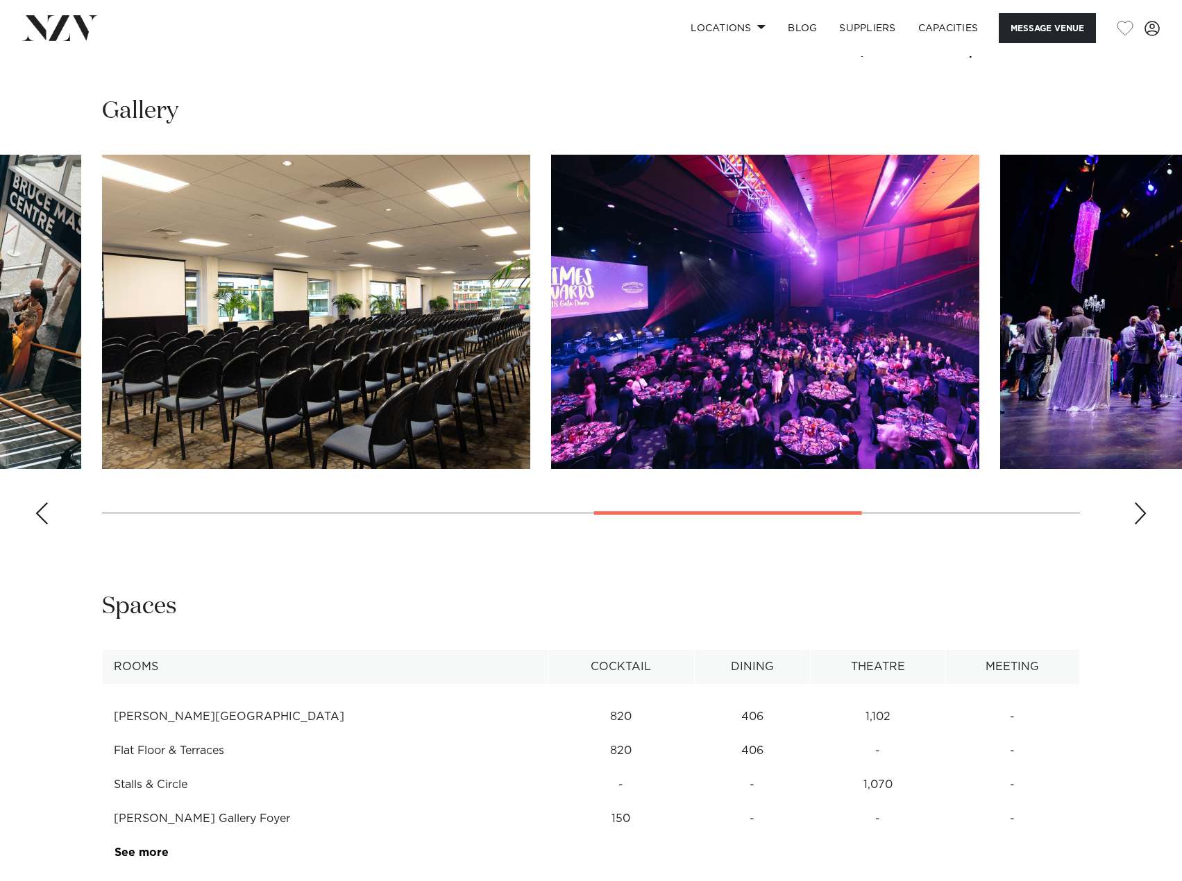
click at [1143, 522] on div "Next slide" at bounding box center [1140, 513] width 14 height 22
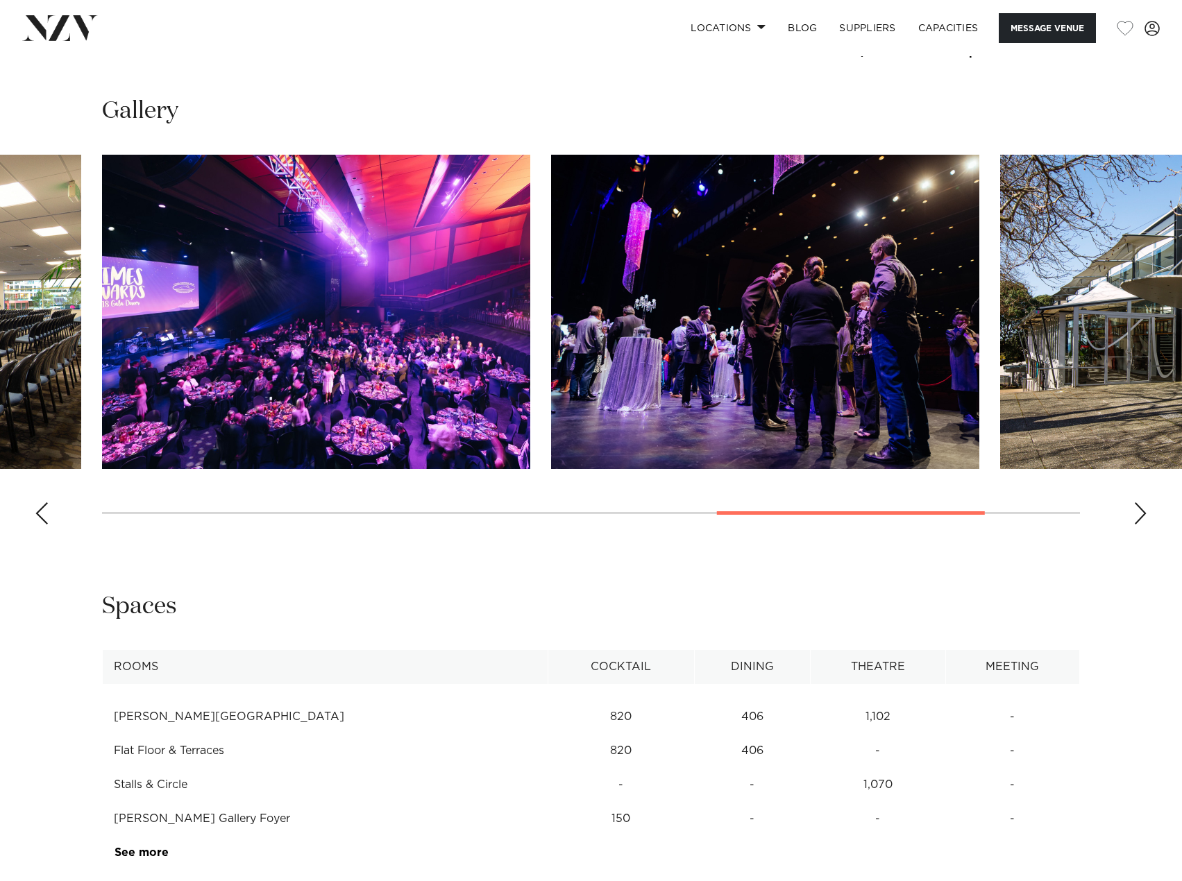
click at [1143, 522] on div "Next slide" at bounding box center [1140, 513] width 14 height 22
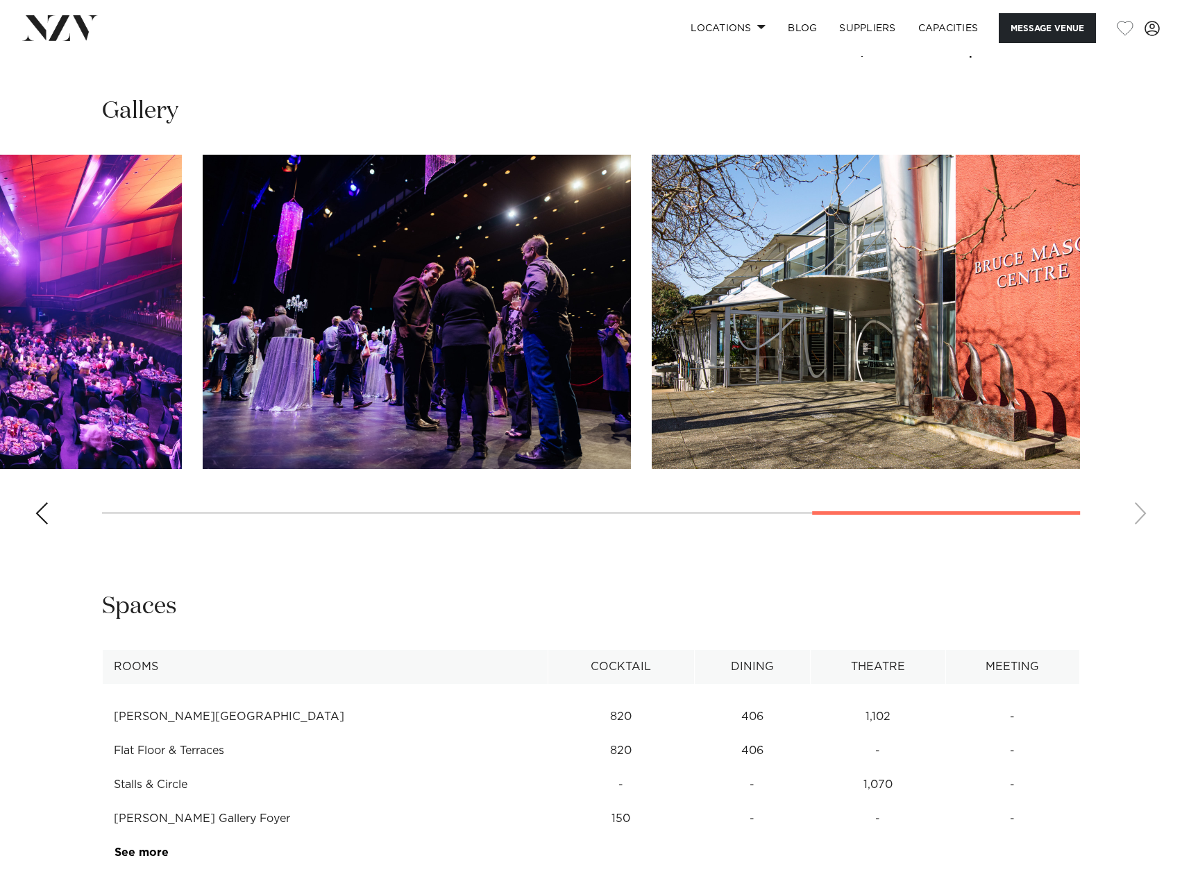
click at [1143, 522] on swiper-container at bounding box center [591, 345] width 1182 height 381
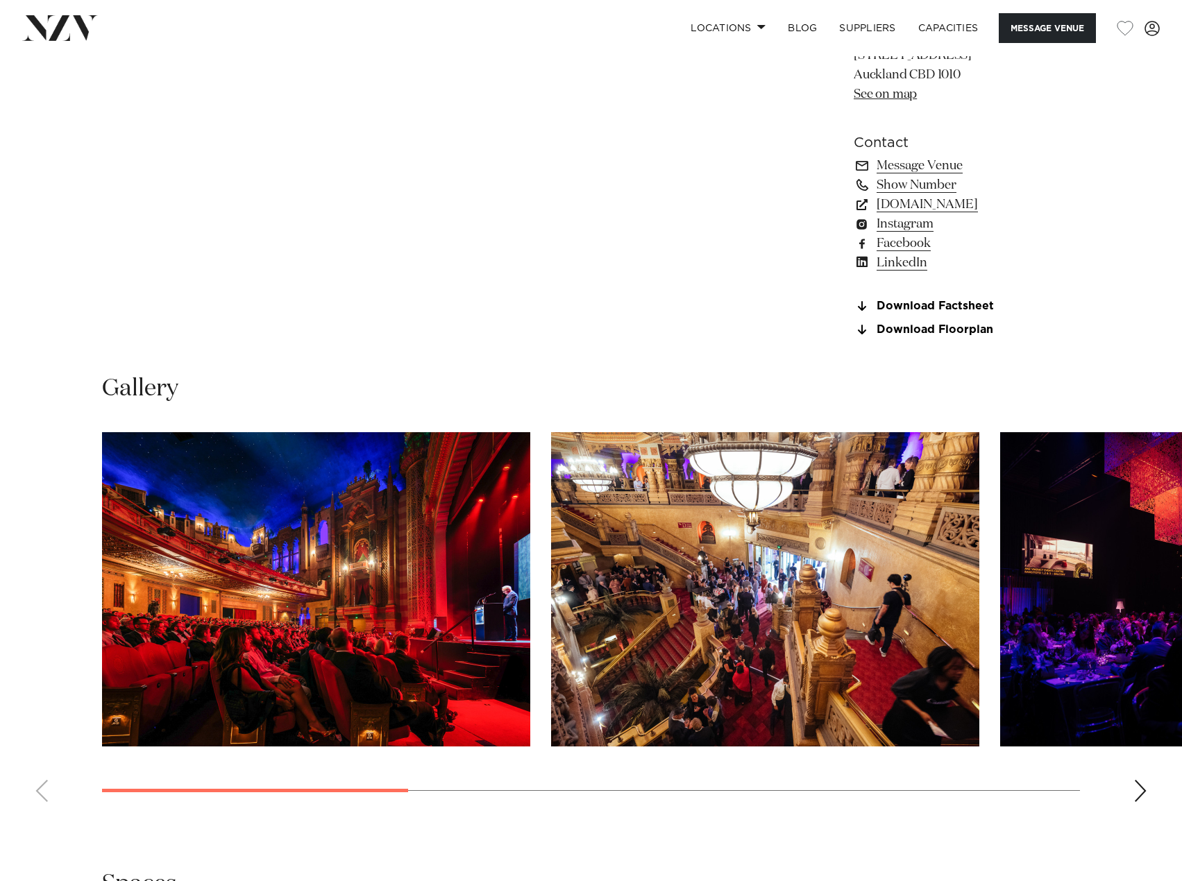
scroll to position [1180, 0]
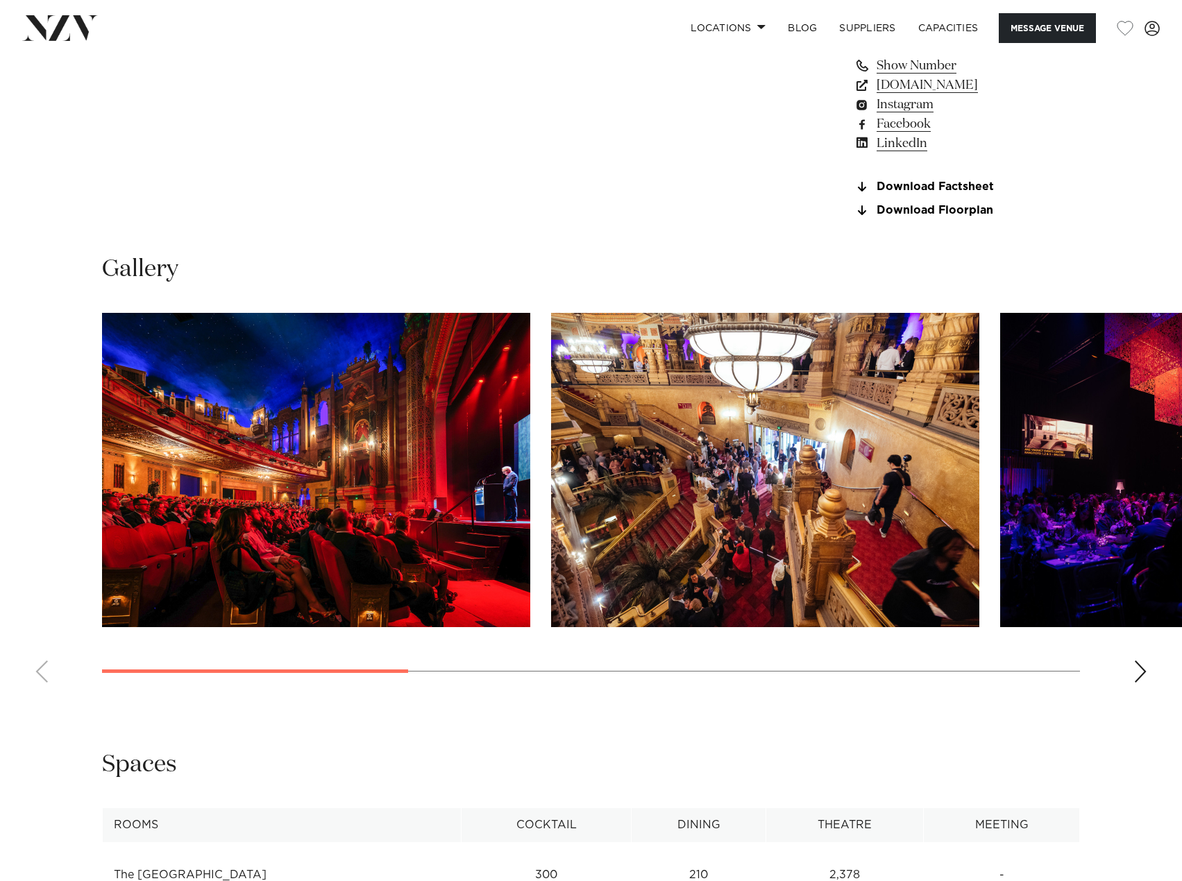
click at [1146, 683] on div "Next slide" at bounding box center [1140, 672] width 14 height 22
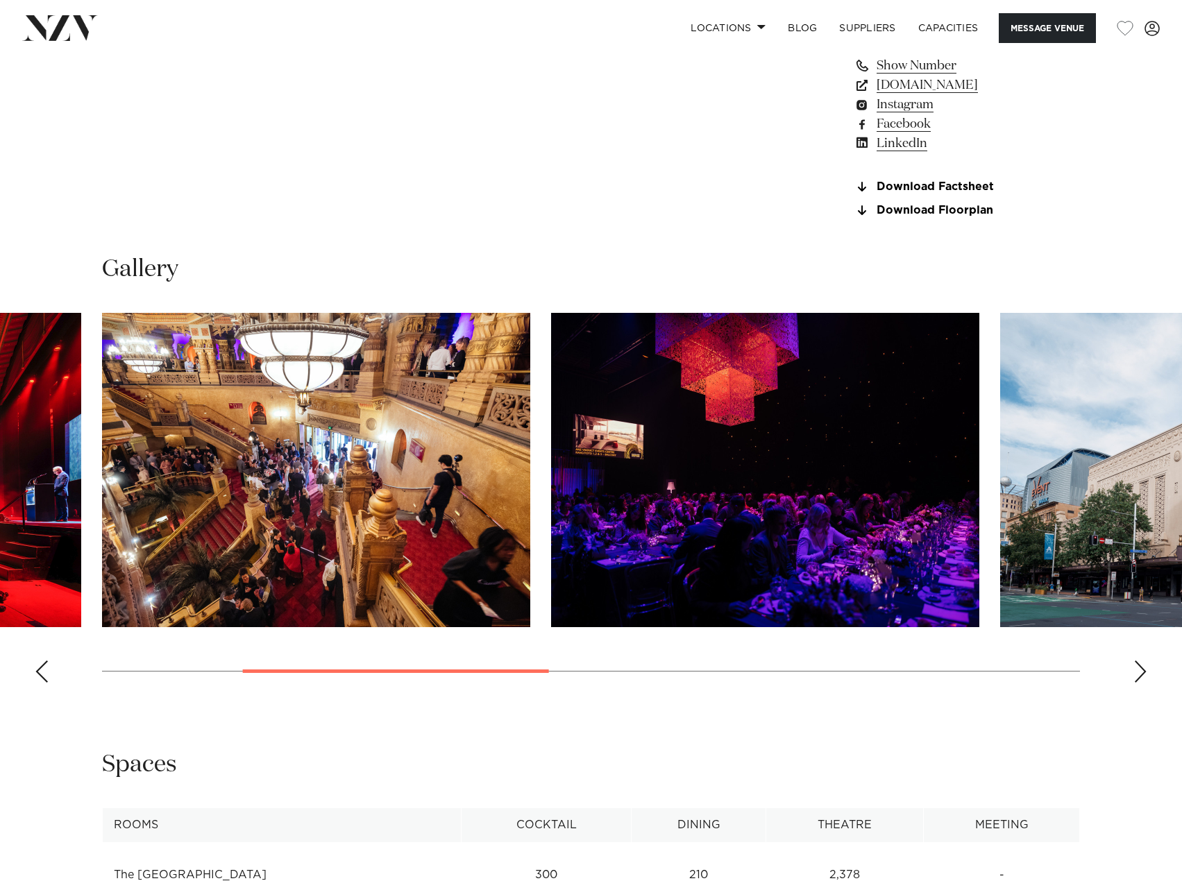
click at [1145, 683] on div "Next slide" at bounding box center [1140, 672] width 14 height 22
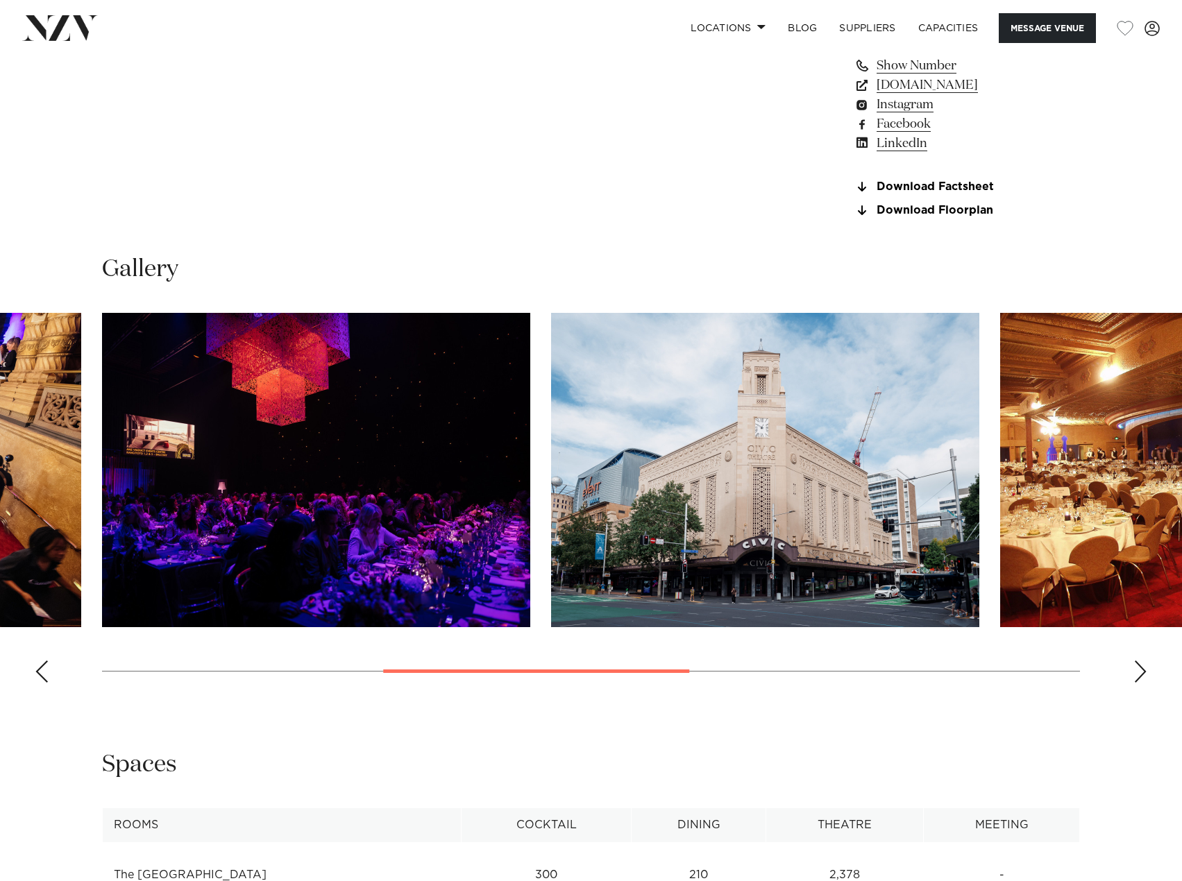
click at [1145, 683] on div "Next slide" at bounding box center [1140, 672] width 14 height 22
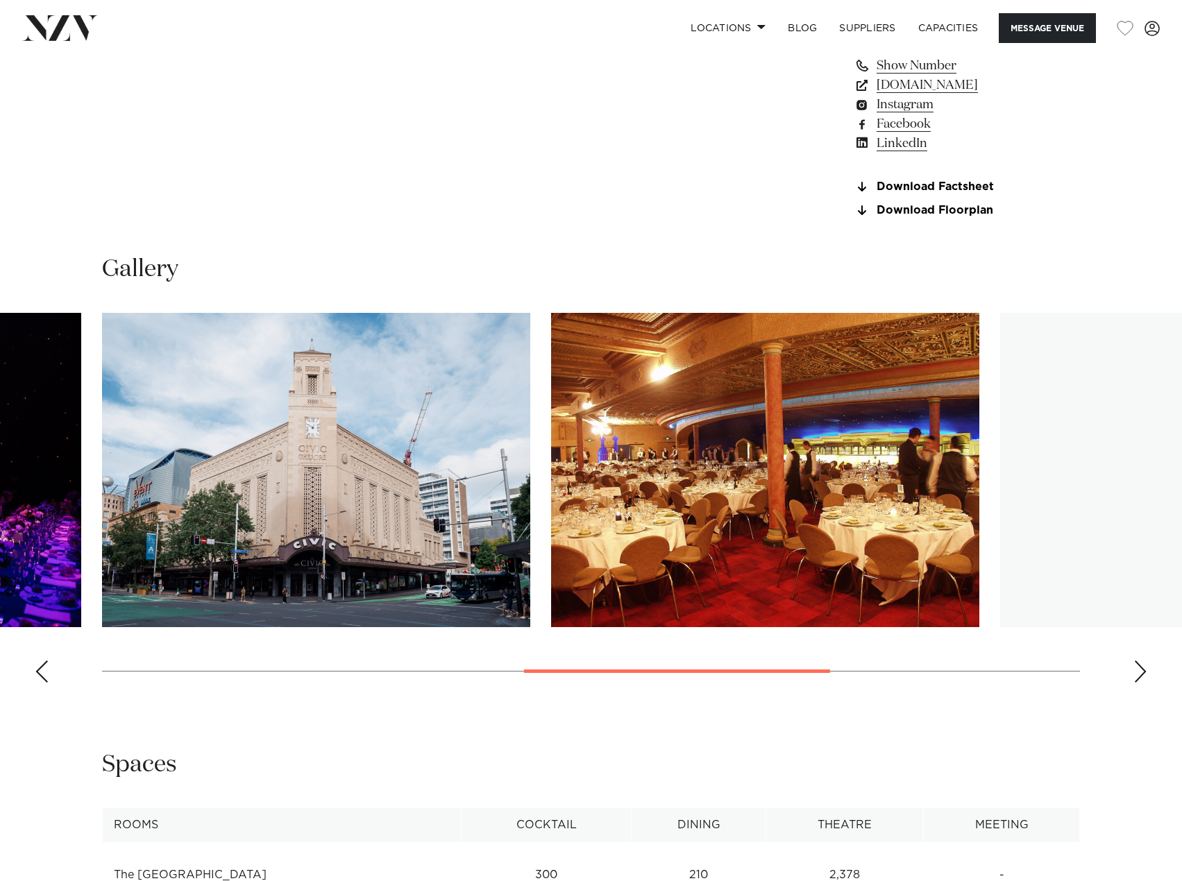
click at [1145, 683] on div "Next slide" at bounding box center [1140, 672] width 14 height 22
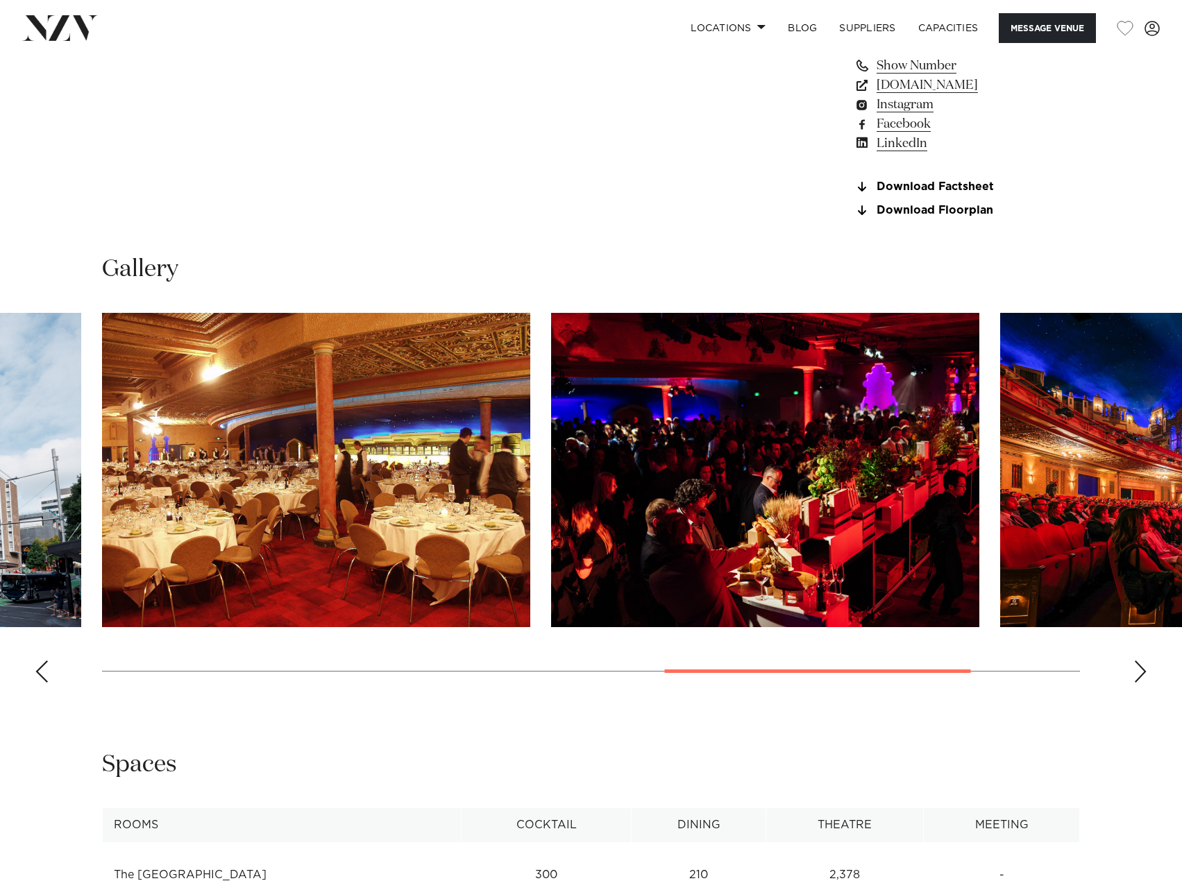
click at [1145, 683] on div "Next slide" at bounding box center [1140, 672] width 14 height 22
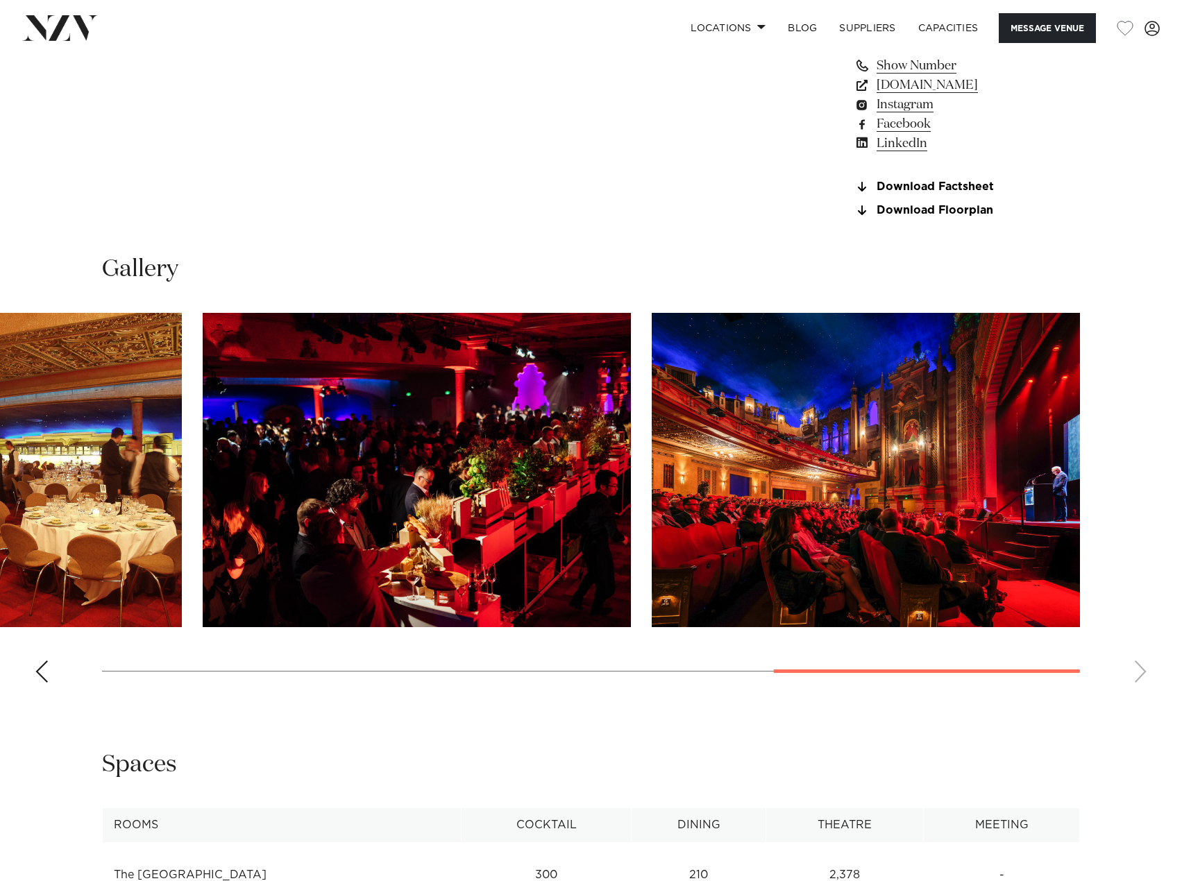
click at [1145, 694] on swiper-container at bounding box center [591, 503] width 1182 height 381
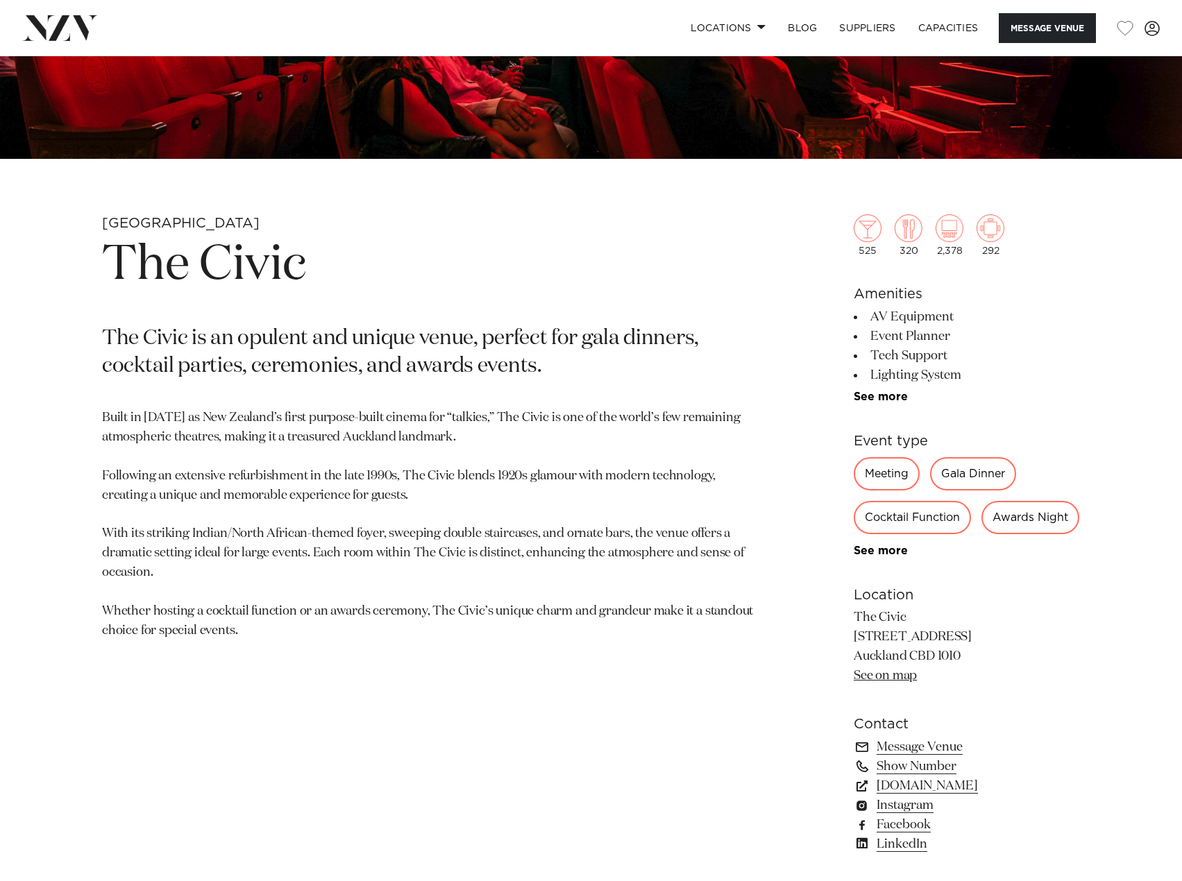
scroll to position [486, 0]
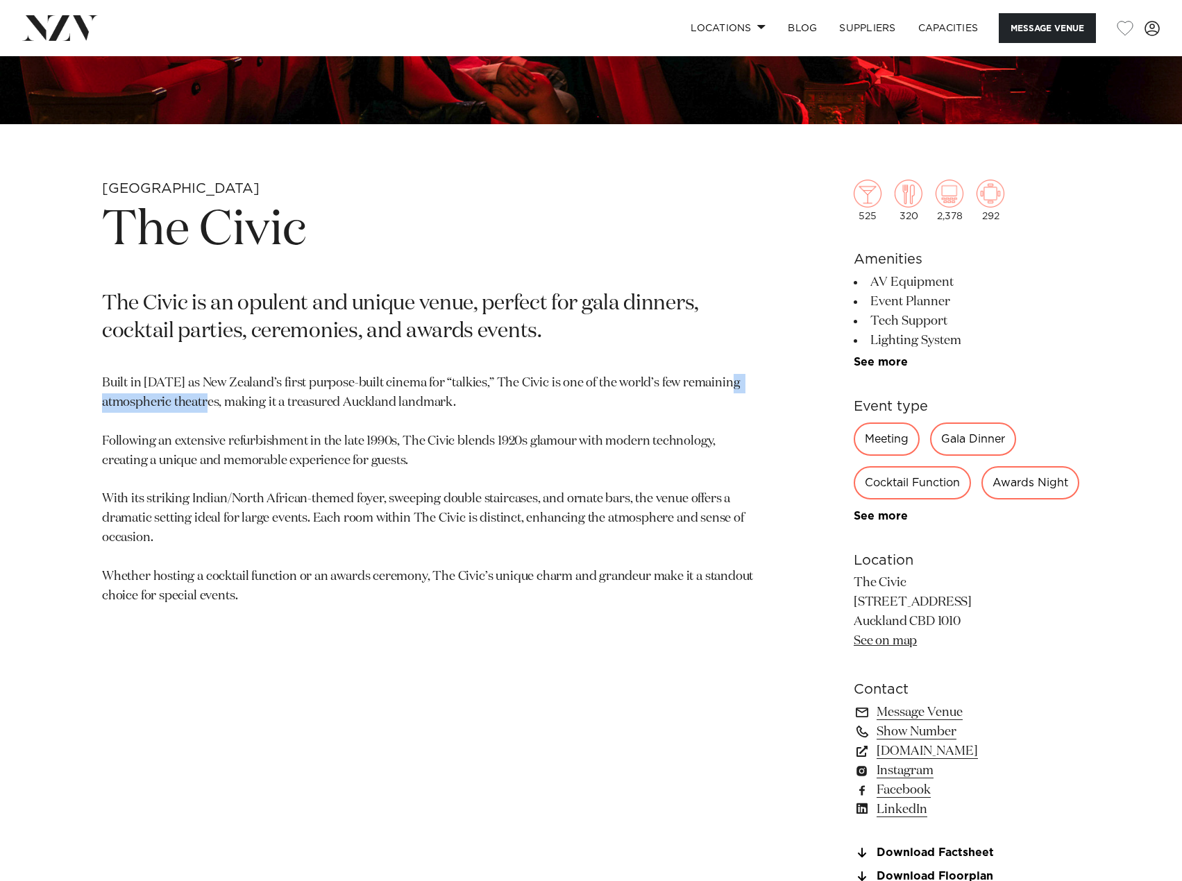
drag, startPoint x: 101, startPoint y: 399, endPoint x: 221, endPoint y: 409, distance: 120.4
click at [221, 409] on div "[GEOGRAPHIC_DATA] The Civic The Civic is an opulent and unique venue, perfect f…" at bounding box center [590, 553] width 1159 height 747
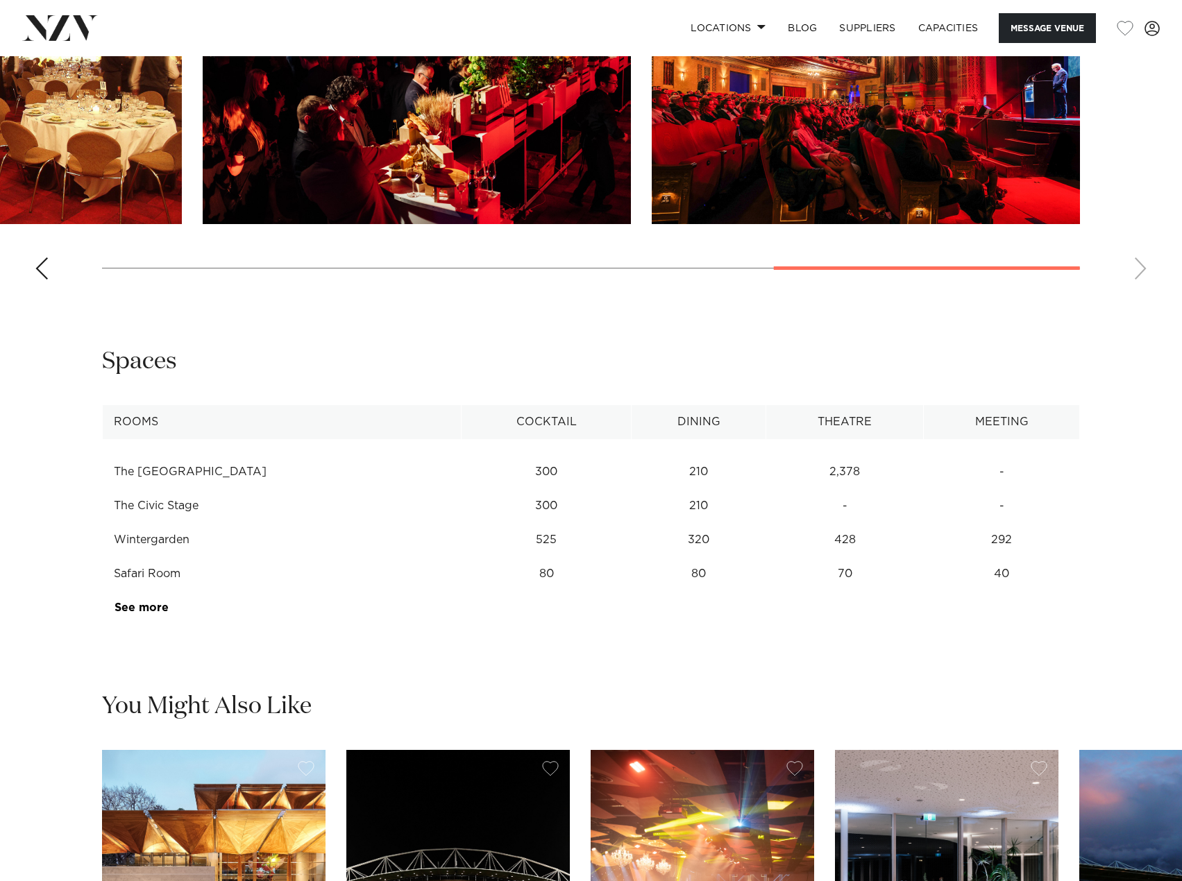
scroll to position [1596, 0]
